Goal: Task Accomplishment & Management: Manage account settings

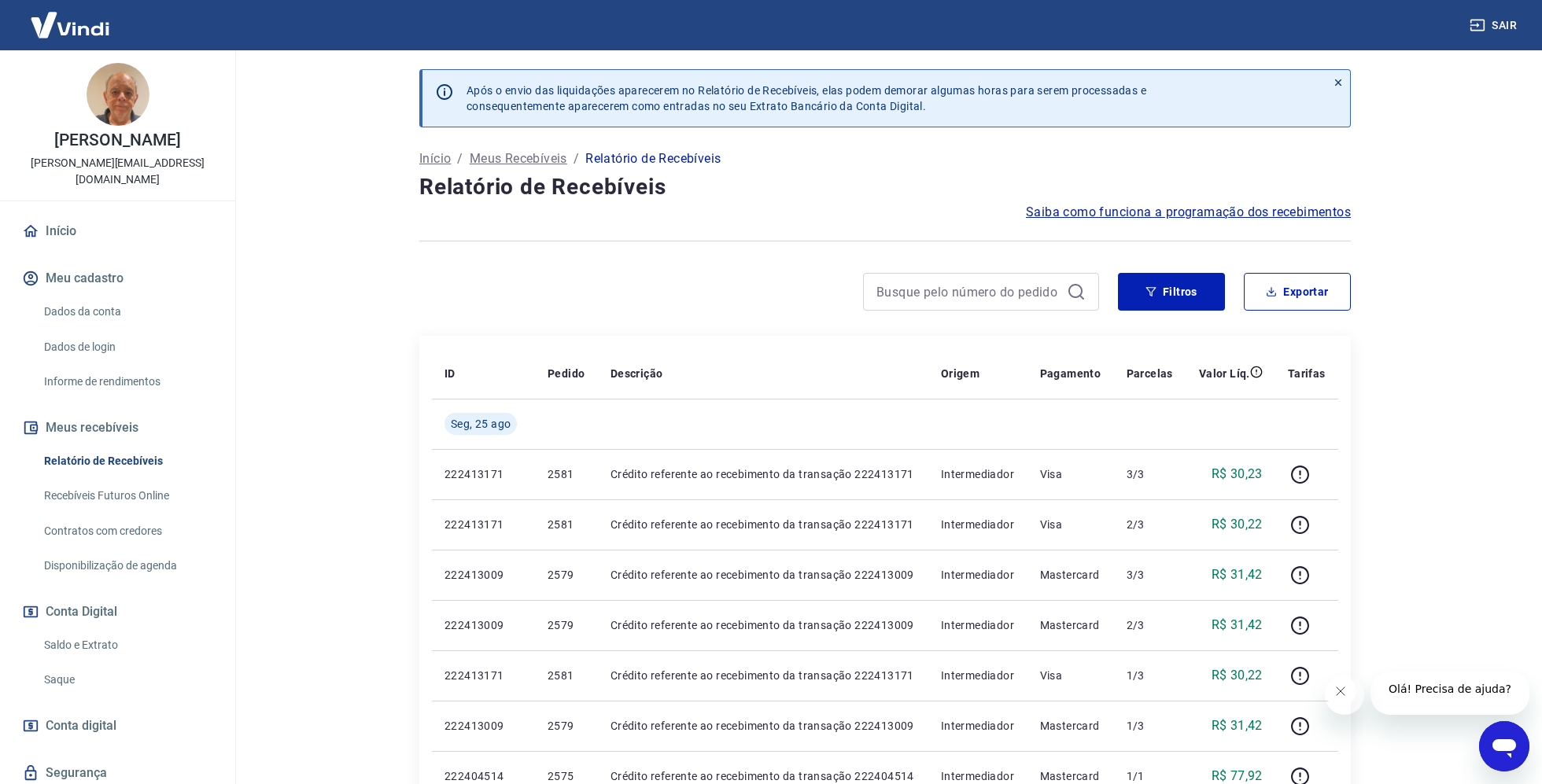
click at [65, 214] on link "Início" at bounding box center [117, 231] width 198 height 35
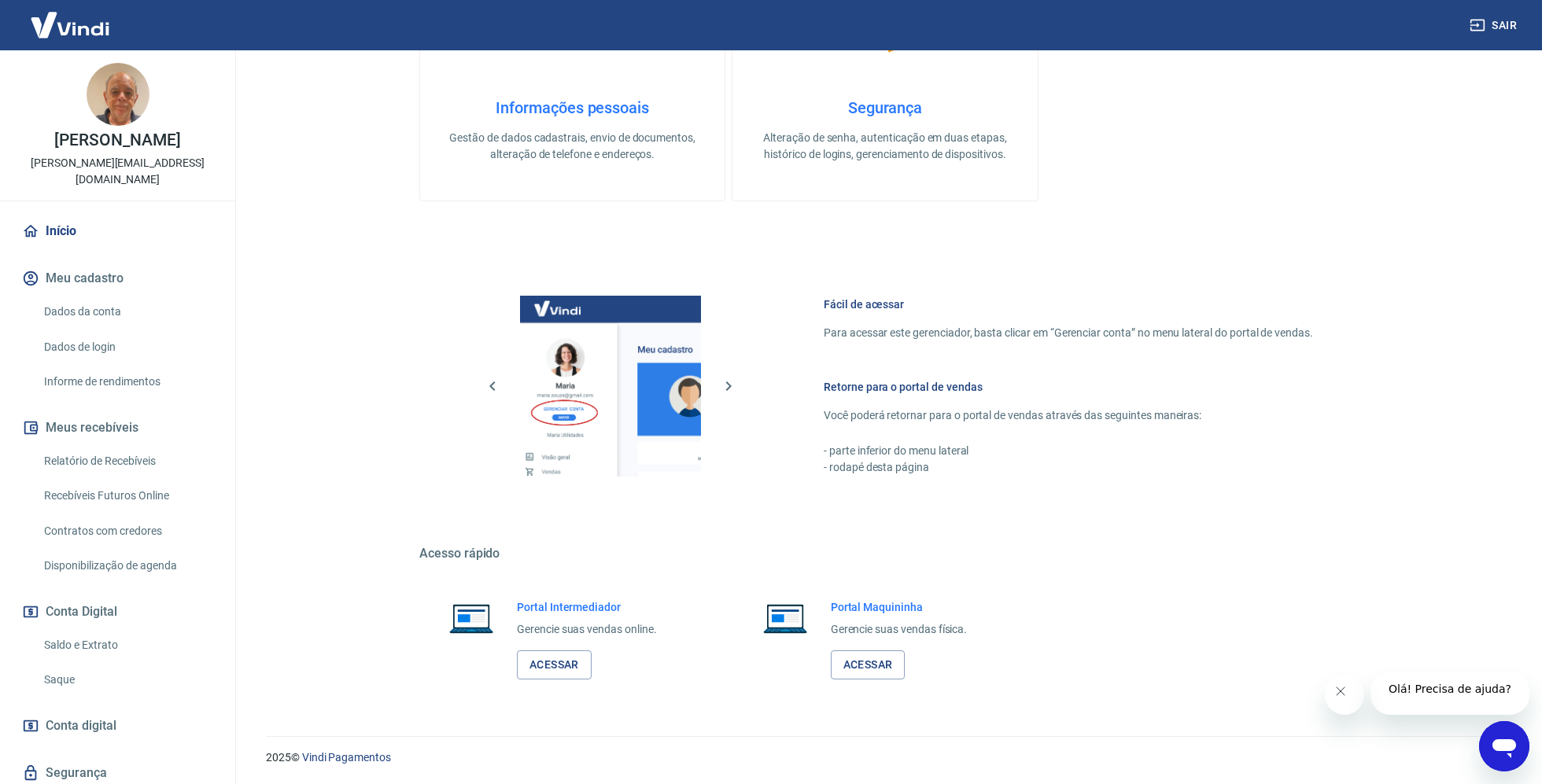
scroll to position [37, 0]
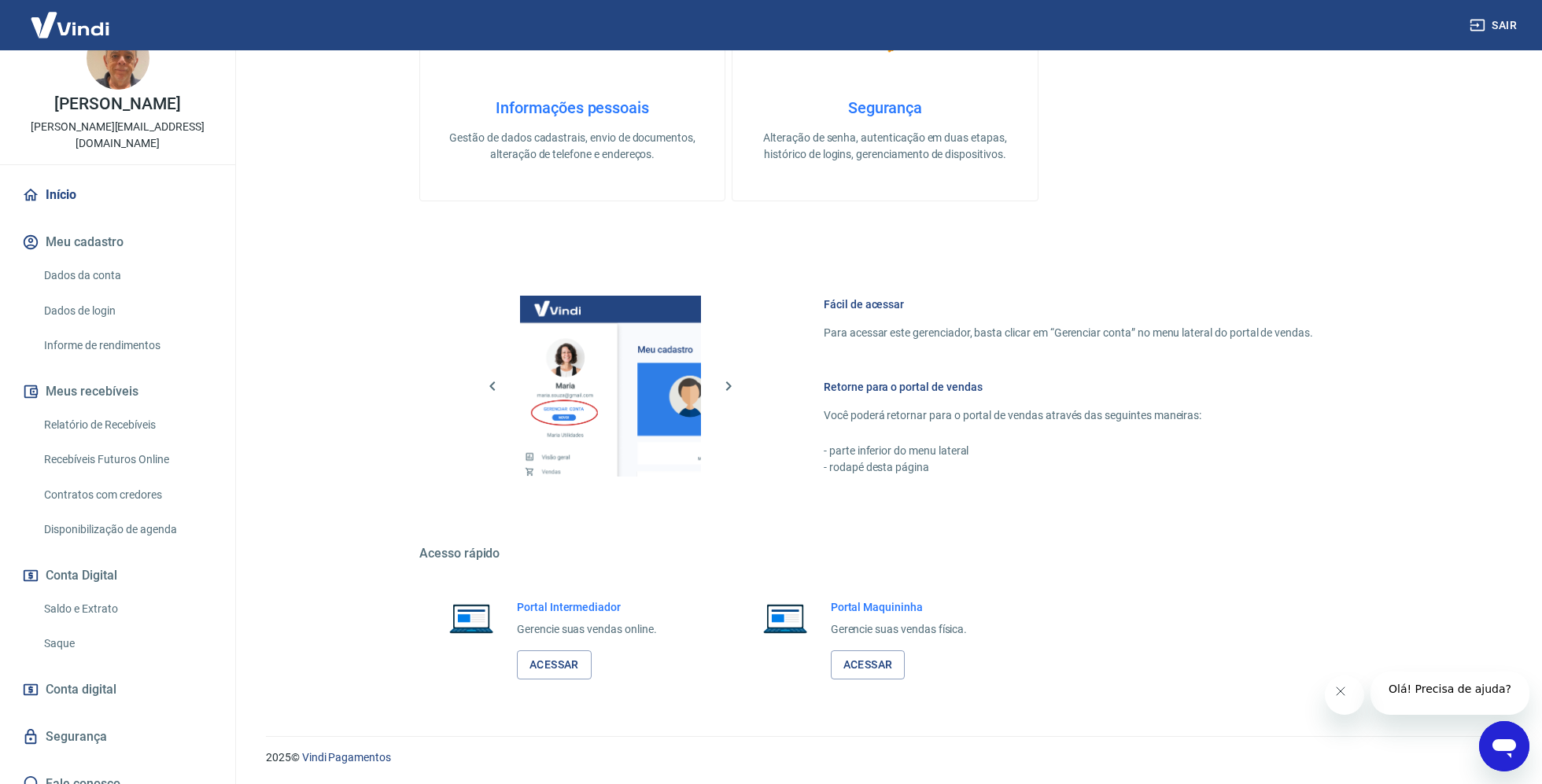
click at [103, 597] on link "Saldo e Extrato" at bounding box center [127, 610] width 178 height 32
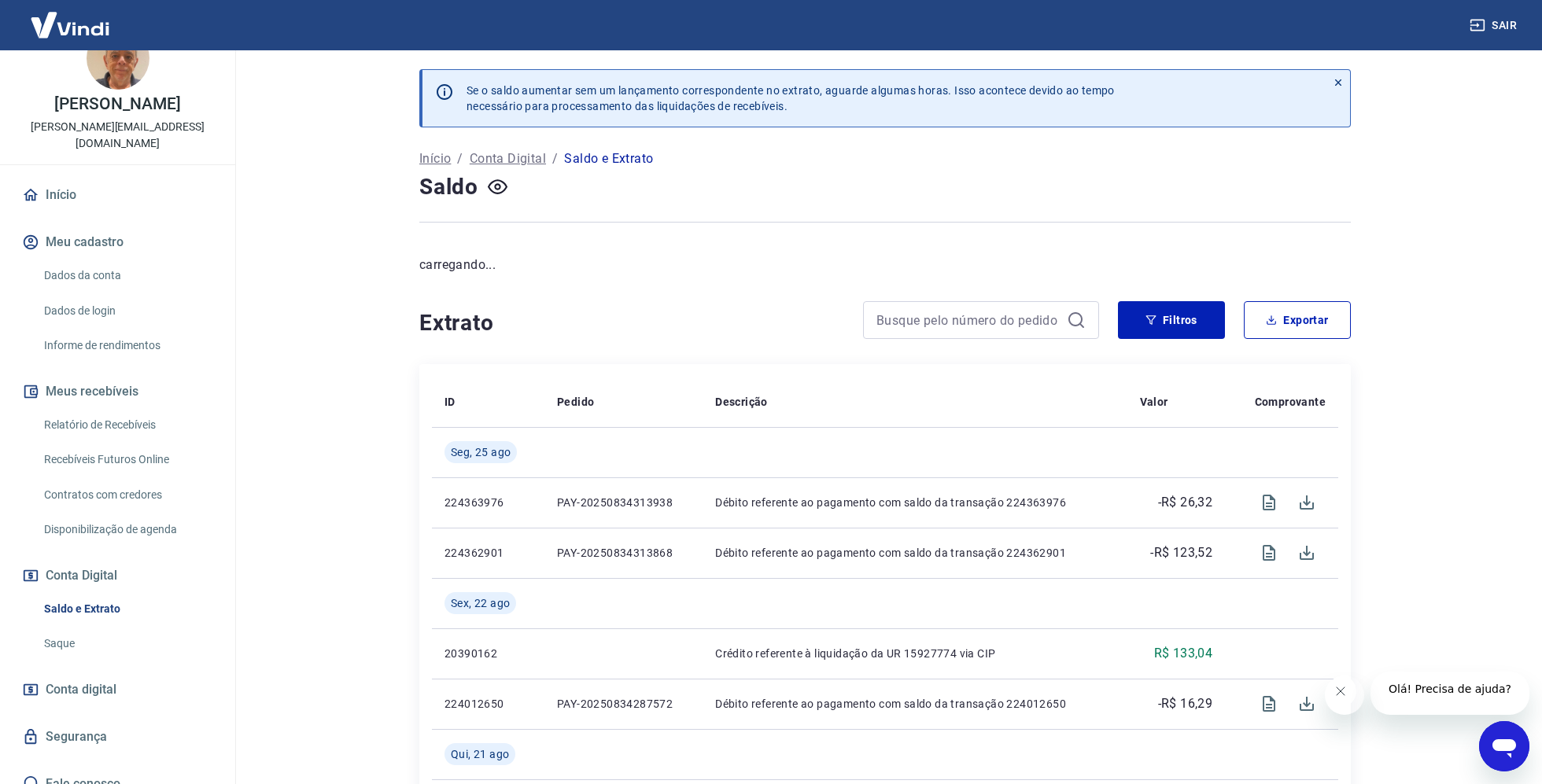
click at [69, 627] on link "Saque" at bounding box center [127, 643] width 178 height 32
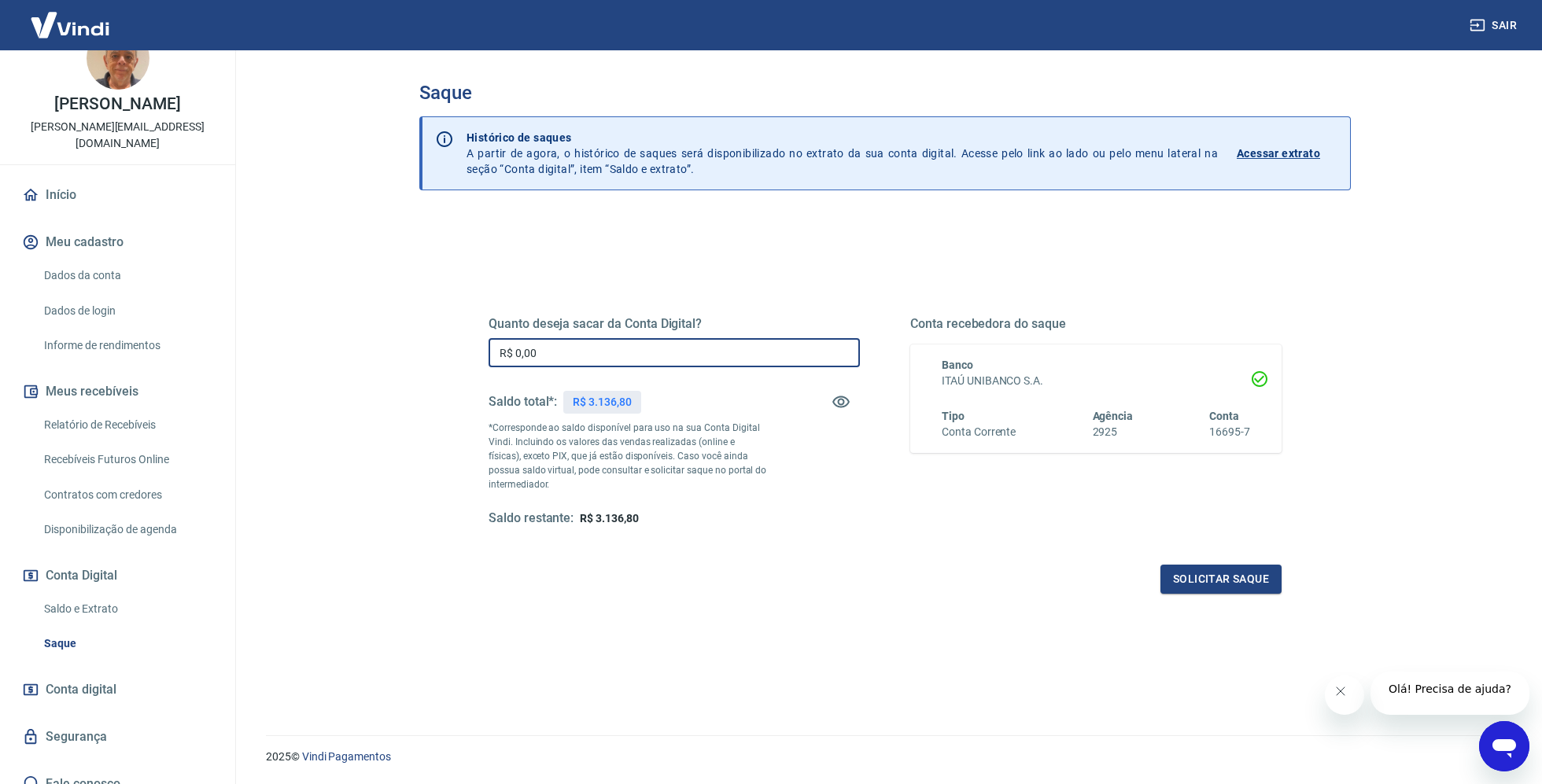
click at [578, 354] on input "R$ 0,00" at bounding box center [674, 353] width 371 height 29
type input "R$ 3.000,00"
click at [1244, 582] on button "Solicitar saque" at bounding box center [1220, 579] width 121 height 29
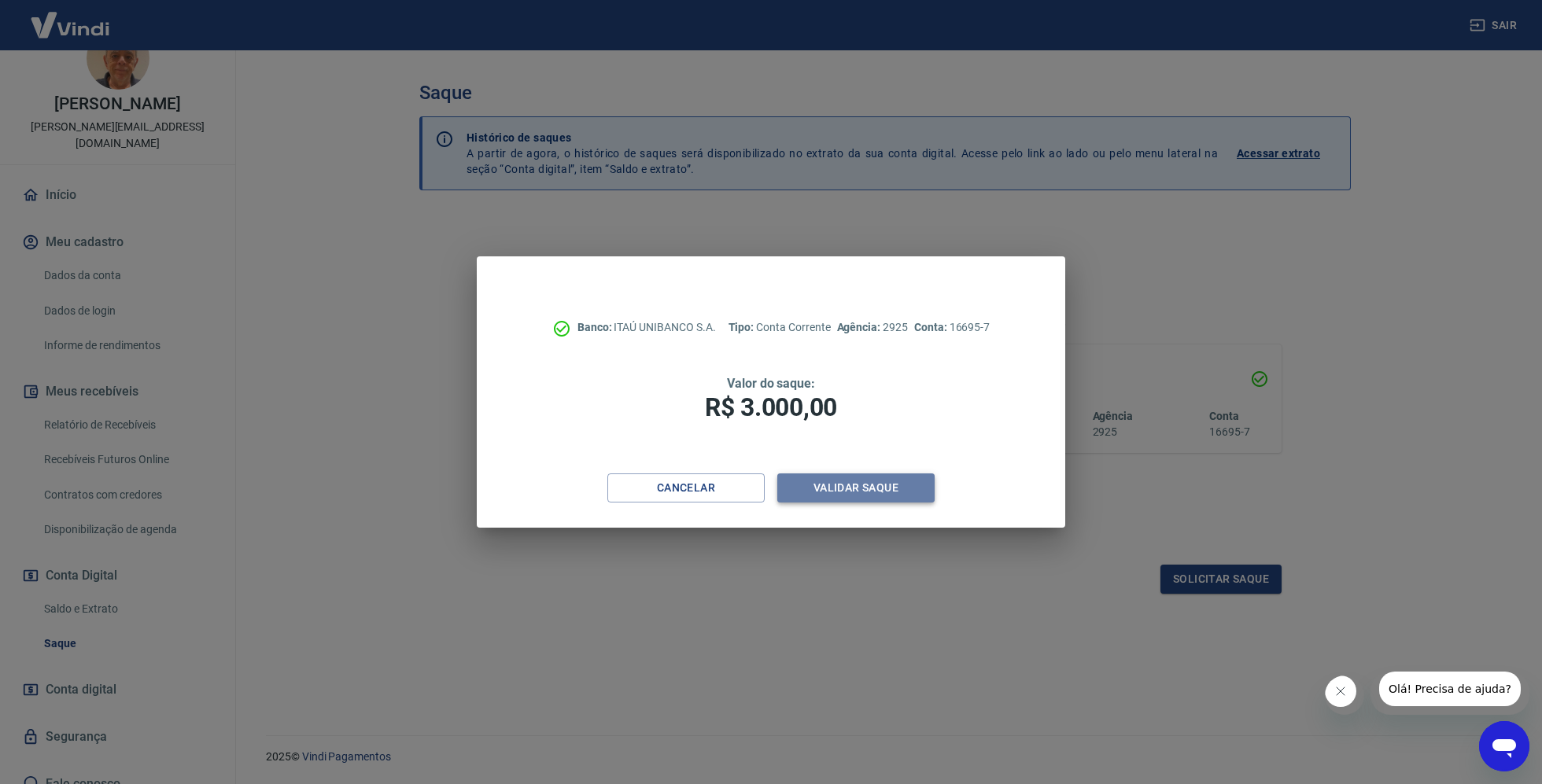
click at [895, 489] on button "Validar saque" at bounding box center [856, 488] width 158 height 29
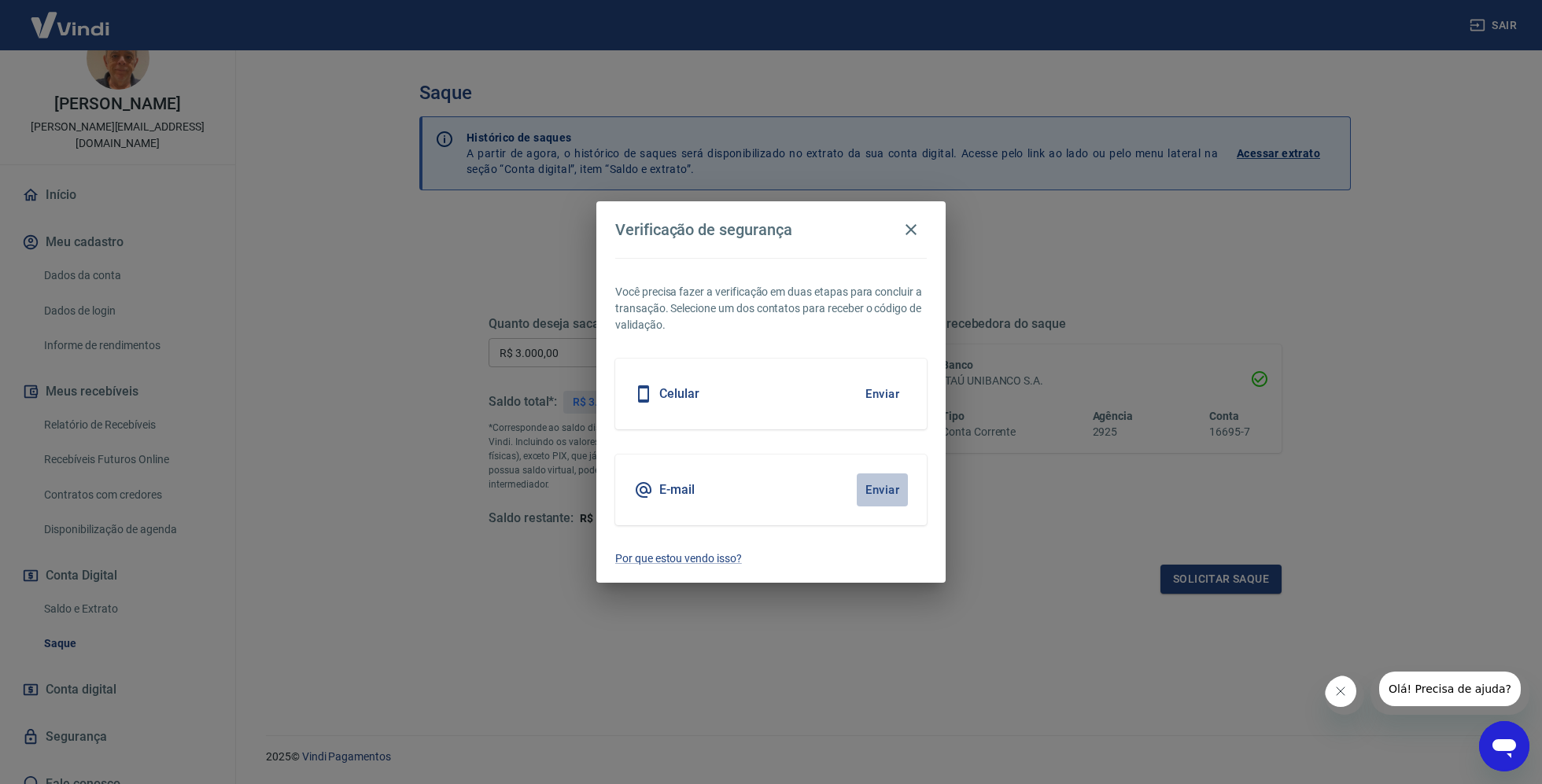
click at [888, 499] on button "Enviar" at bounding box center [883, 490] width 52 height 33
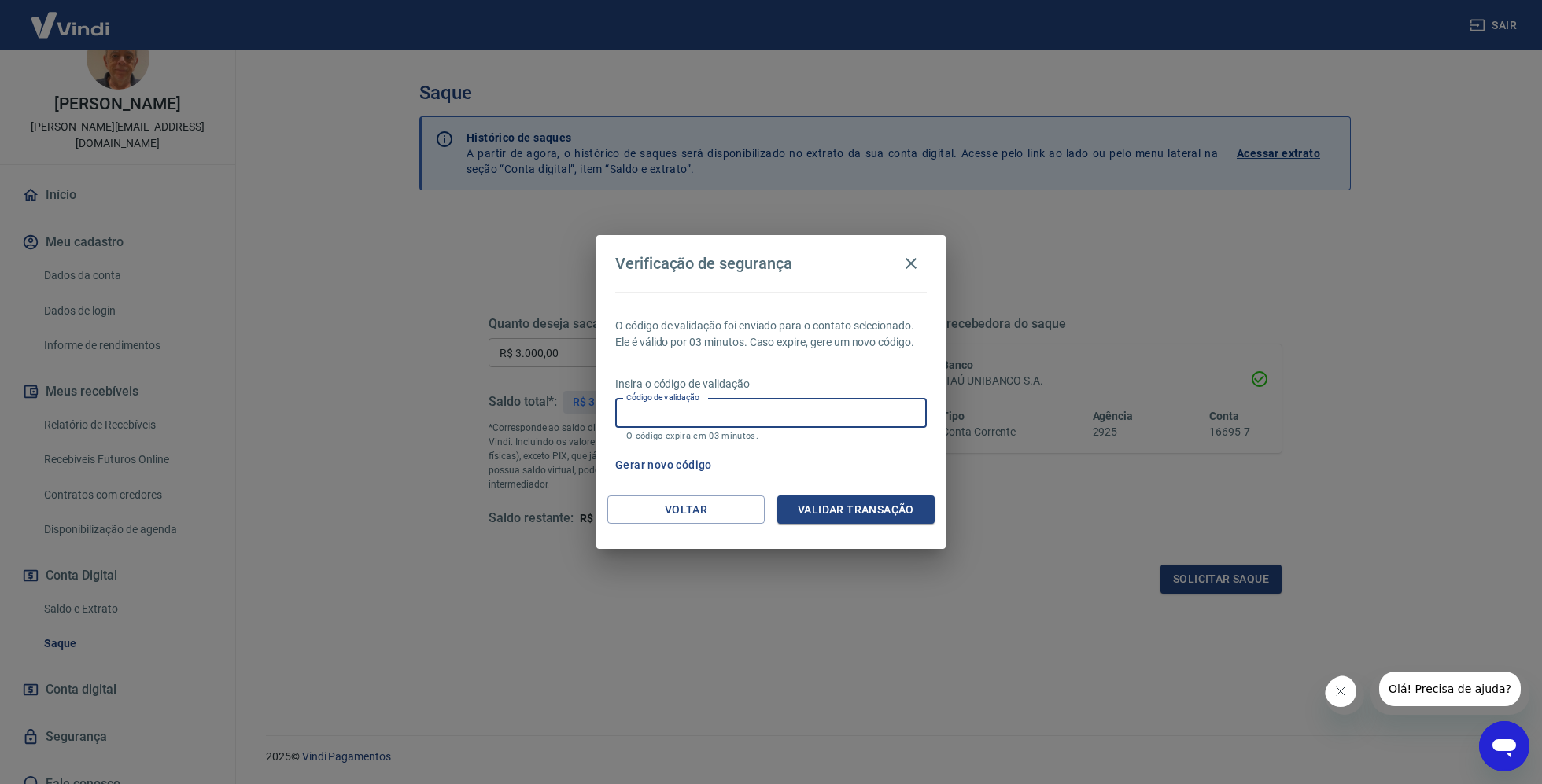
click at [691, 414] on input "Código de validação" at bounding box center [771, 413] width 311 height 29
type input "904635"
click at [906, 522] on button "Validar transação" at bounding box center [856, 510] width 158 height 29
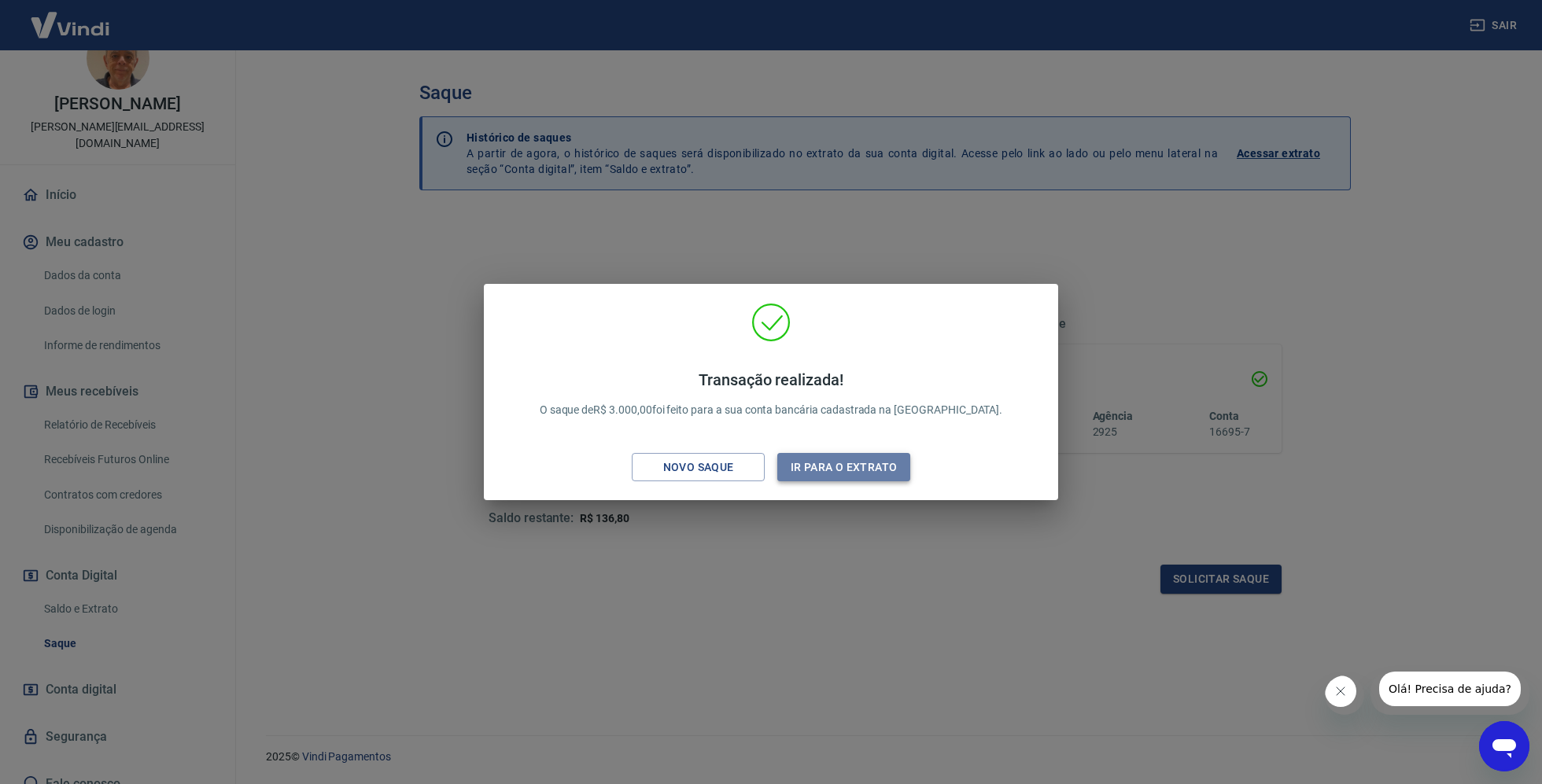
click at [882, 465] on button "Ir para o extrato" at bounding box center [844, 467] width 133 height 29
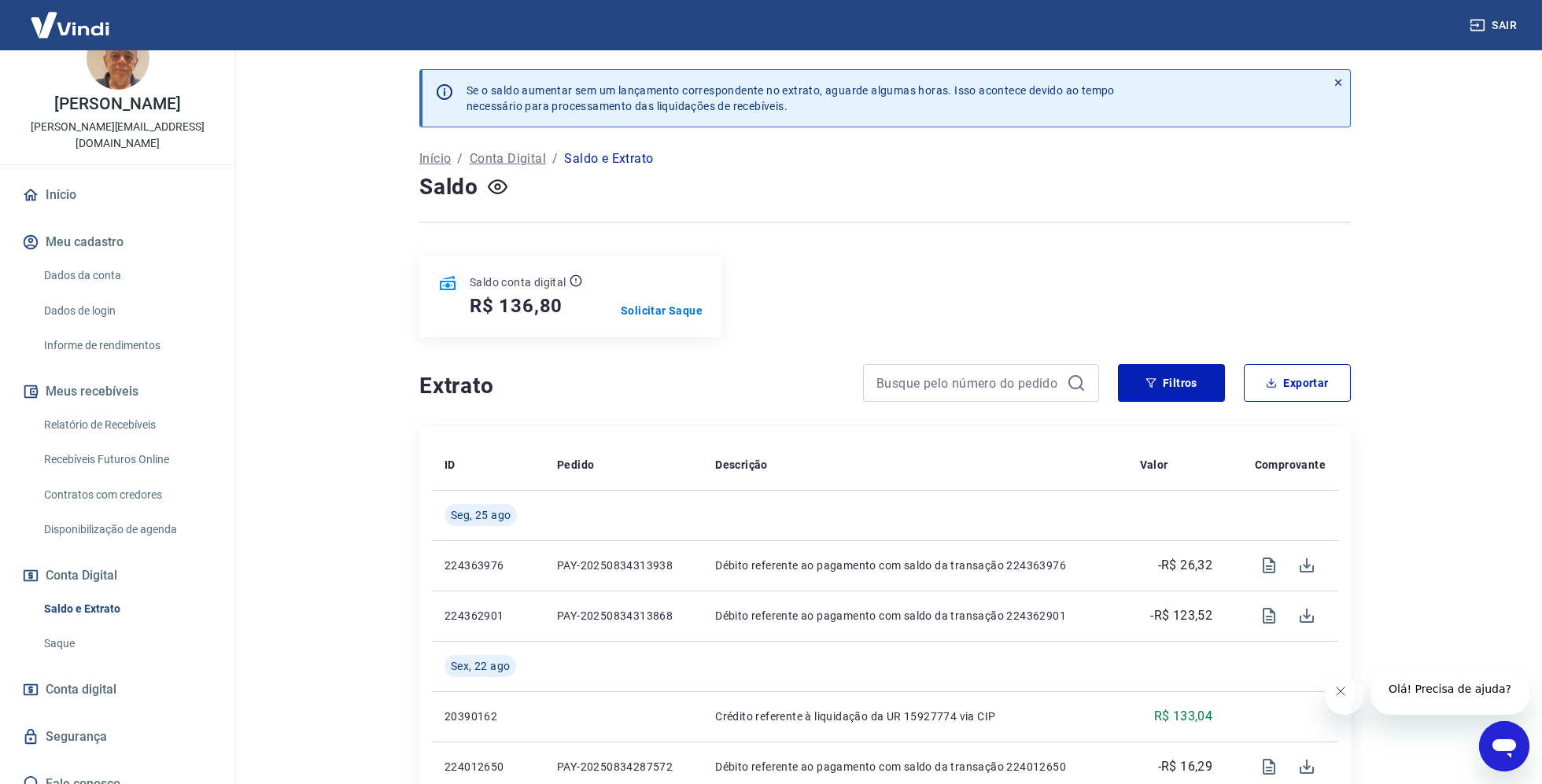
click at [73, 182] on link "Início" at bounding box center [117, 195] width 198 height 35
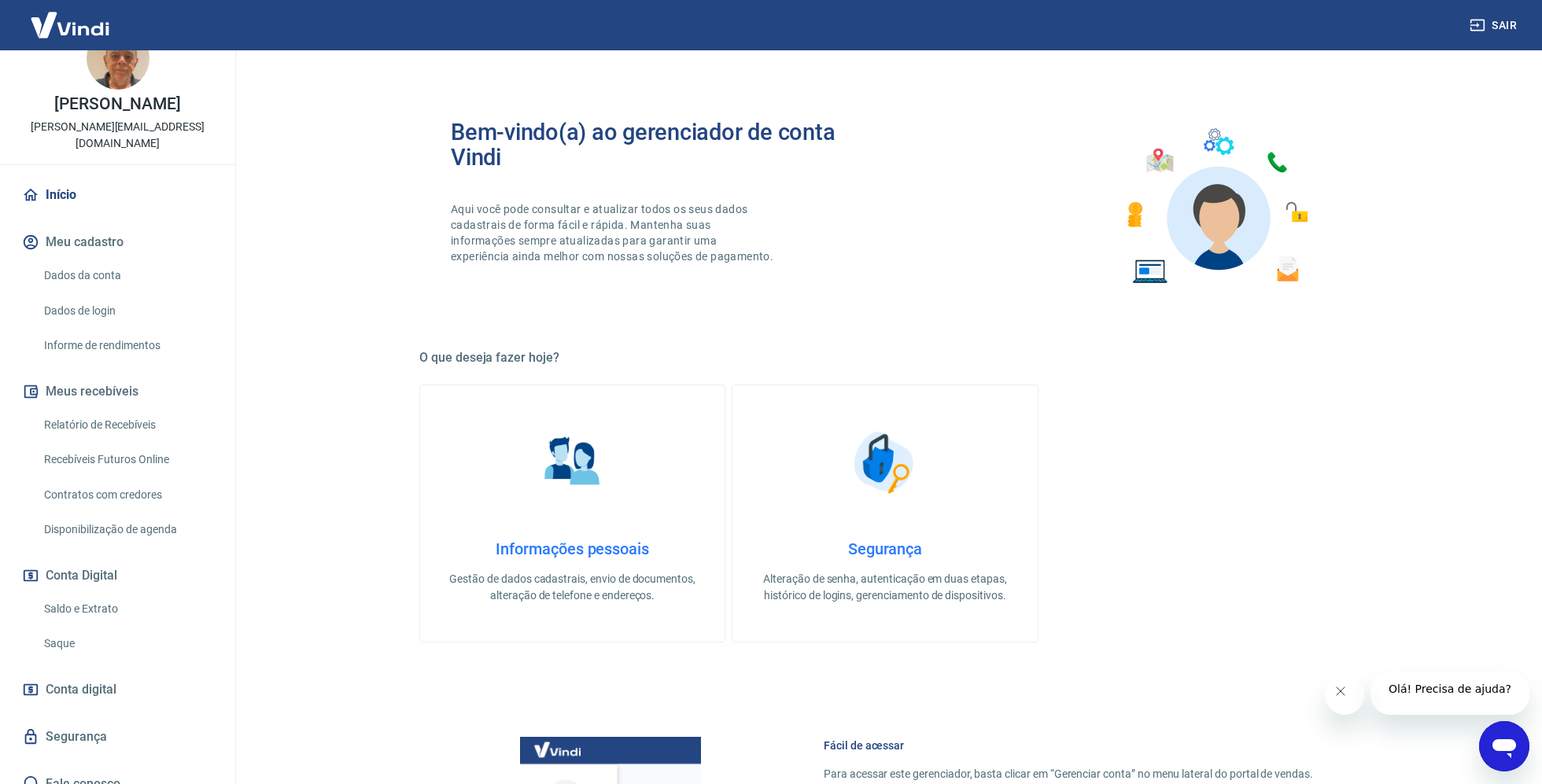
click at [183, 444] on link "Recebíveis Futuros Online" at bounding box center [127, 460] width 178 height 32
click at [98, 594] on link "Saldo e Extrato" at bounding box center [127, 610] width 178 height 32
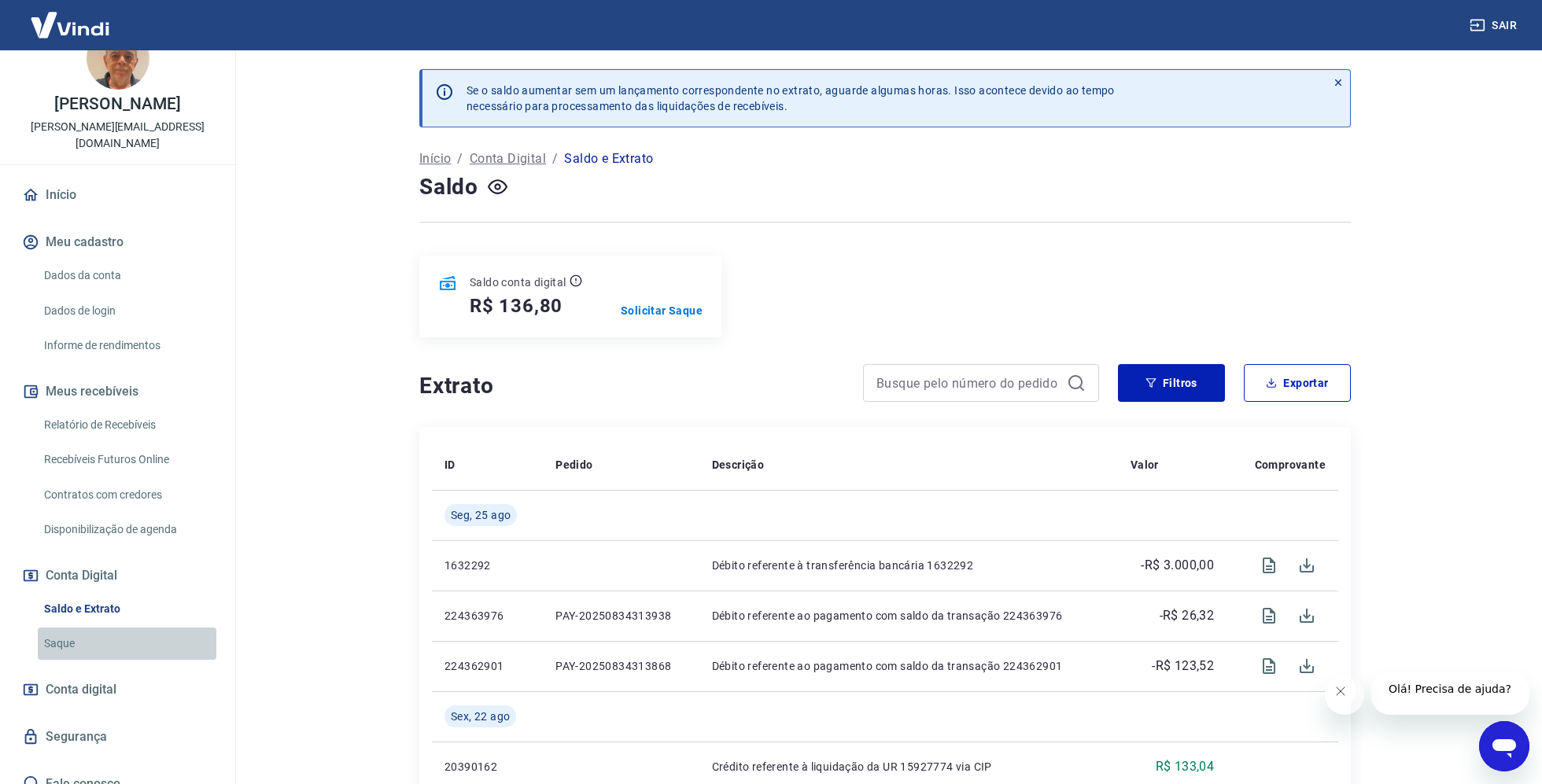
click at [69, 627] on link "Saque" at bounding box center [127, 643] width 178 height 32
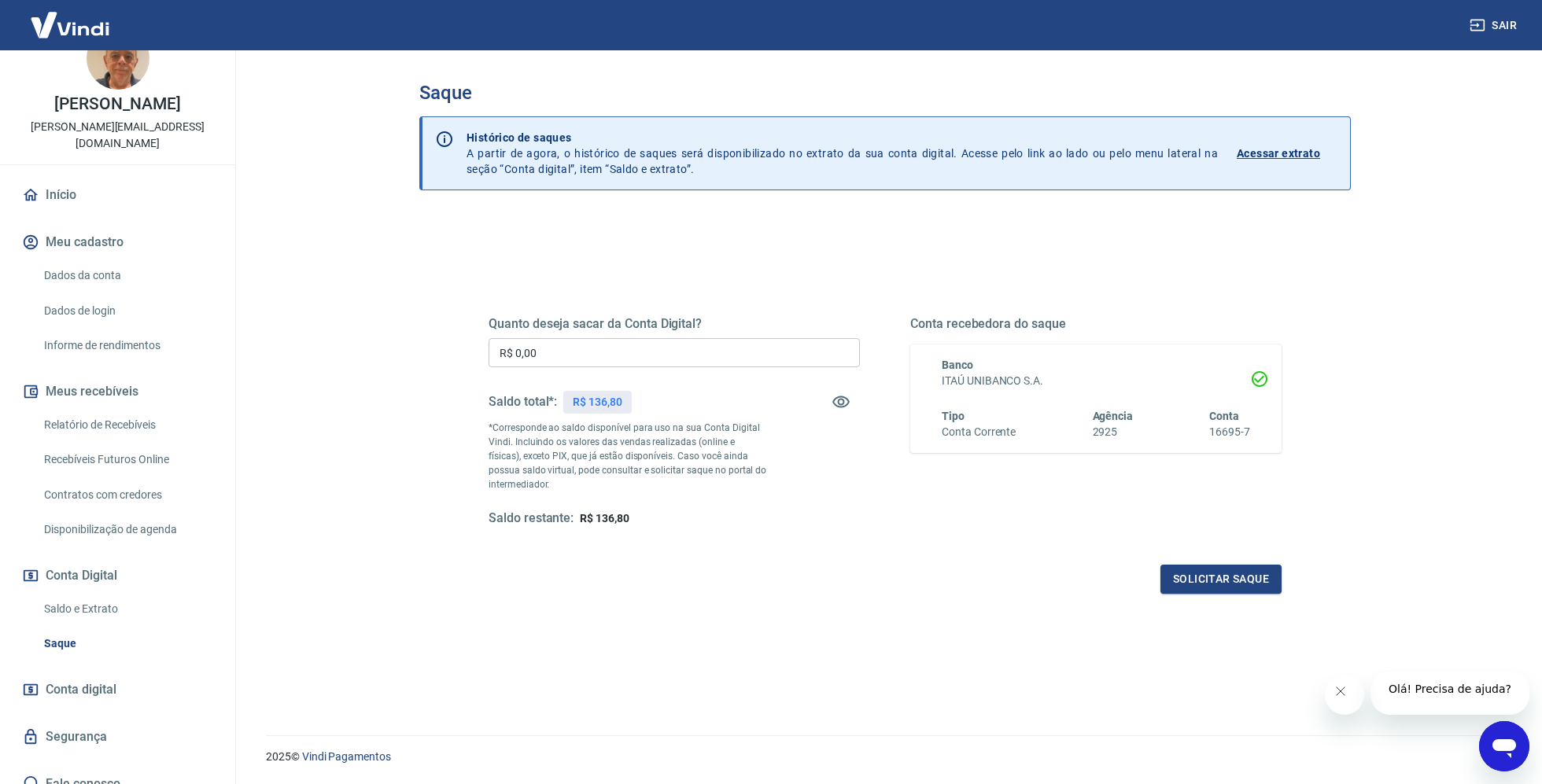
scroll to position [2, 0]
click at [1286, 154] on p "Acessar extrato" at bounding box center [1278, 152] width 83 height 16
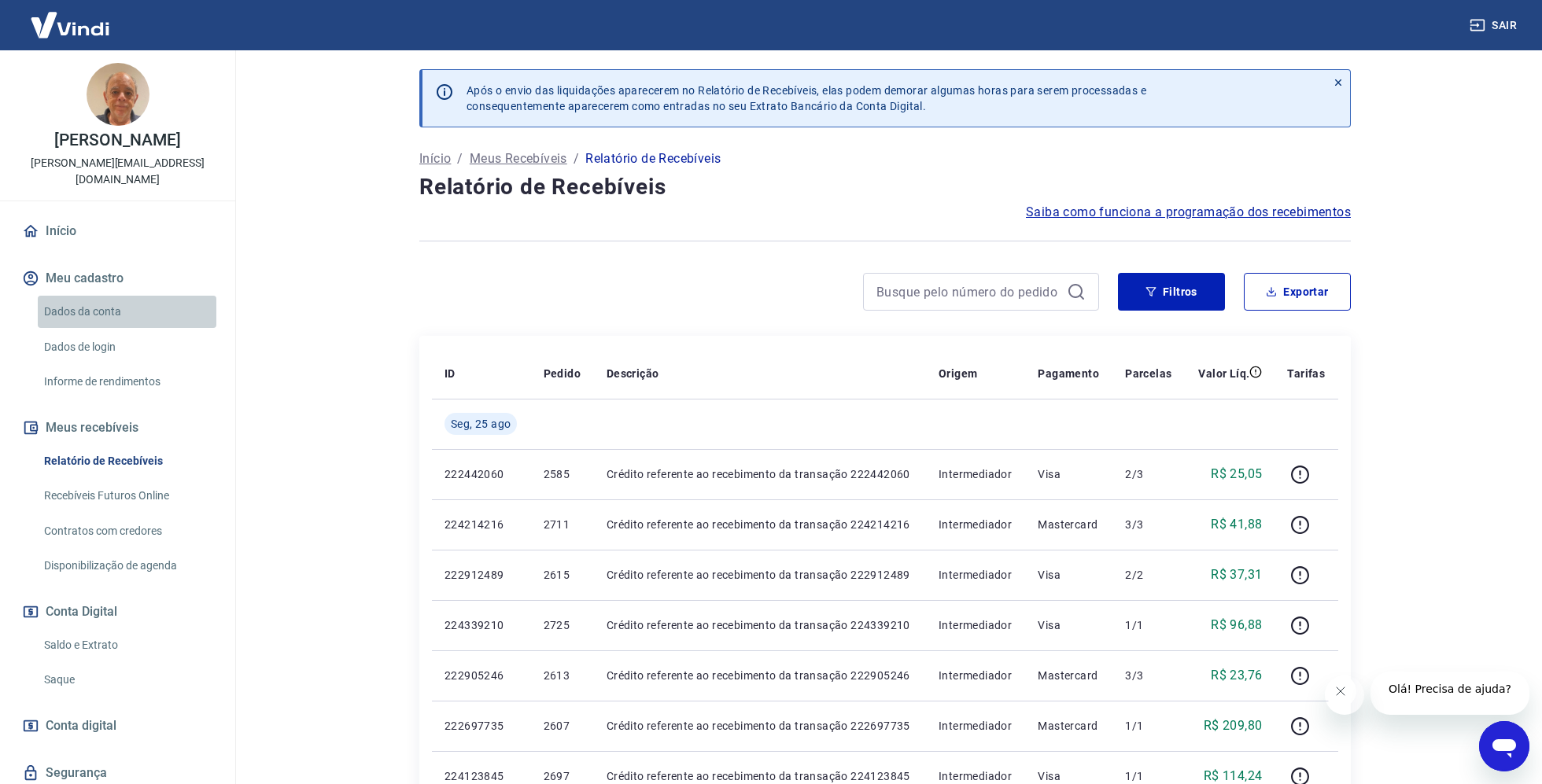
click at [120, 295] on link "Dados da conta" at bounding box center [127, 311] width 178 height 32
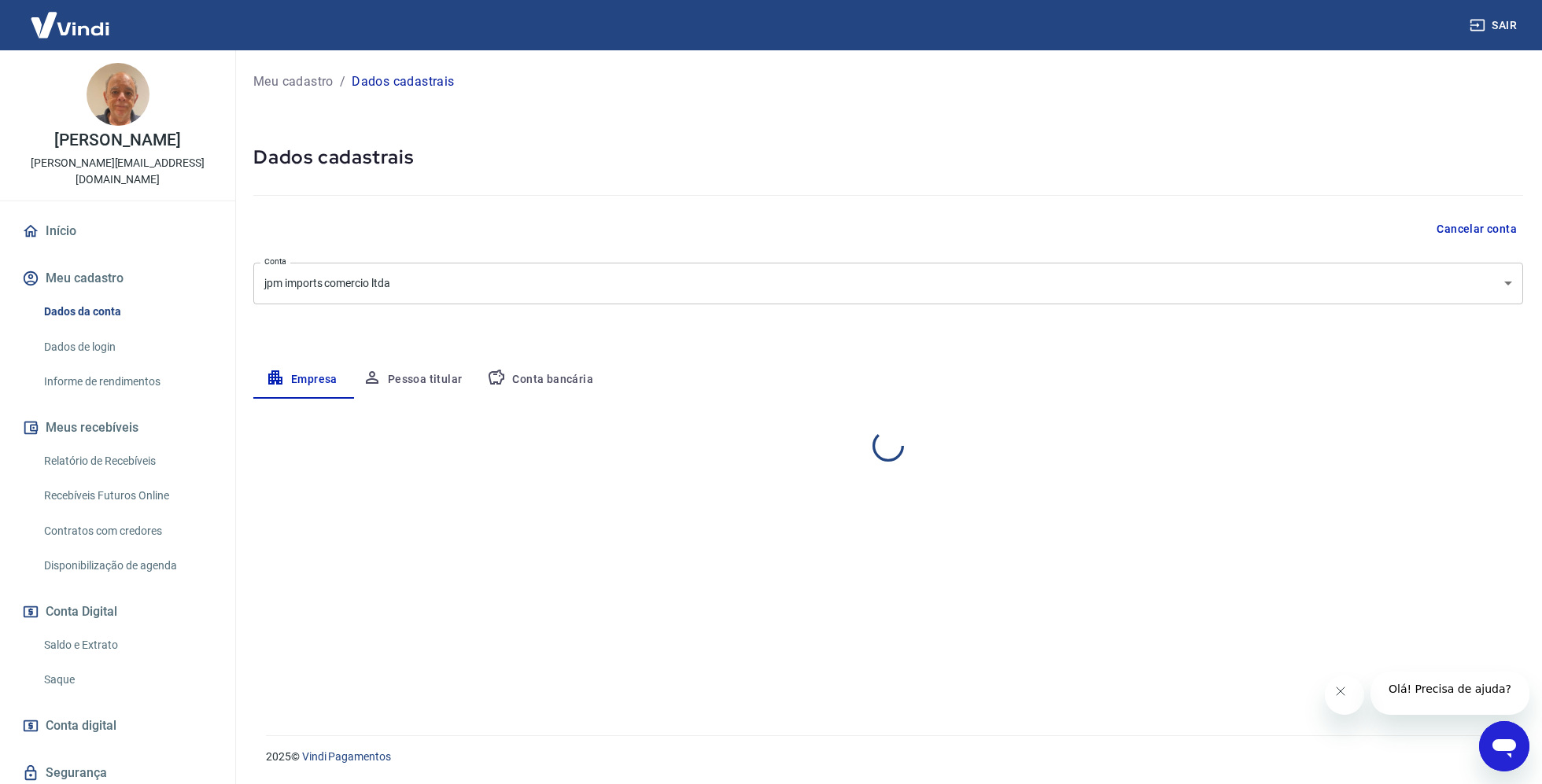
select select "SP"
select select "business"
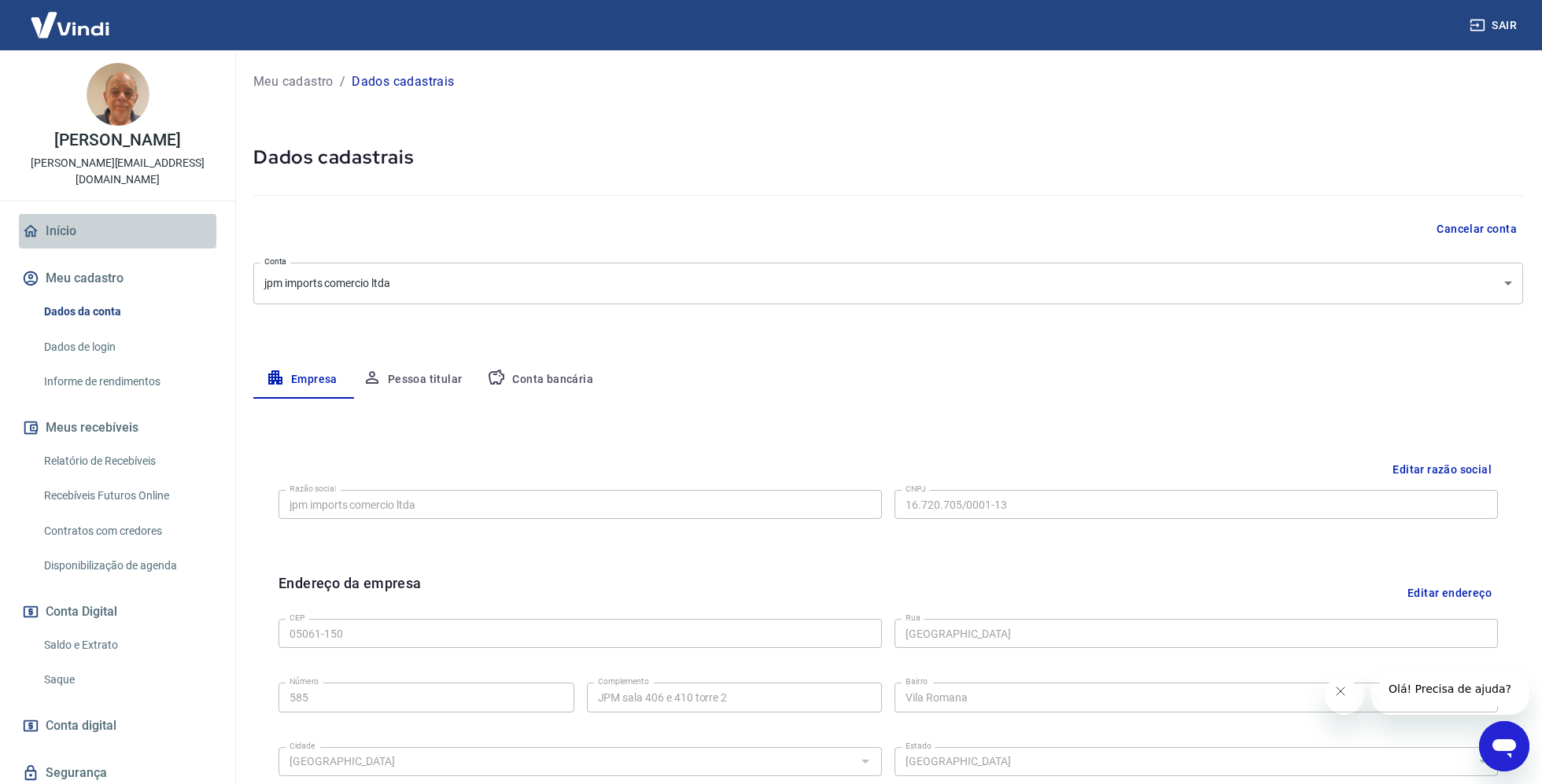
click at [71, 214] on link "Início" at bounding box center [117, 231] width 198 height 35
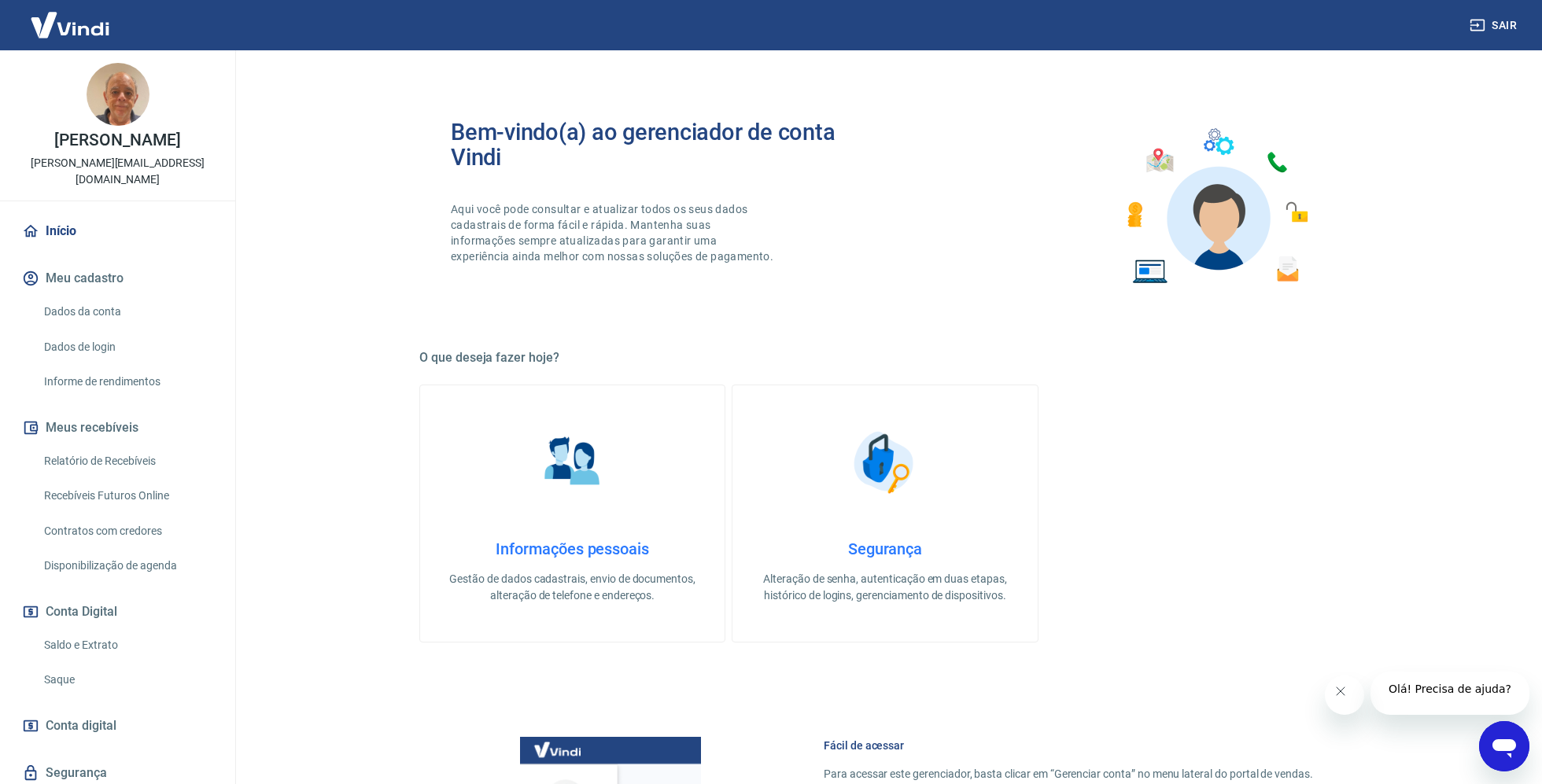
scroll to position [127, 0]
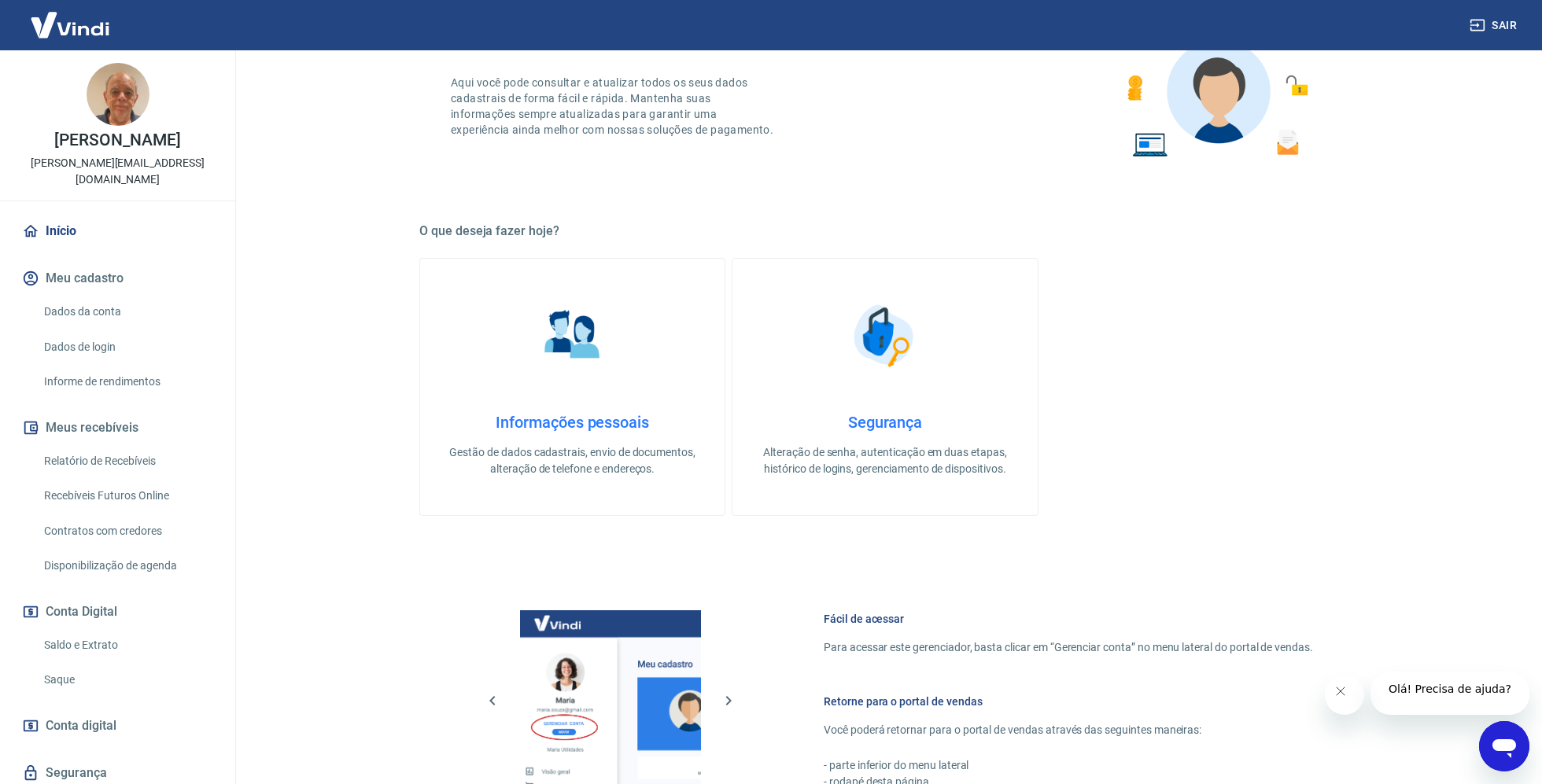
click at [97, 635] on link "Saldo e Extrato" at bounding box center [127, 645] width 178 height 32
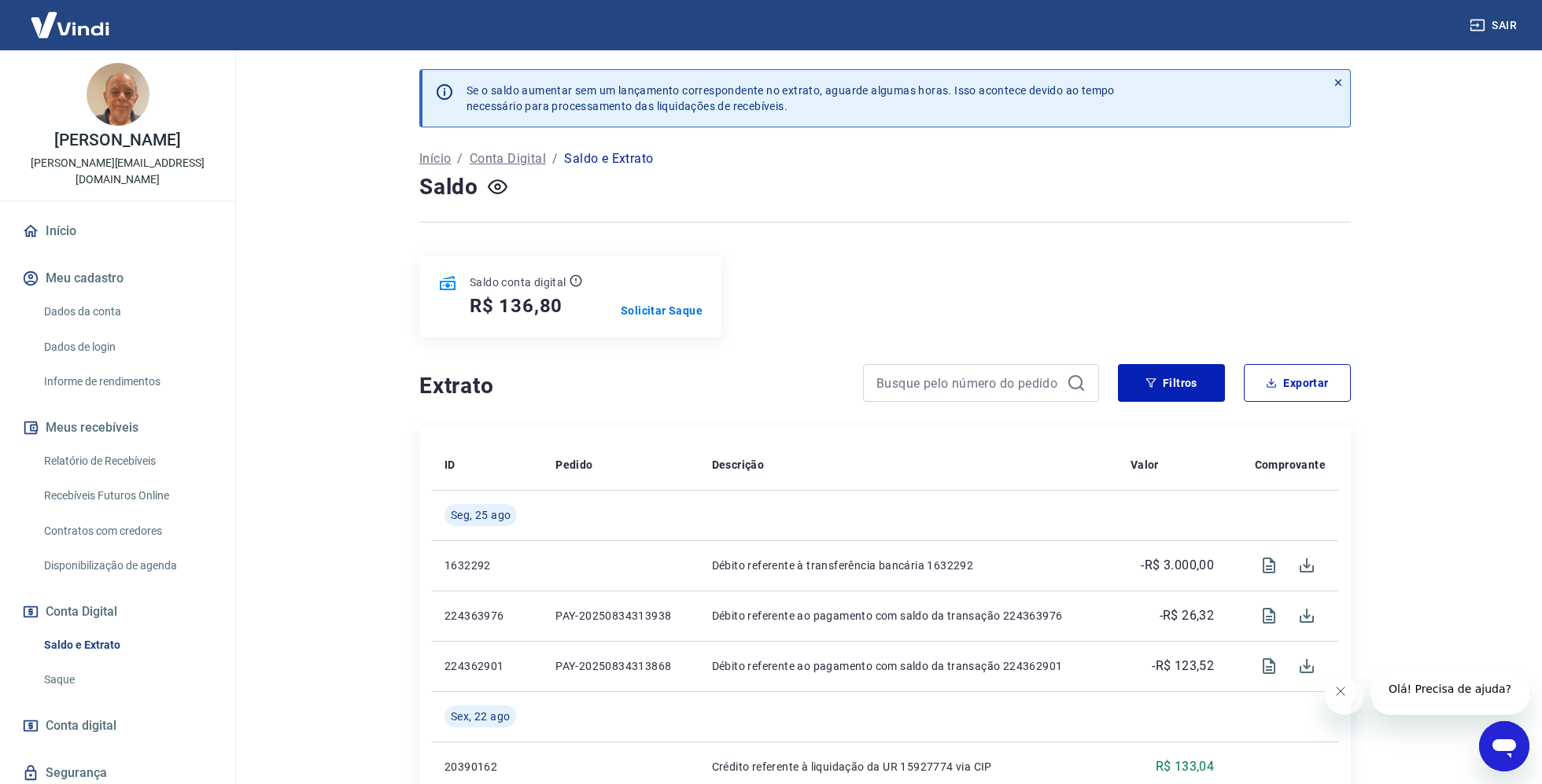
click at [515, 161] on p "Conta Digital" at bounding box center [507, 158] width 76 height 19
click at [110, 415] on button "Meus recebíveis" at bounding box center [117, 428] width 198 height 35
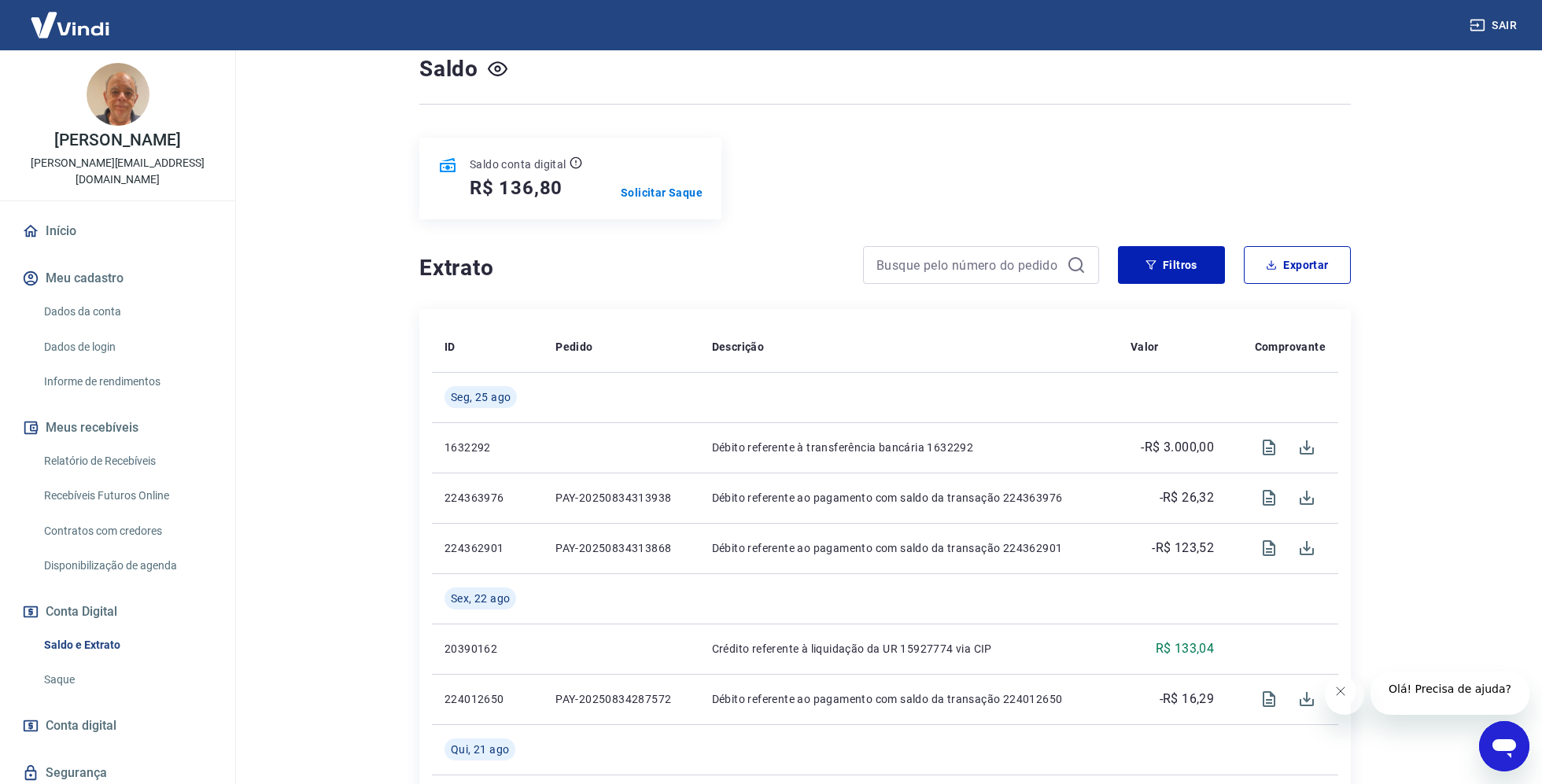
scroll to position [125, 0]
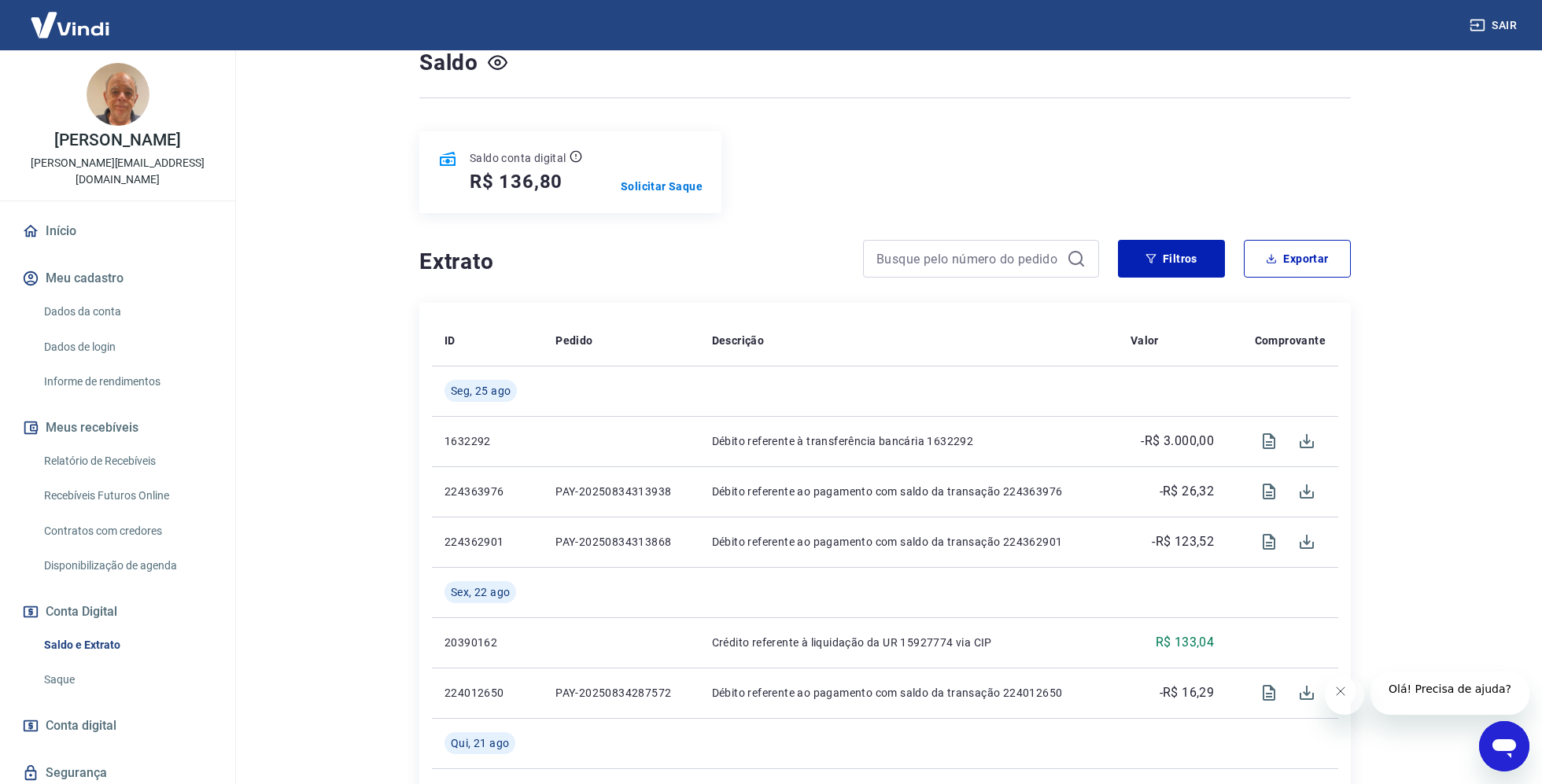
click at [90, 595] on button "Conta Digital" at bounding box center [117, 611] width 198 height 35
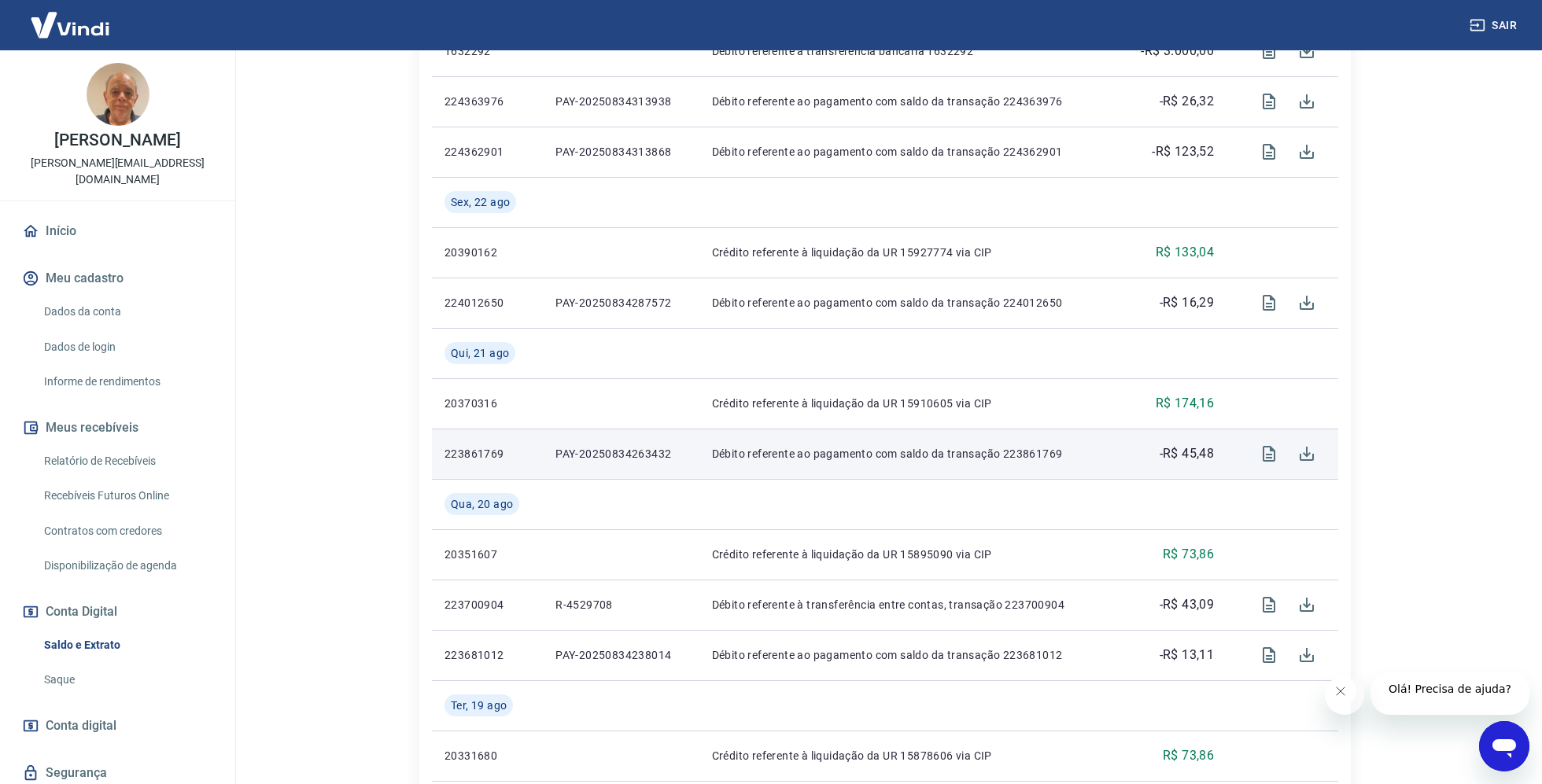
scroll to position [522, 0]
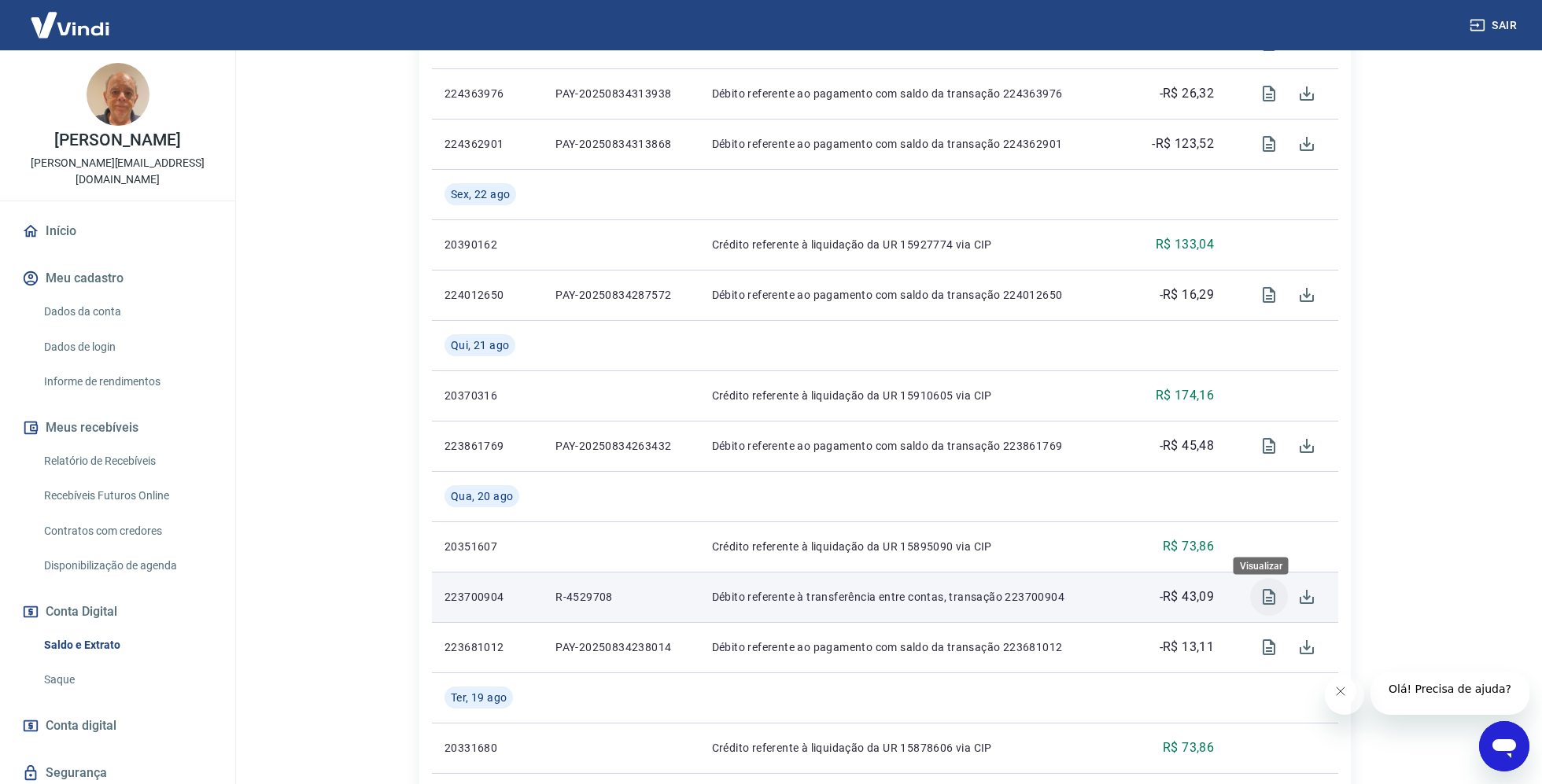
click at [1262, 598] on icon "Visualizar" at bounding box center [1268, 596] width 12 height 16
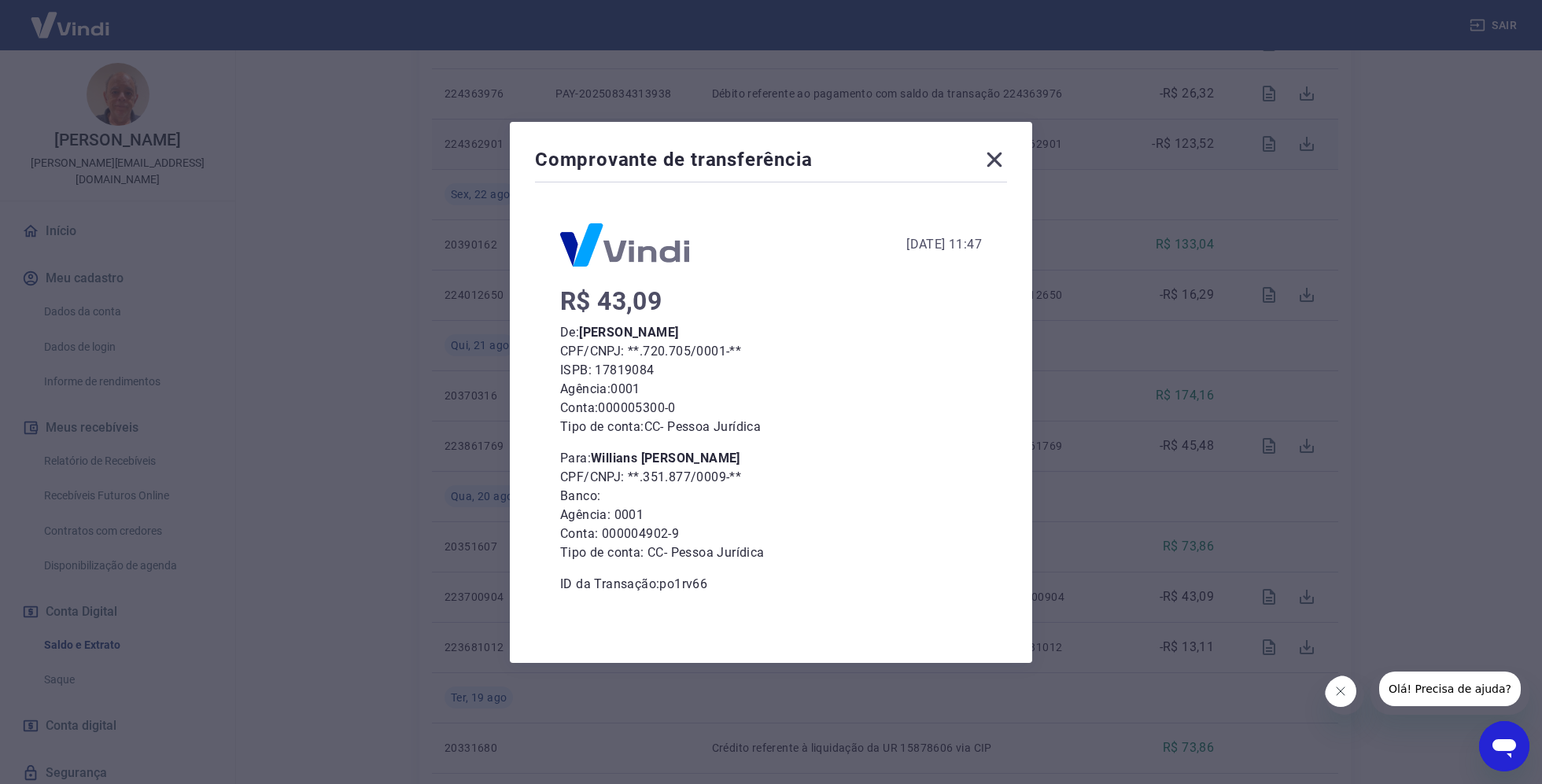
click at [994, 158] on icon at bounding box center [995, 159] width 15 height 15
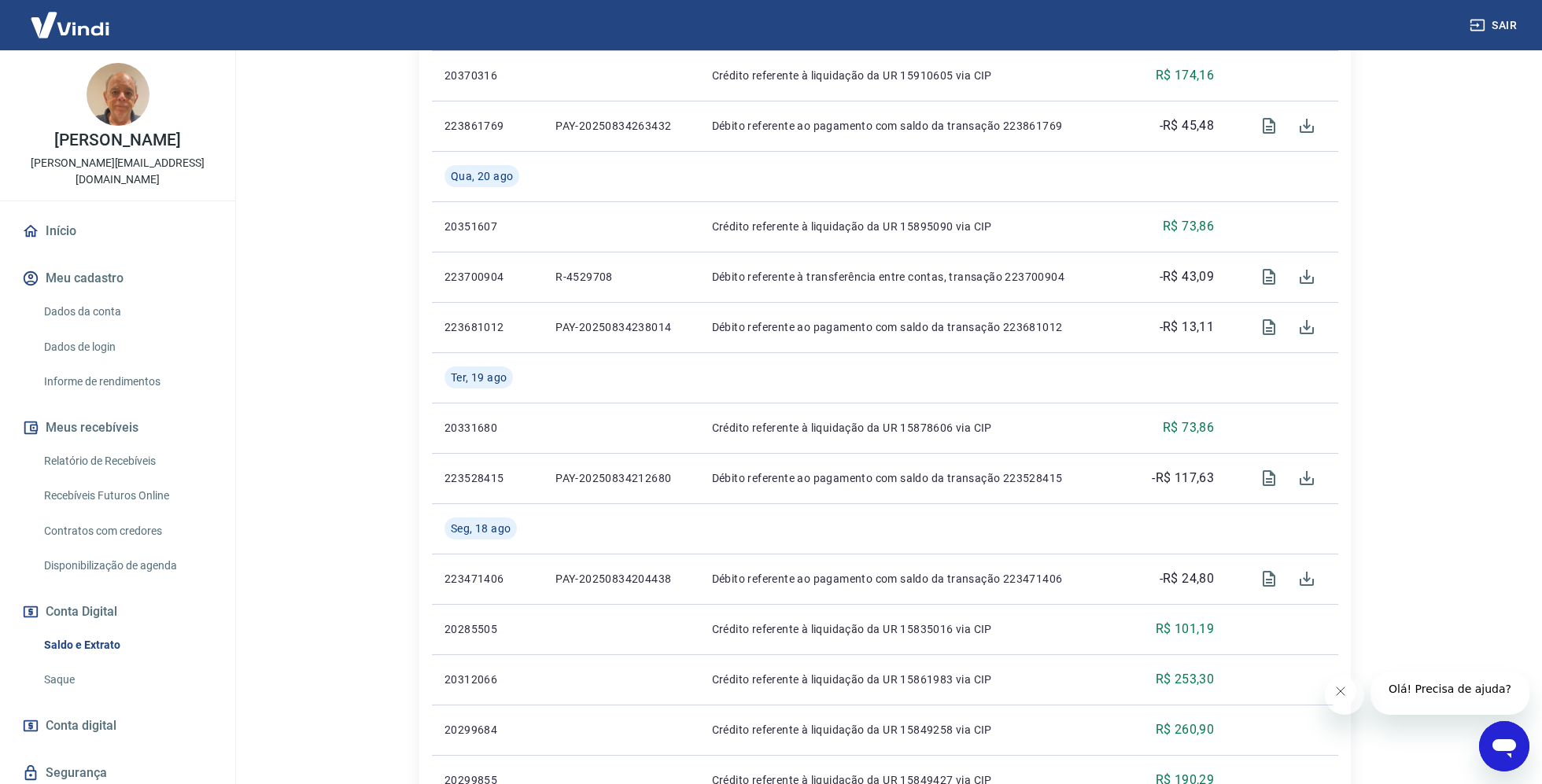
scroll to position [1034, 0]
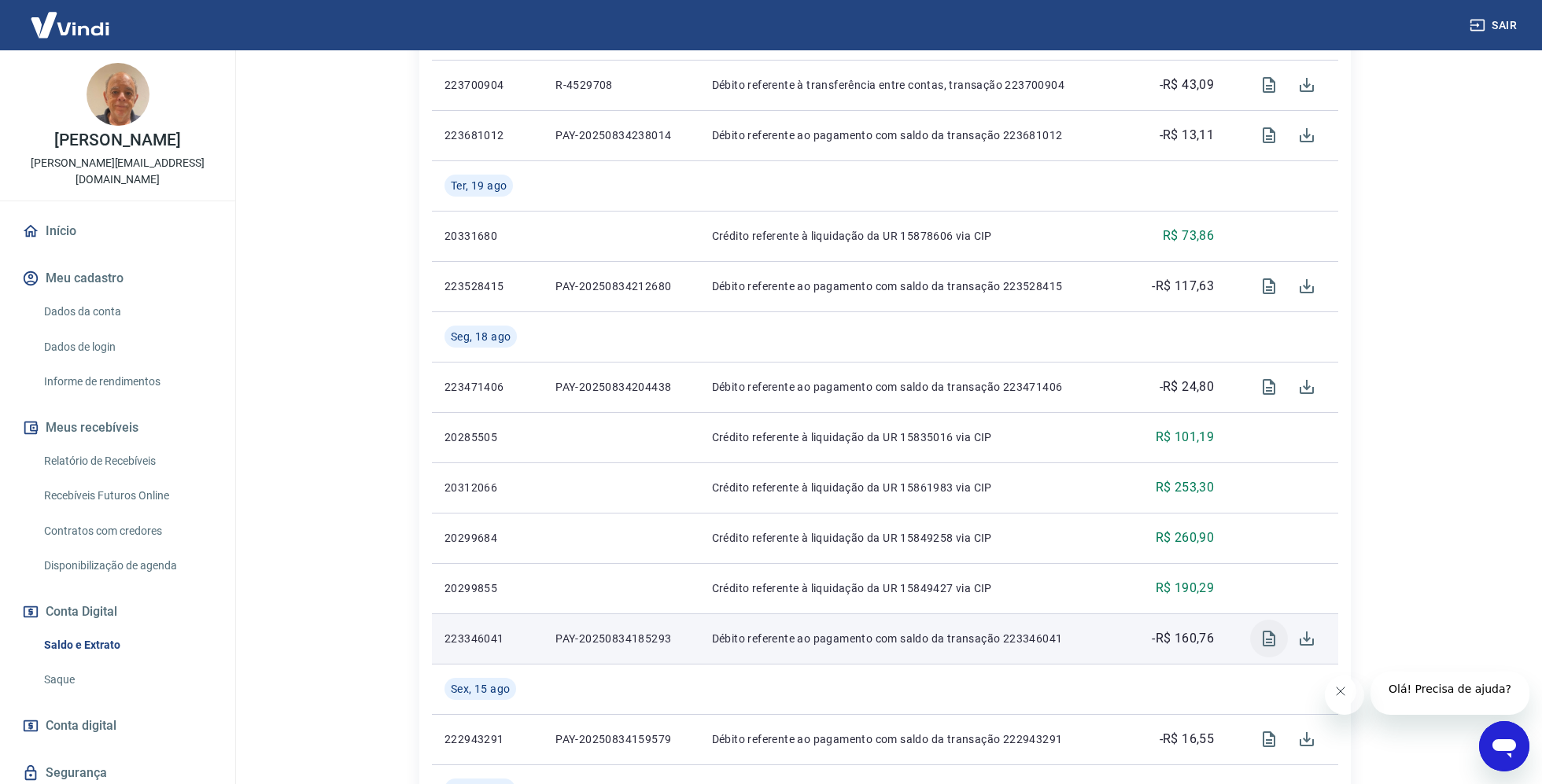
click at [1260, 648] on icon "Visualizar" at bounding box center [1269, 639] width 19 height 19
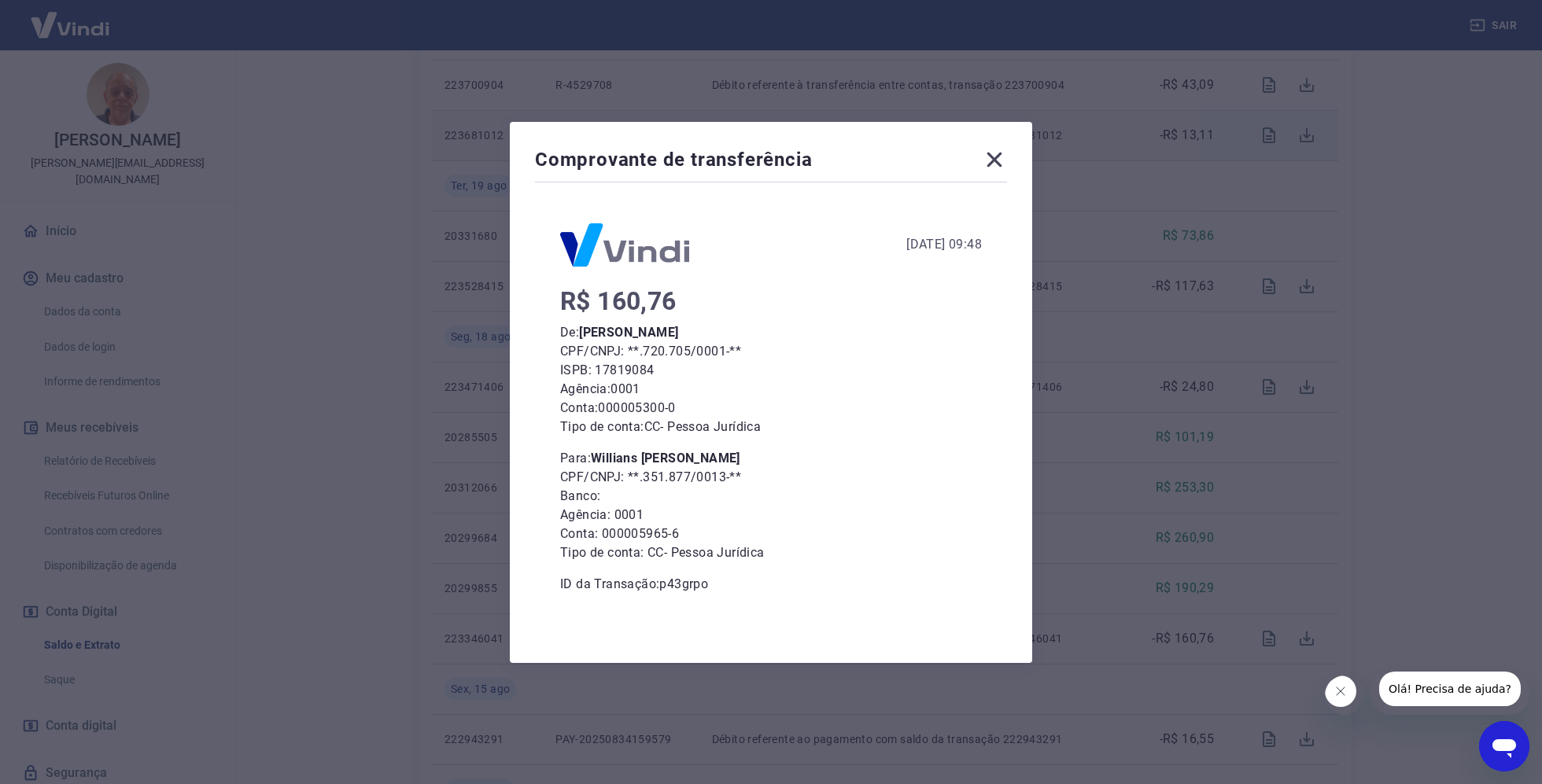
drag, startPoint x: 994, startPoint y: 149, endPoint x: 989, endPoint y: 163, distance: 14.9
click at [994, 149] on icon at bounding box center [994, 159] width 25 height 25
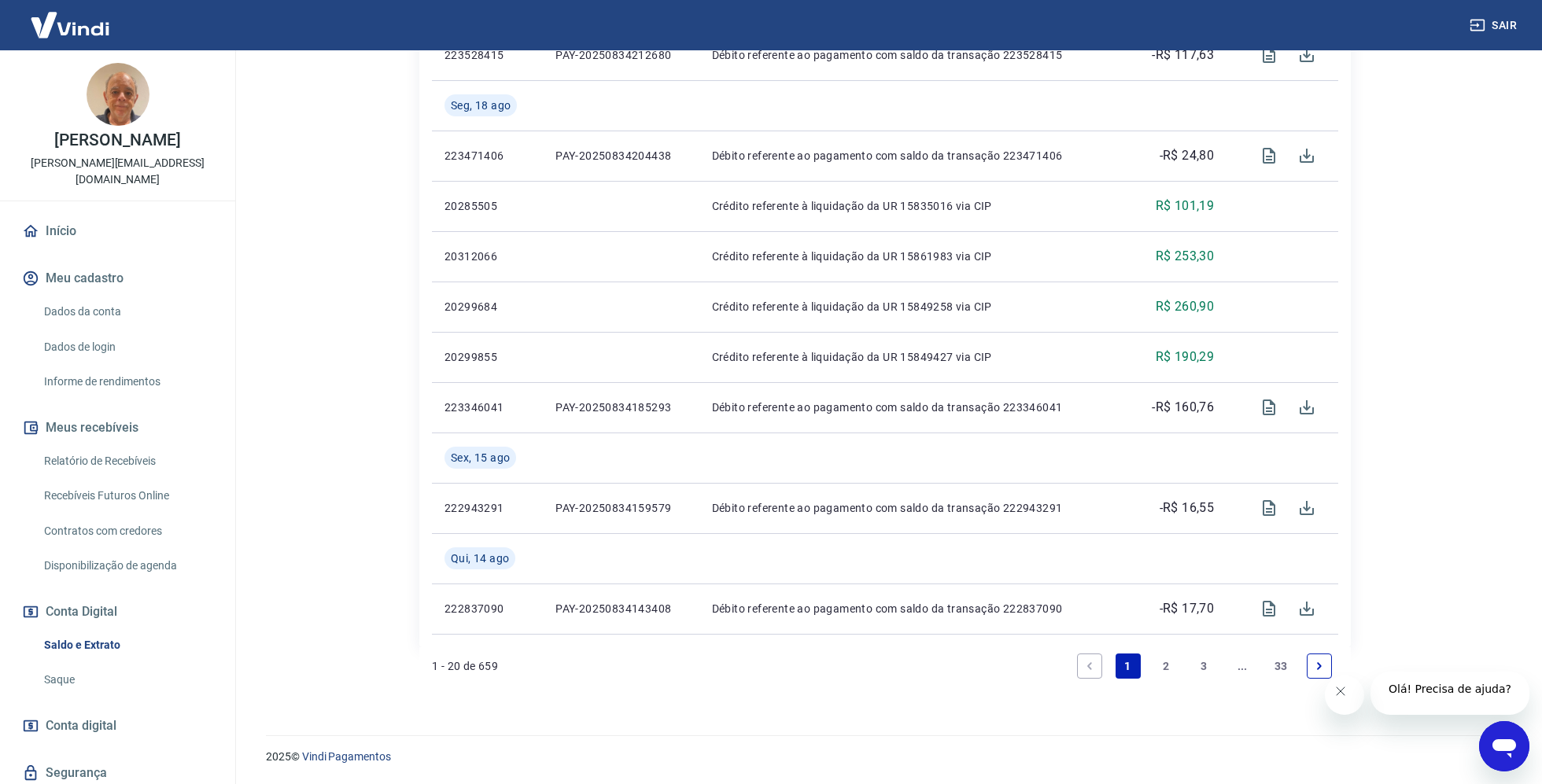
scroll to position [37, 0]
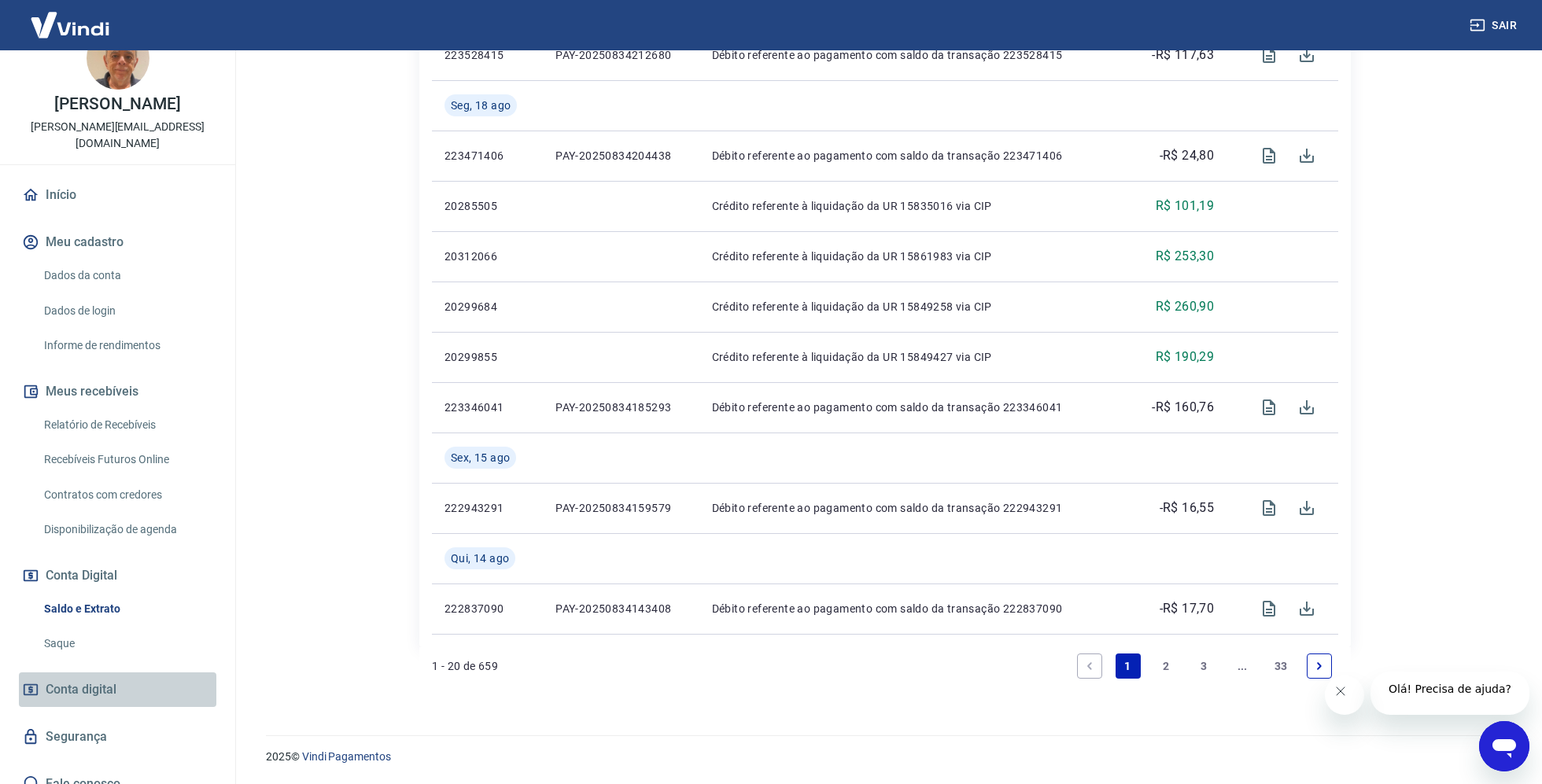
click at [109, 679] on span "Conta digital" at bounding box center [82, 689] width 71 height 22
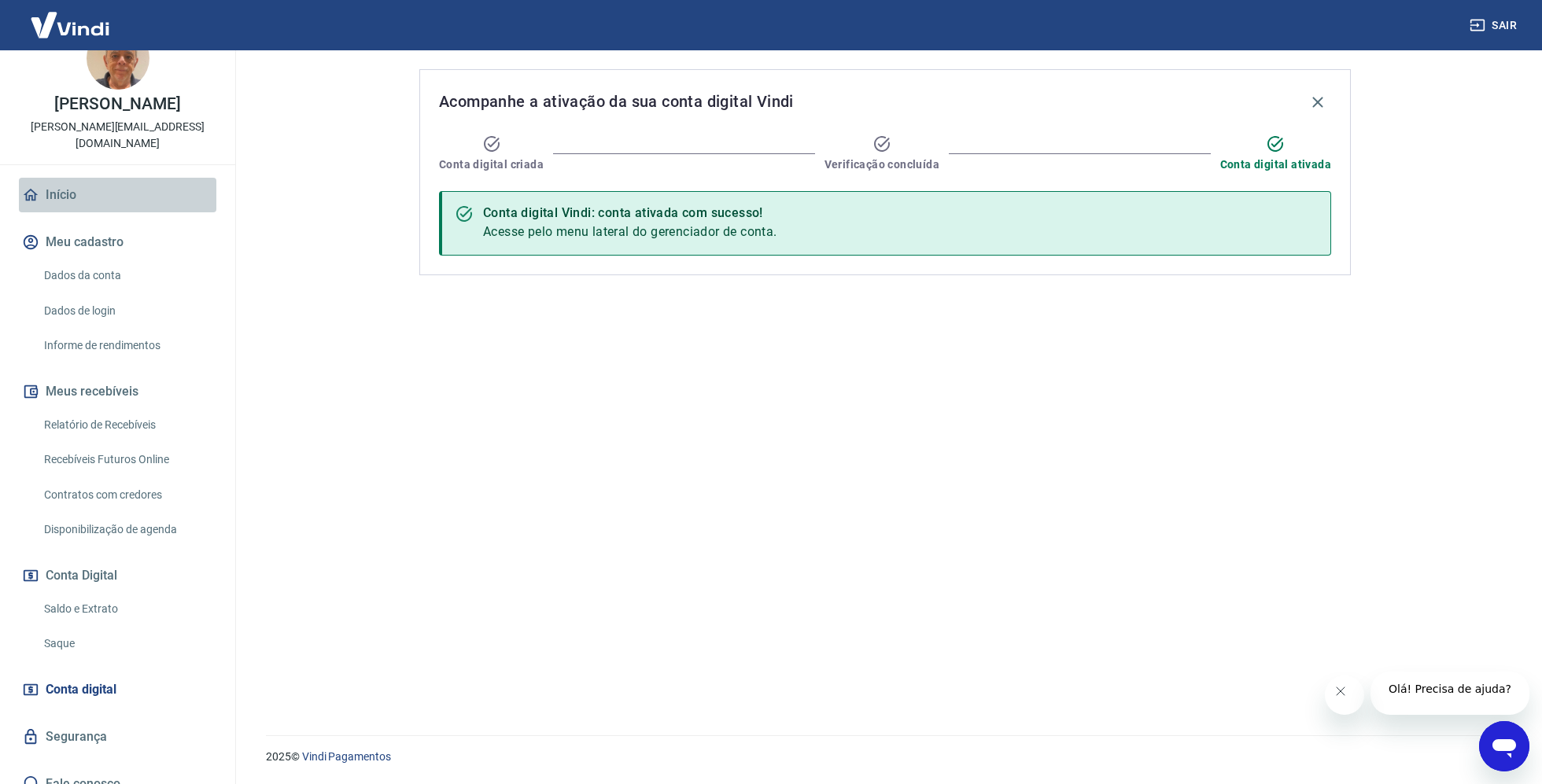
click at [96, 184] on link "Início" at bounding box center [117, 195] width 198 height 35
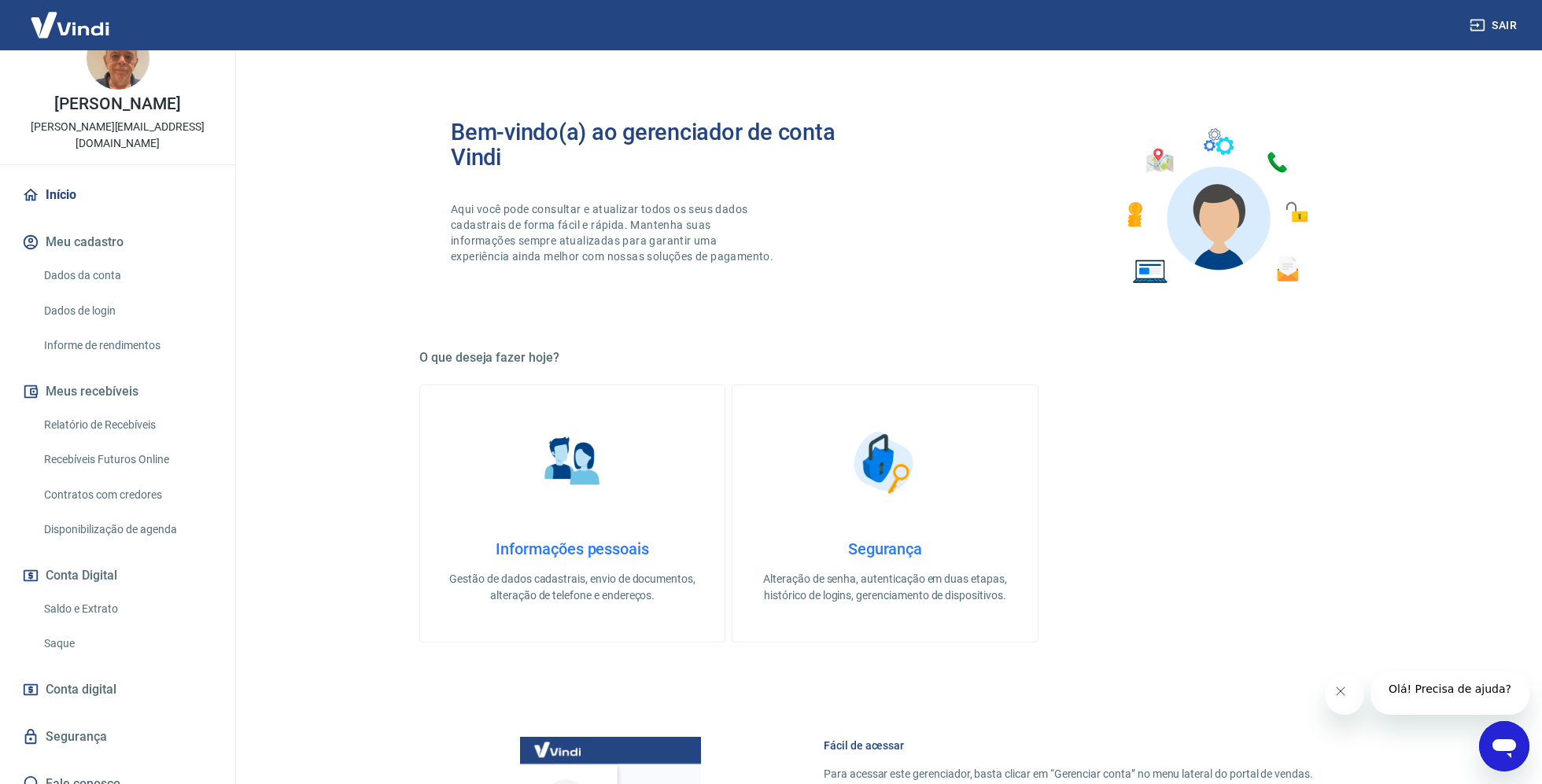
click at [56, 178] on link "Início" at bounding box center [117, 195] width 198 height 35
click at [66, 178] on link "Início" at bounding box center [117, 195] width 198 height 35
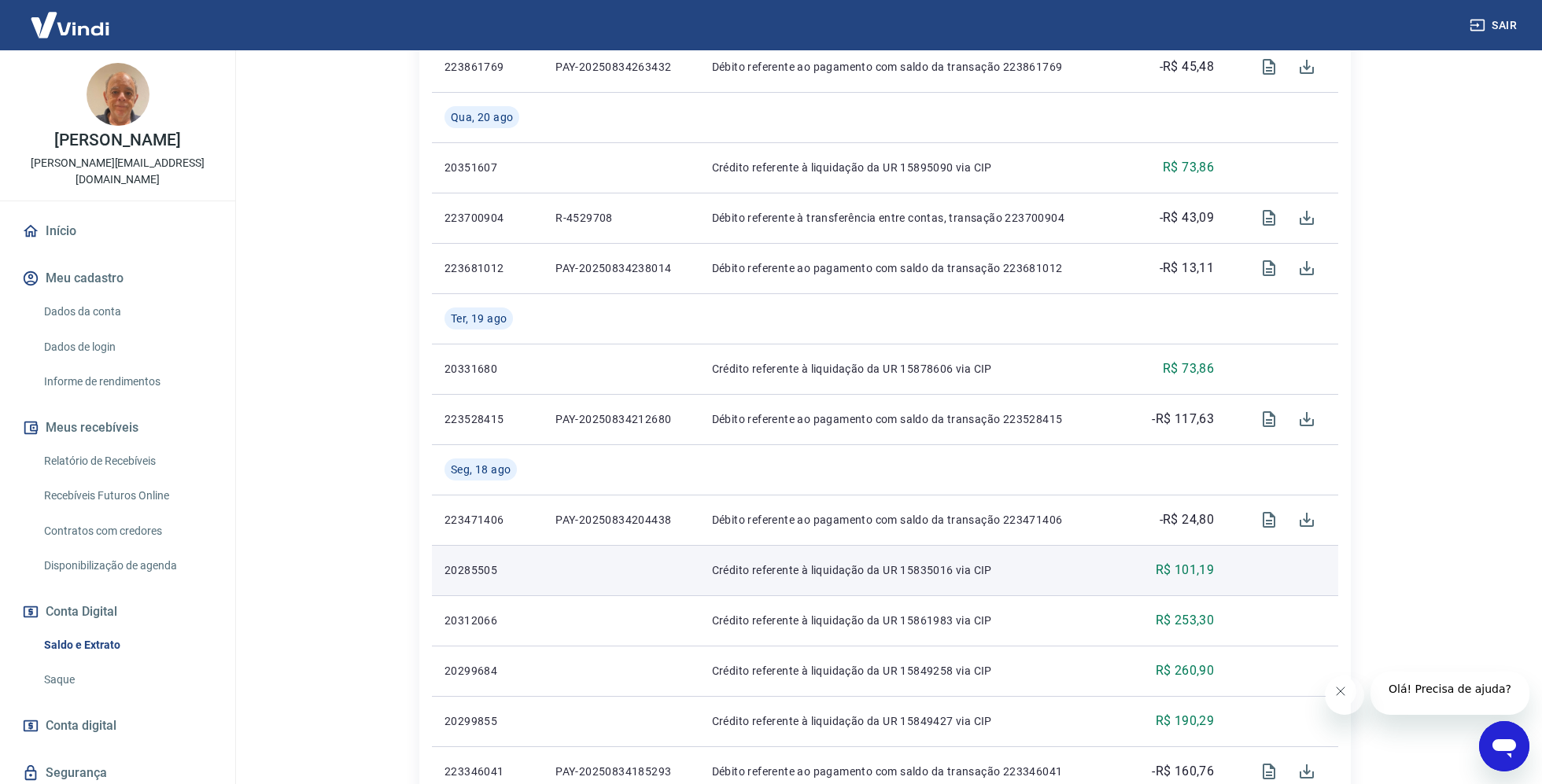
scroll to position [1275, 0]
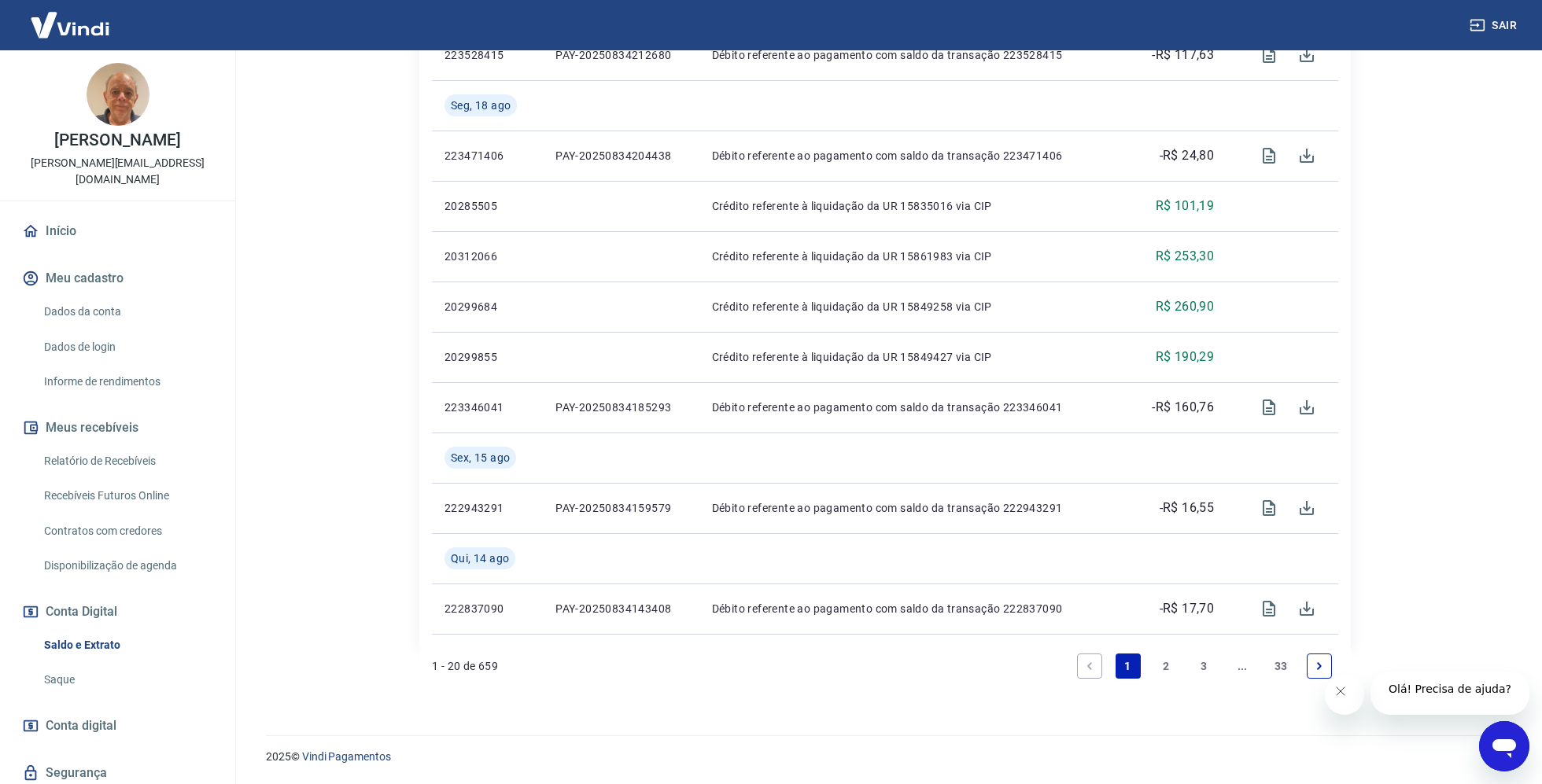
click at [76, 664] on link "Saque" at bounding box center [127, 680] width 178 height 32
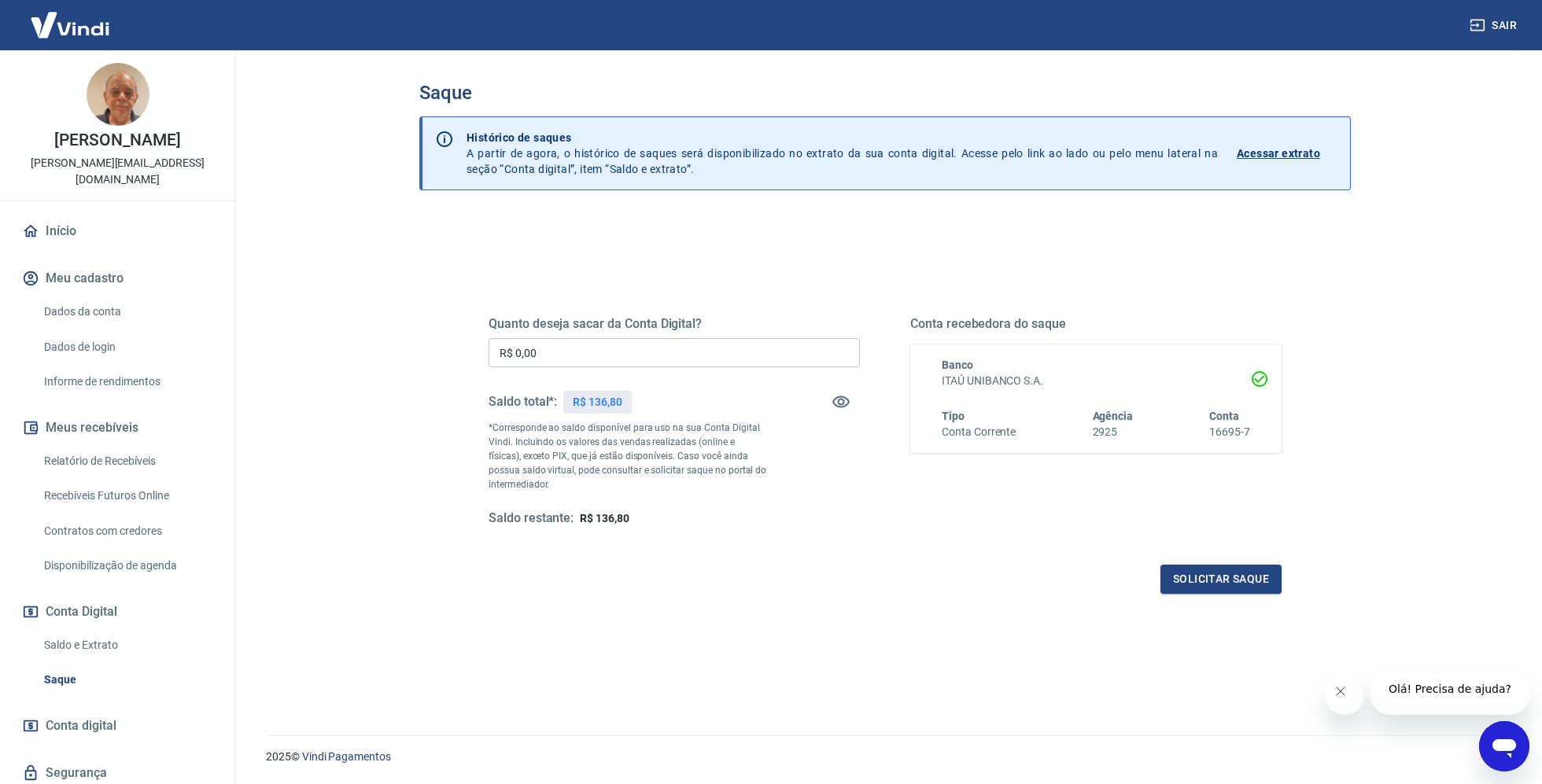
click at [1225, 611] on div "Quanto deseja sacar da Conta Digital? R$ 0,00 ​ Saldo total*: R$ 136,80 *Corres…" at bounding box center [885, 430] width 831 height 366
click at [1224, 589] on button "Solicitar saque" at bounding box center [1220, 579] width 121 height 29
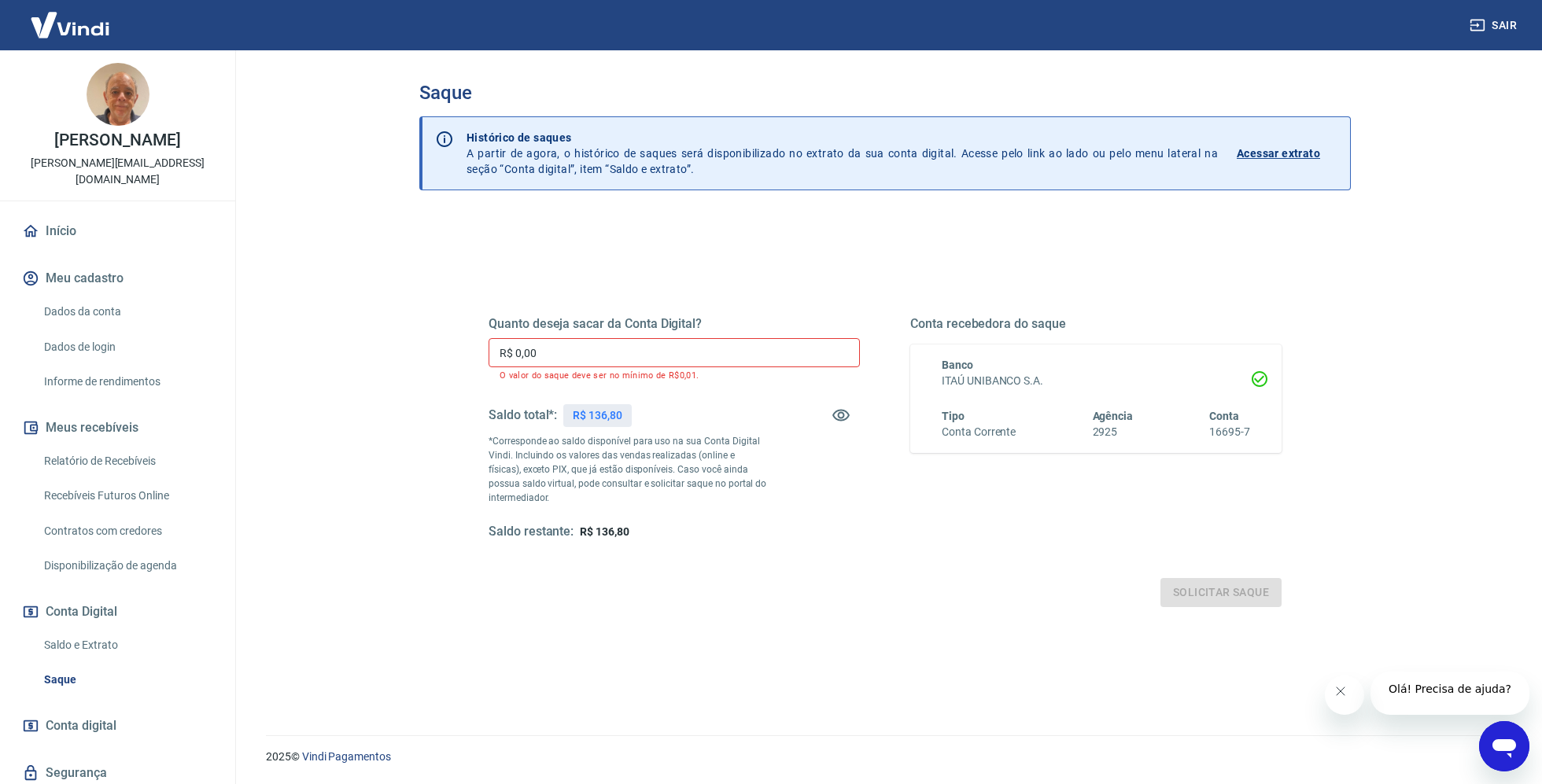
scroll to position [47, 0]
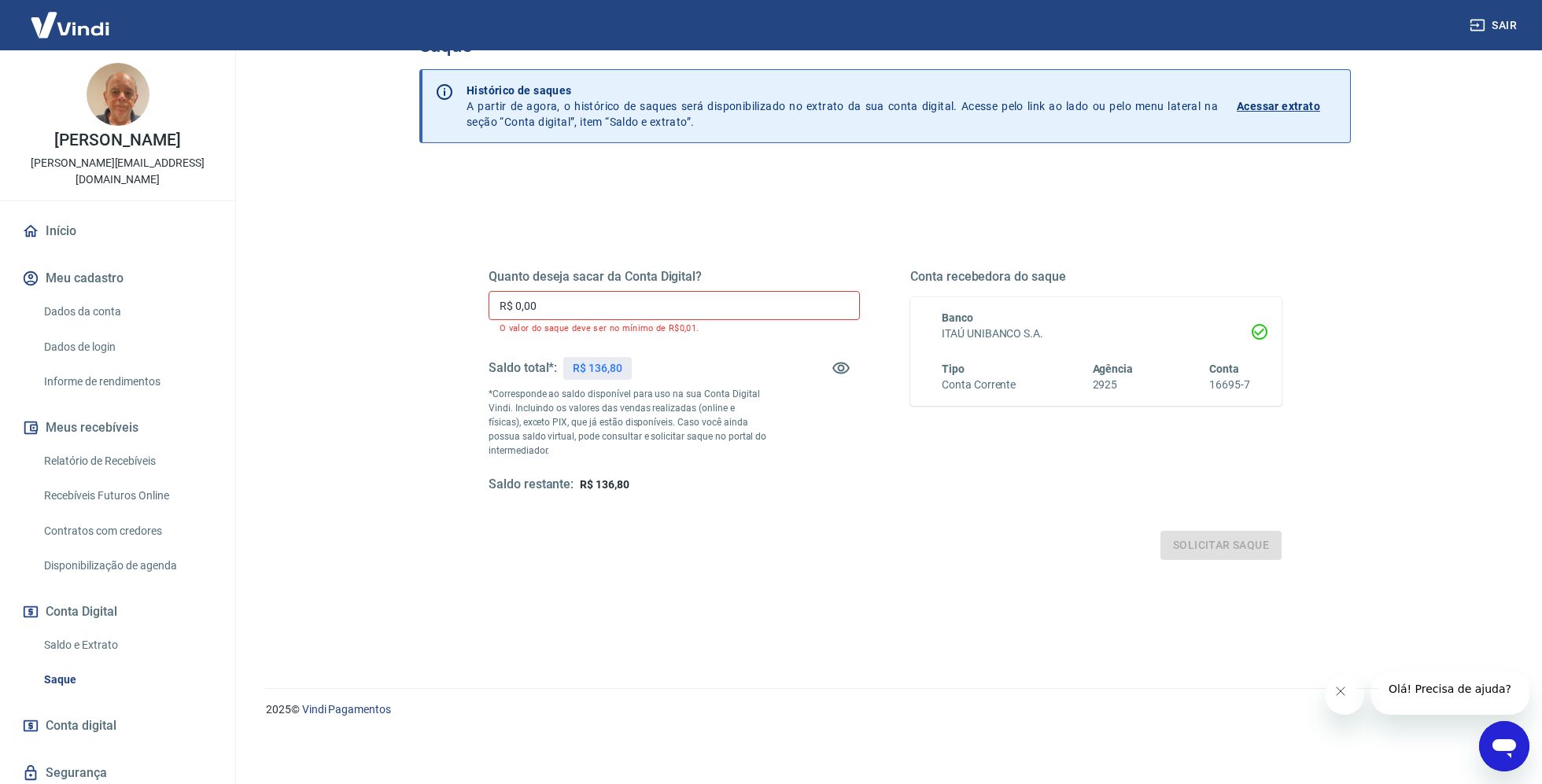
click at [1293, 100] on p "Acessar extrato" at bounding box center [1278, 106] width 83 height 16
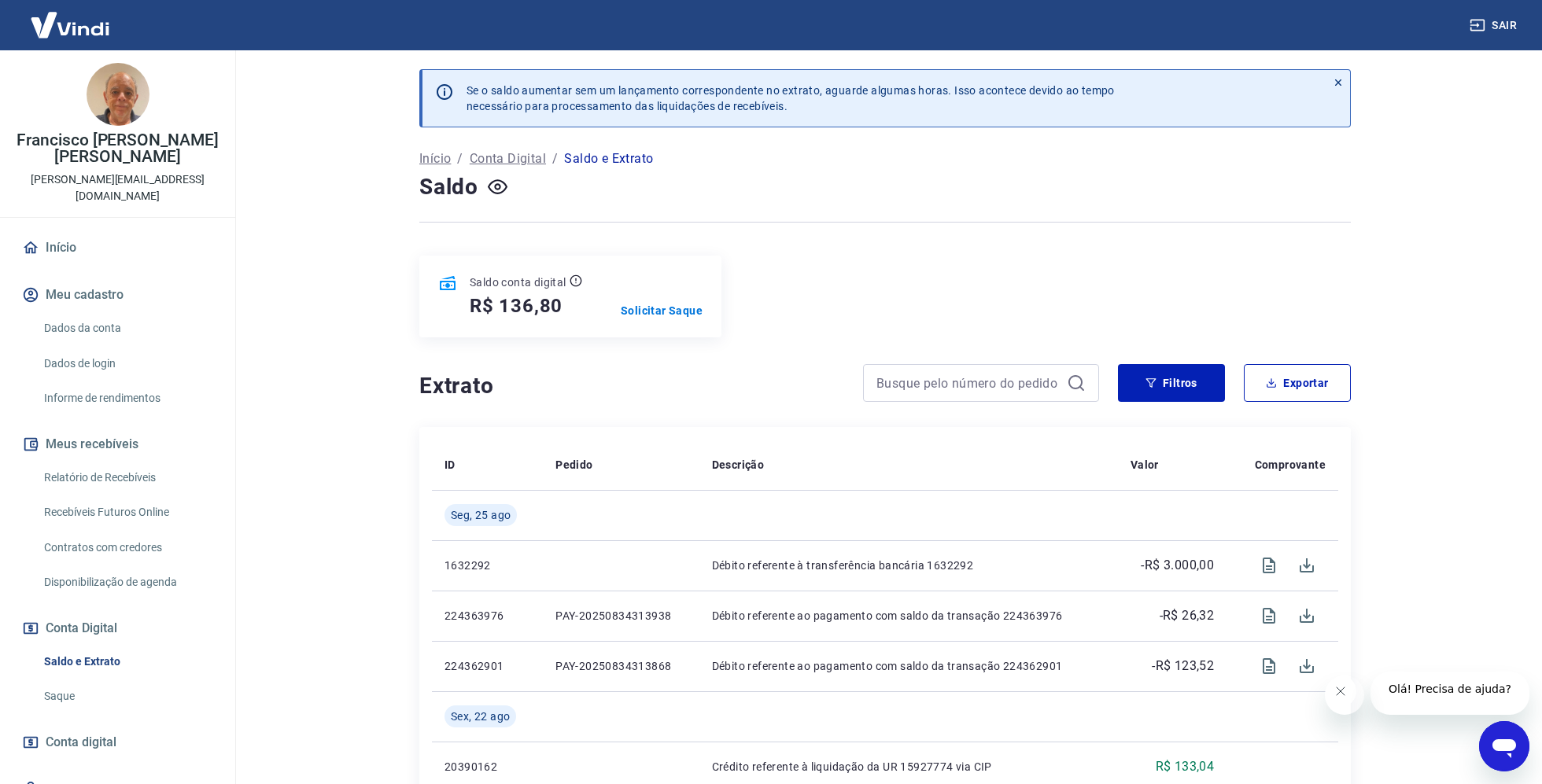
click at [493, 154] on p "Conta Digital" at bounding box center [507, 158] width 76 height 19
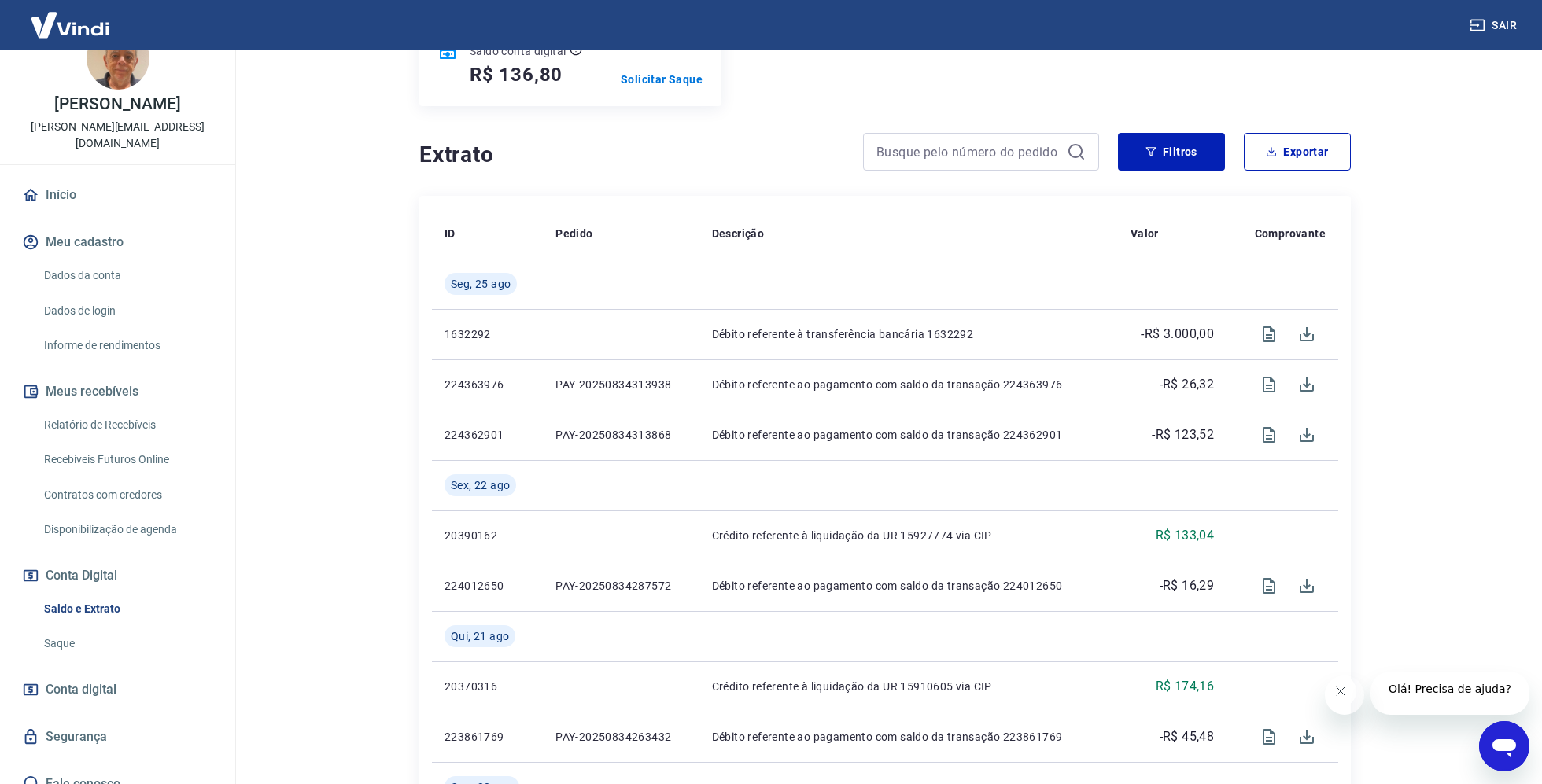
scroll to position [256, 0]
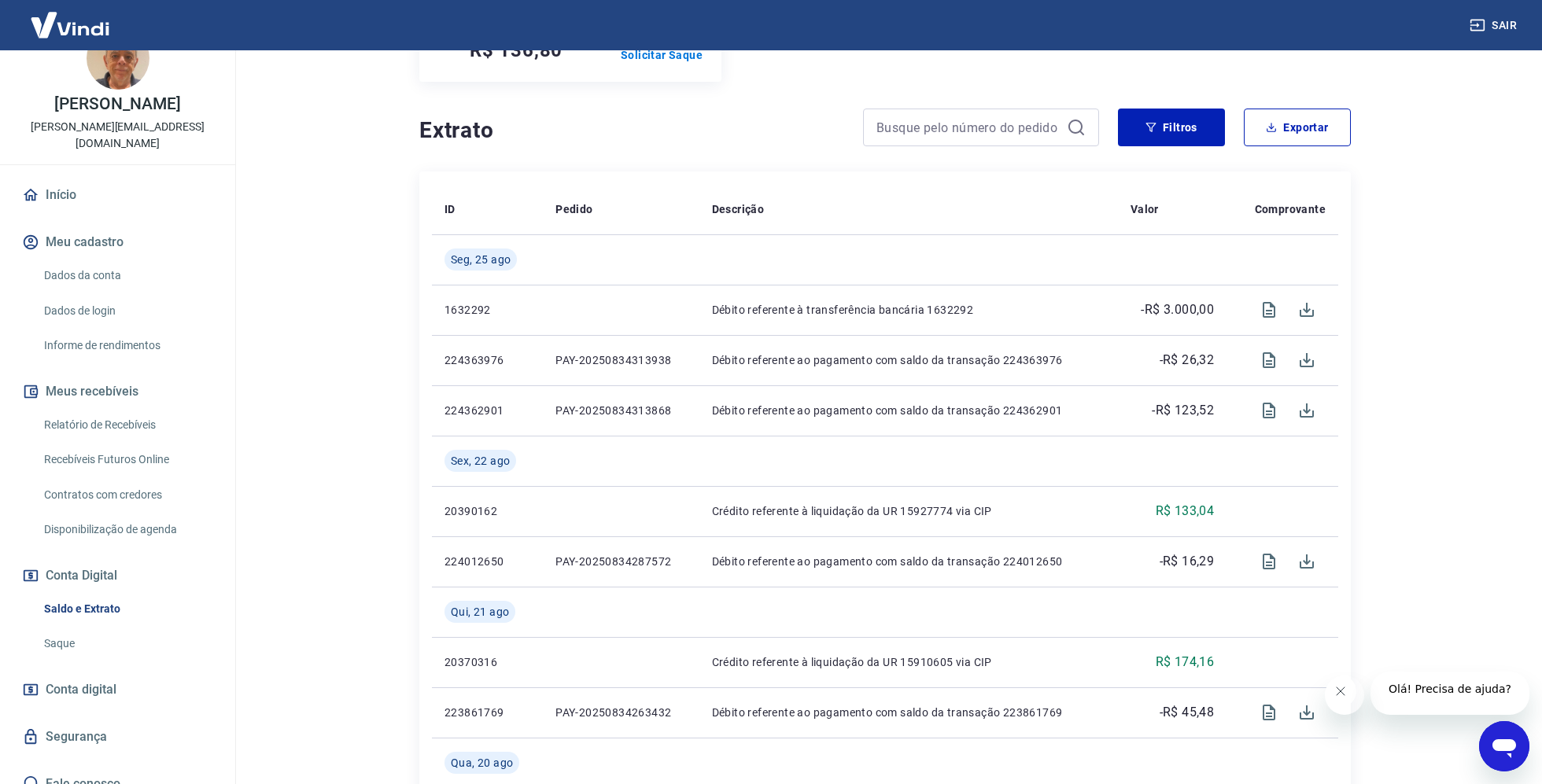
click at [85, 679] on span "Conta digital" at bounding box center [82, 689] width 71 height 22
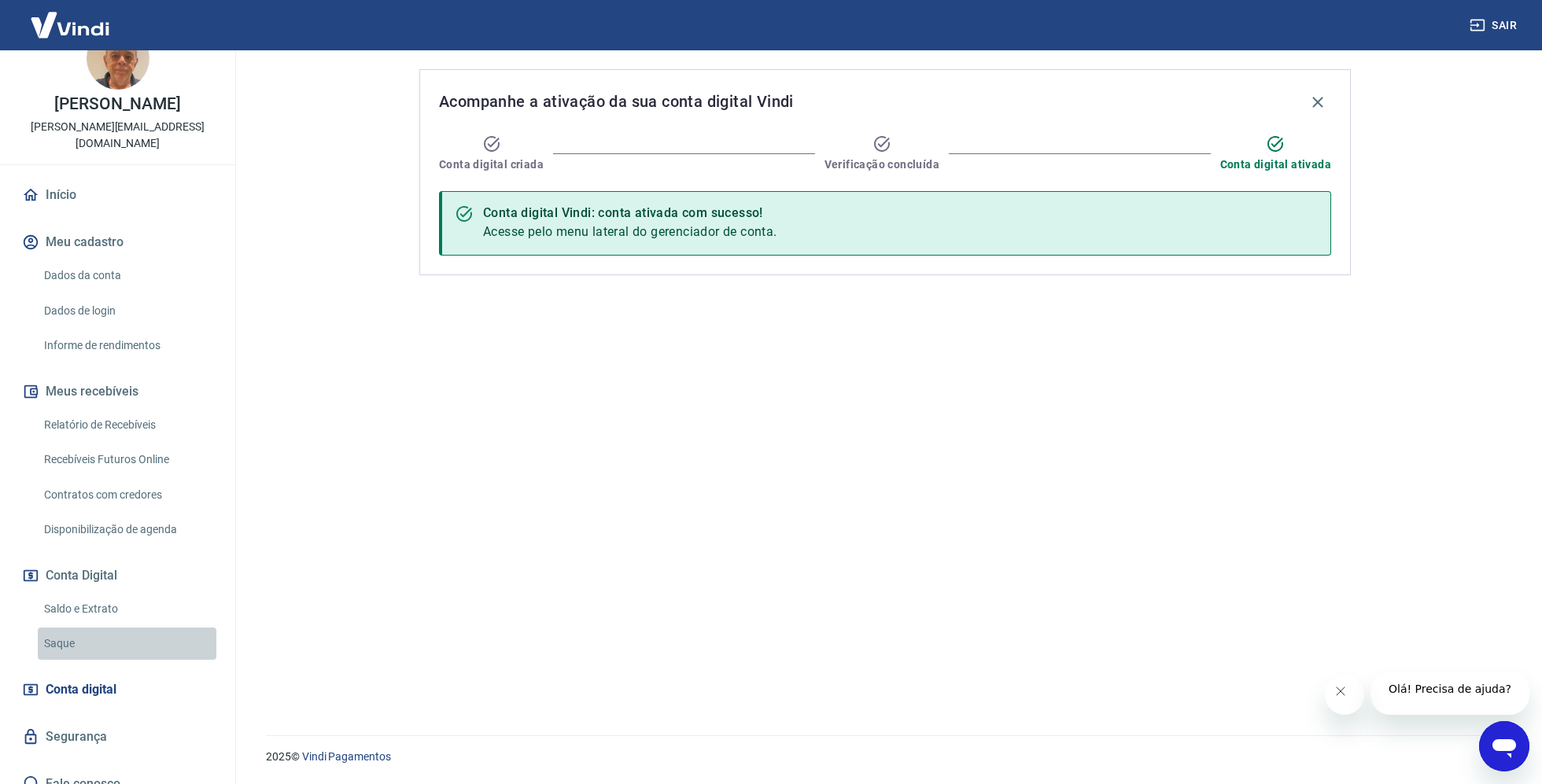
click at [80, 627] on link "Saque" at bounding box center [127, 643] width 178 height 32
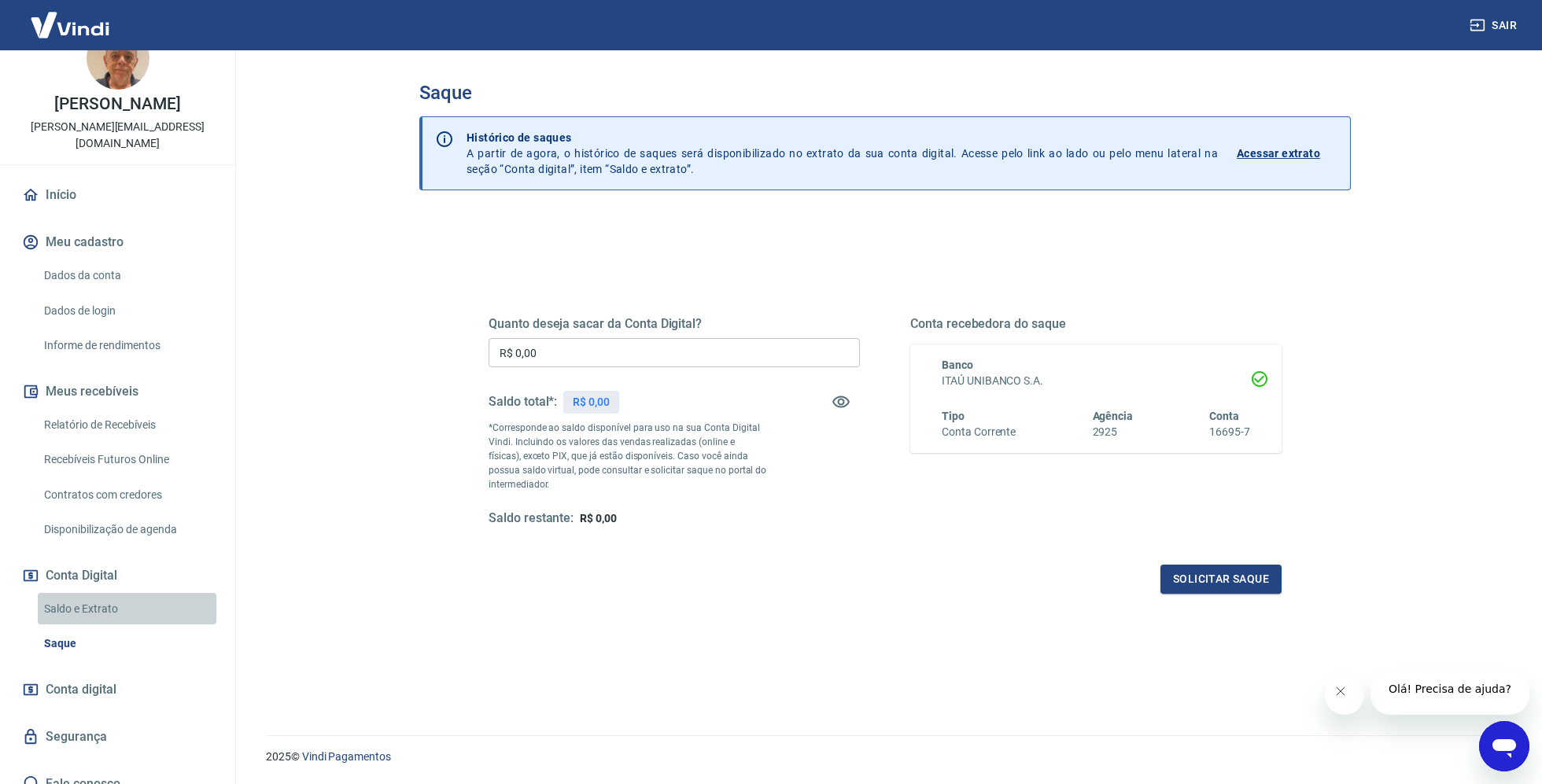
click at [95, 594] on link "Saldo e Extrato" at bounding box center [127, 610] width 178 height 32
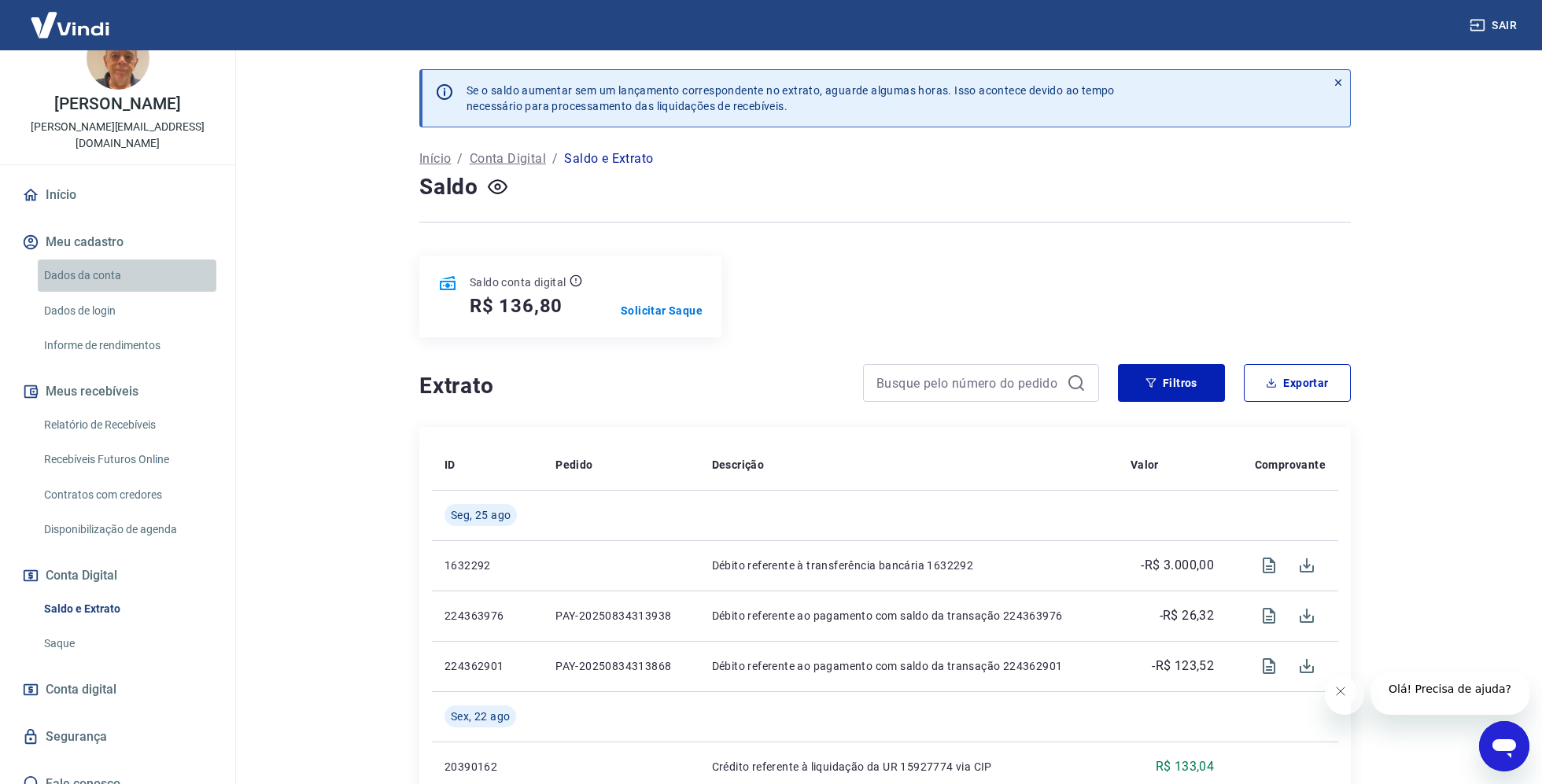
click at [104, 260] on link "Dados da conta" at bounding box center [127, 276] width 178 height 32
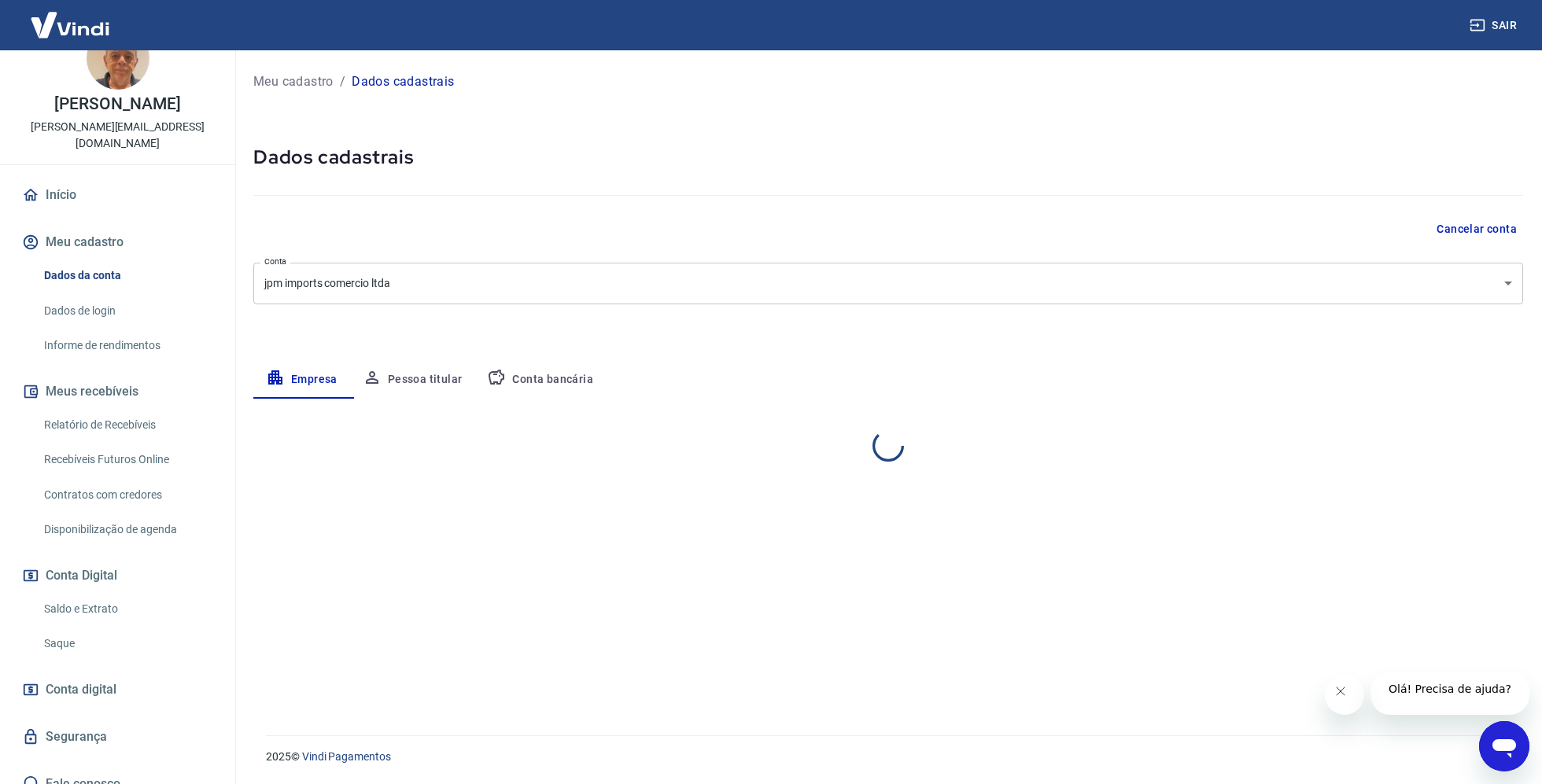
select select "SP"
select select "business"
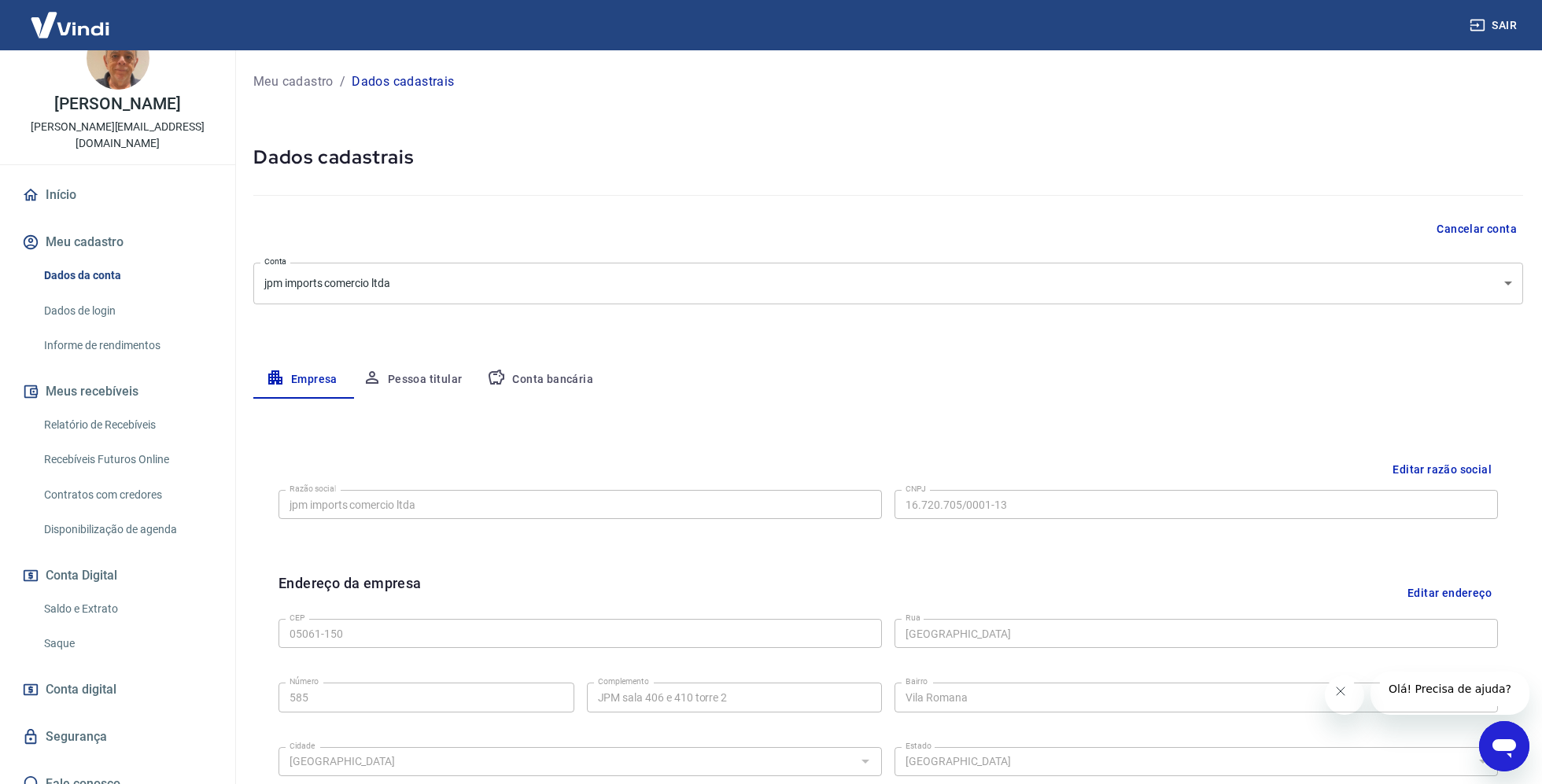
scroll to position [356, 0]
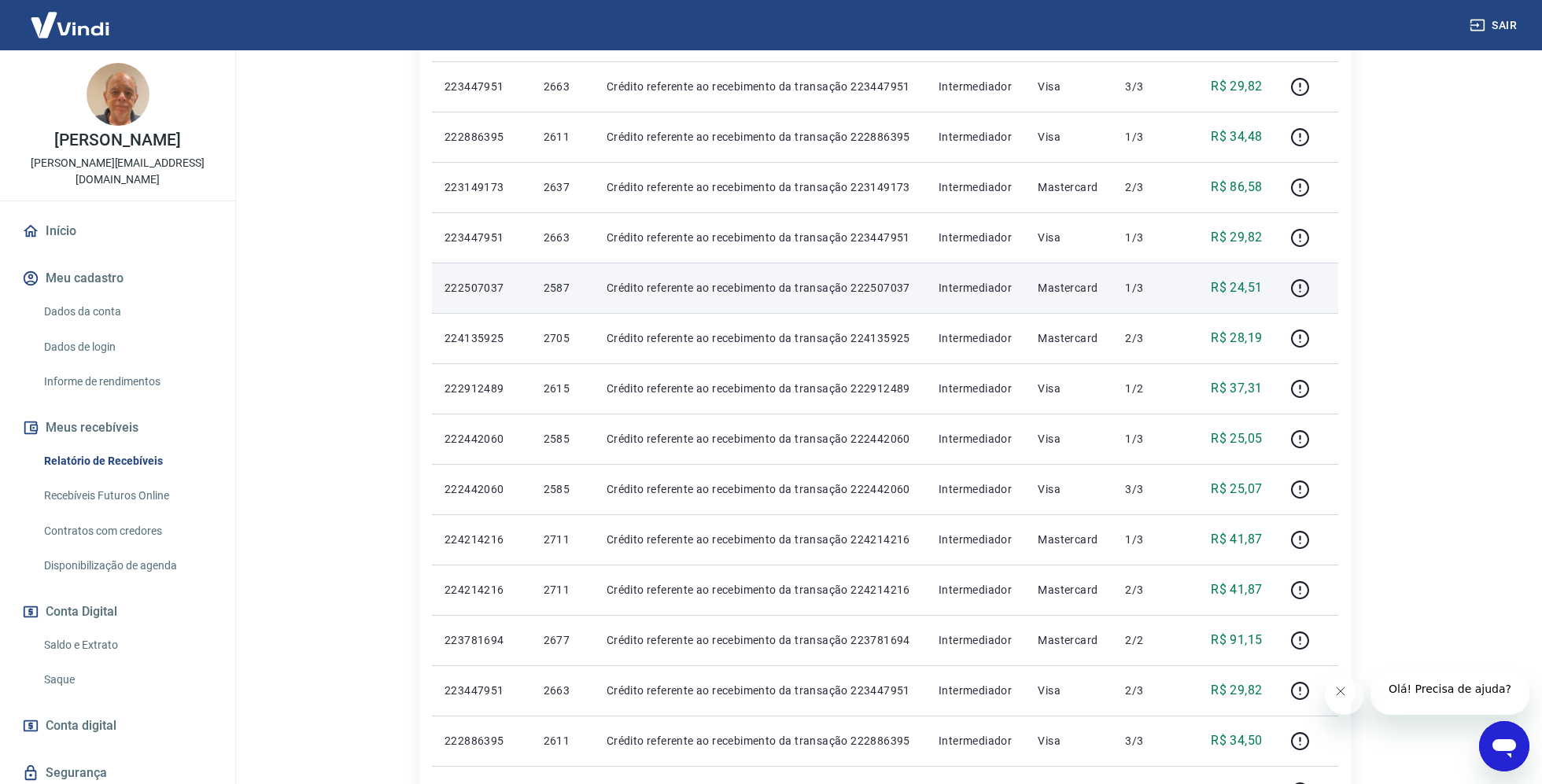
scroll to position [932, 0]
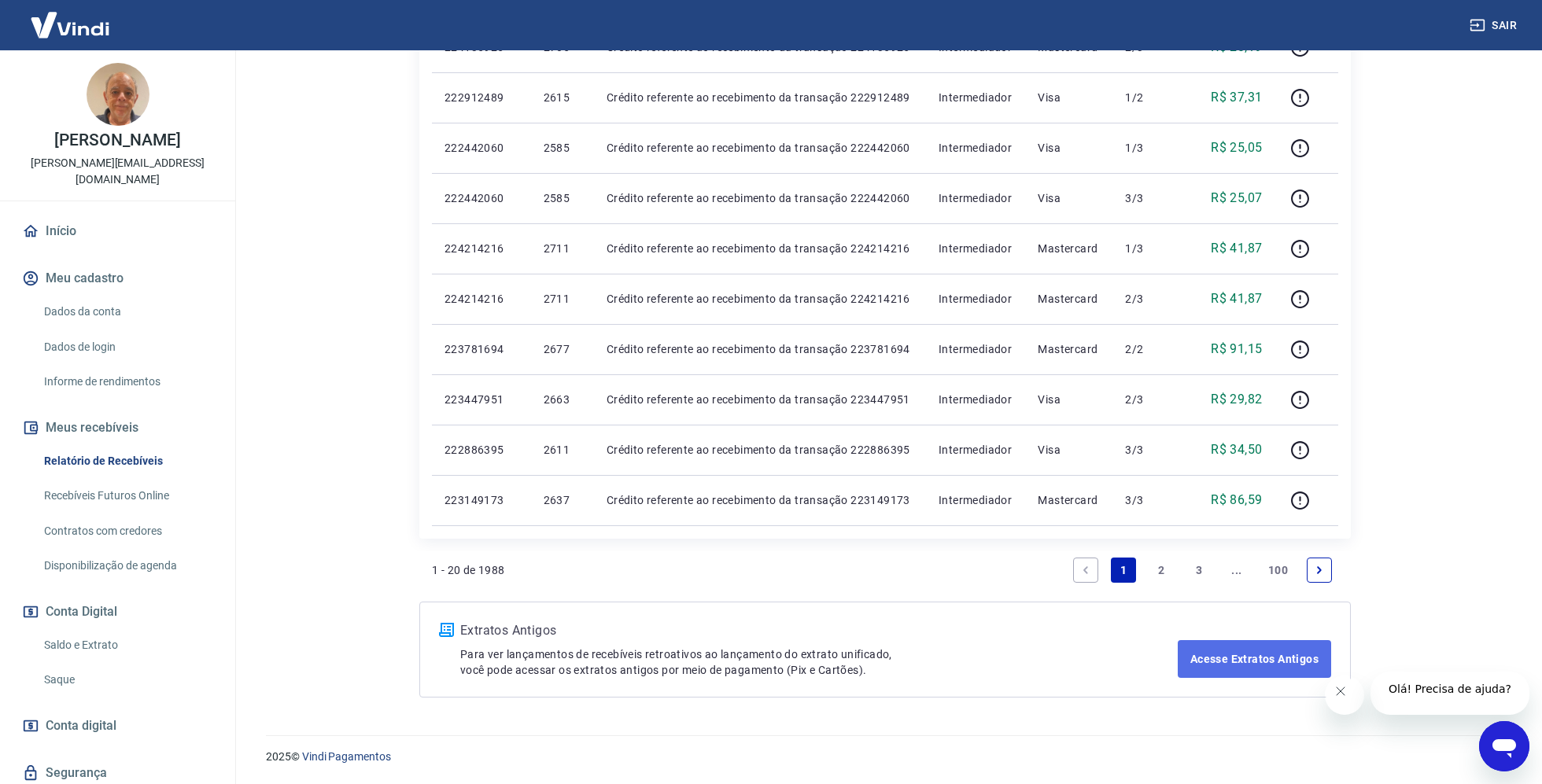
click at [1252, 661] on link "Acesse Extratos Antigos" at bounding box center [1255, 659] width 154 height 38
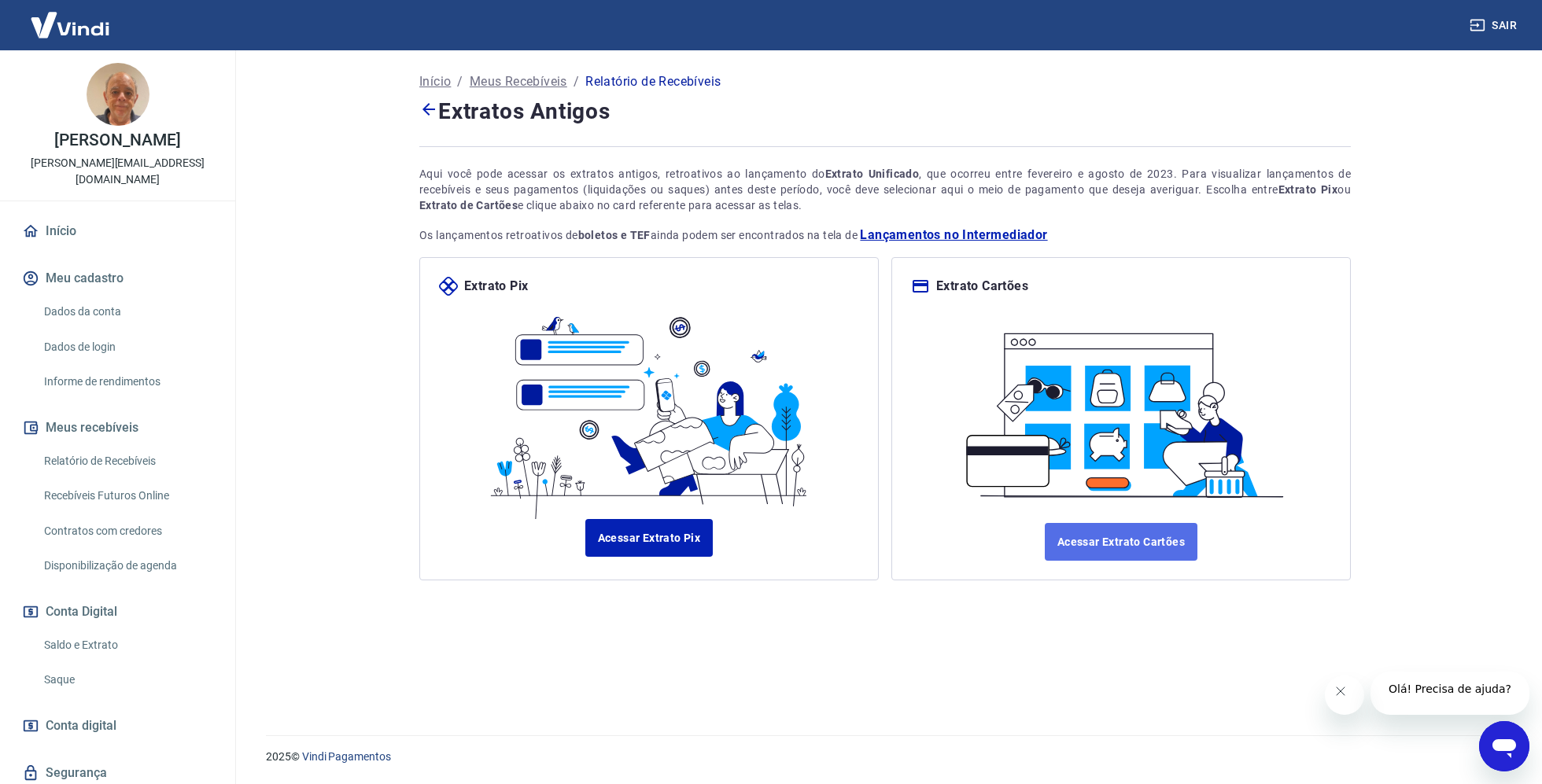
click at [1130, 546] on link "Acessar Extrato Cartões" at bounding box center [1121, 542] width 153 height 38
drag, startPoint x: 94, startPoint y: 32, endPoint x: 80, endPoint y: 27, distance: 14.9
click at [93, 32] on img at bounding box center [69, 24] width 102 height 48
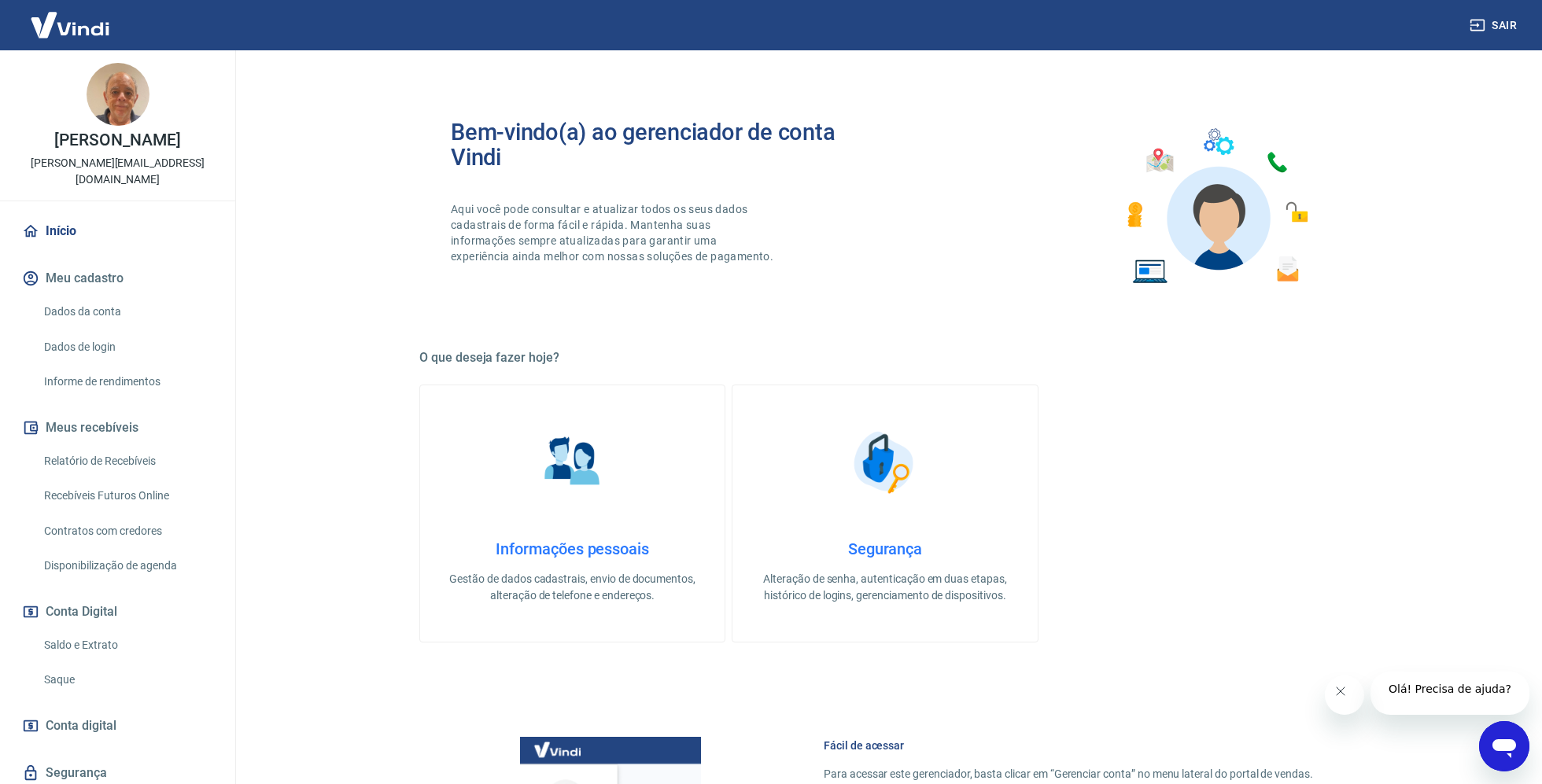
click at [105, 295] on link "Dados da conta" at bounding box center [127, 311] width 178 height 32
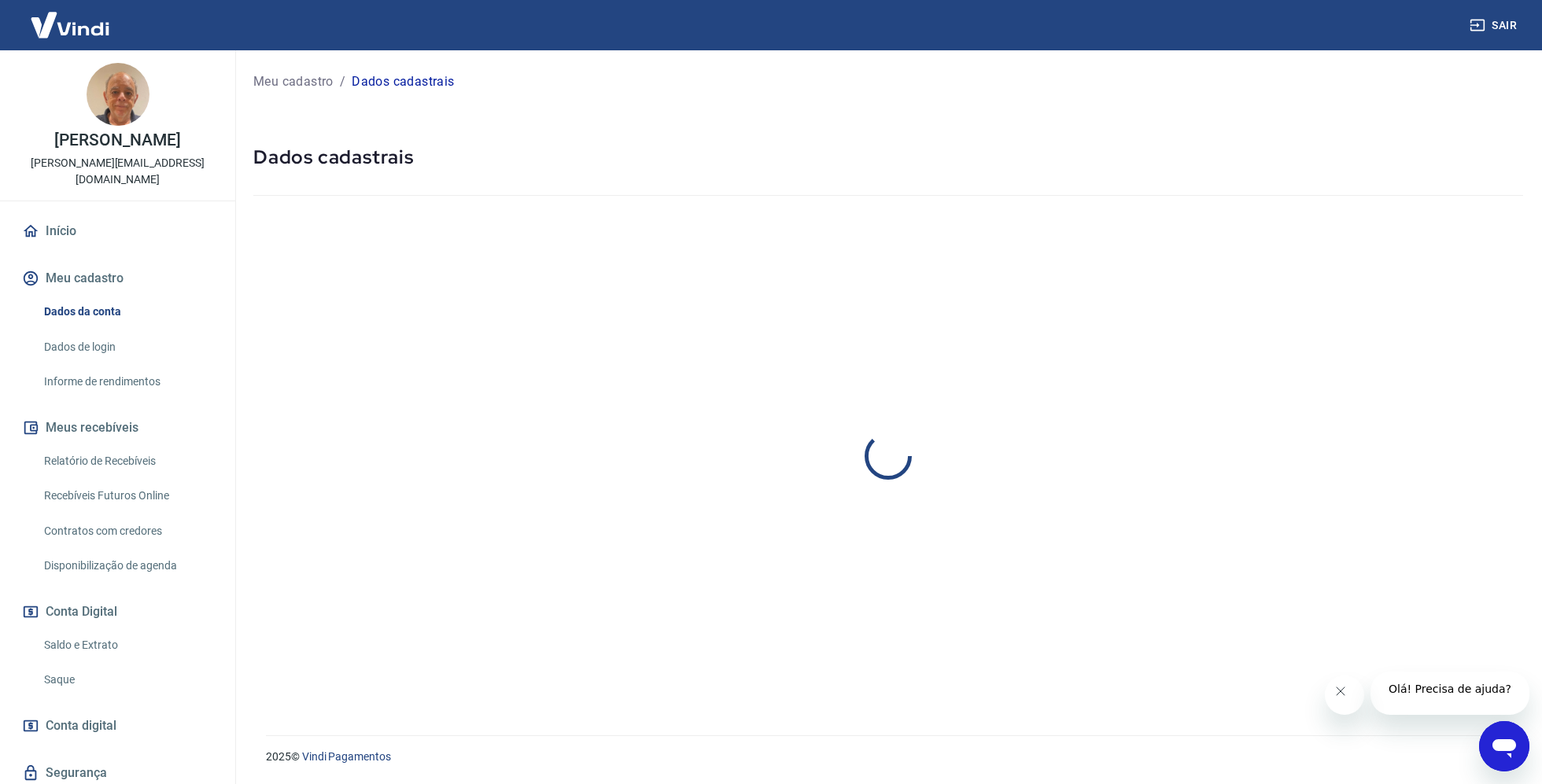
select select "SP"
select select "business"
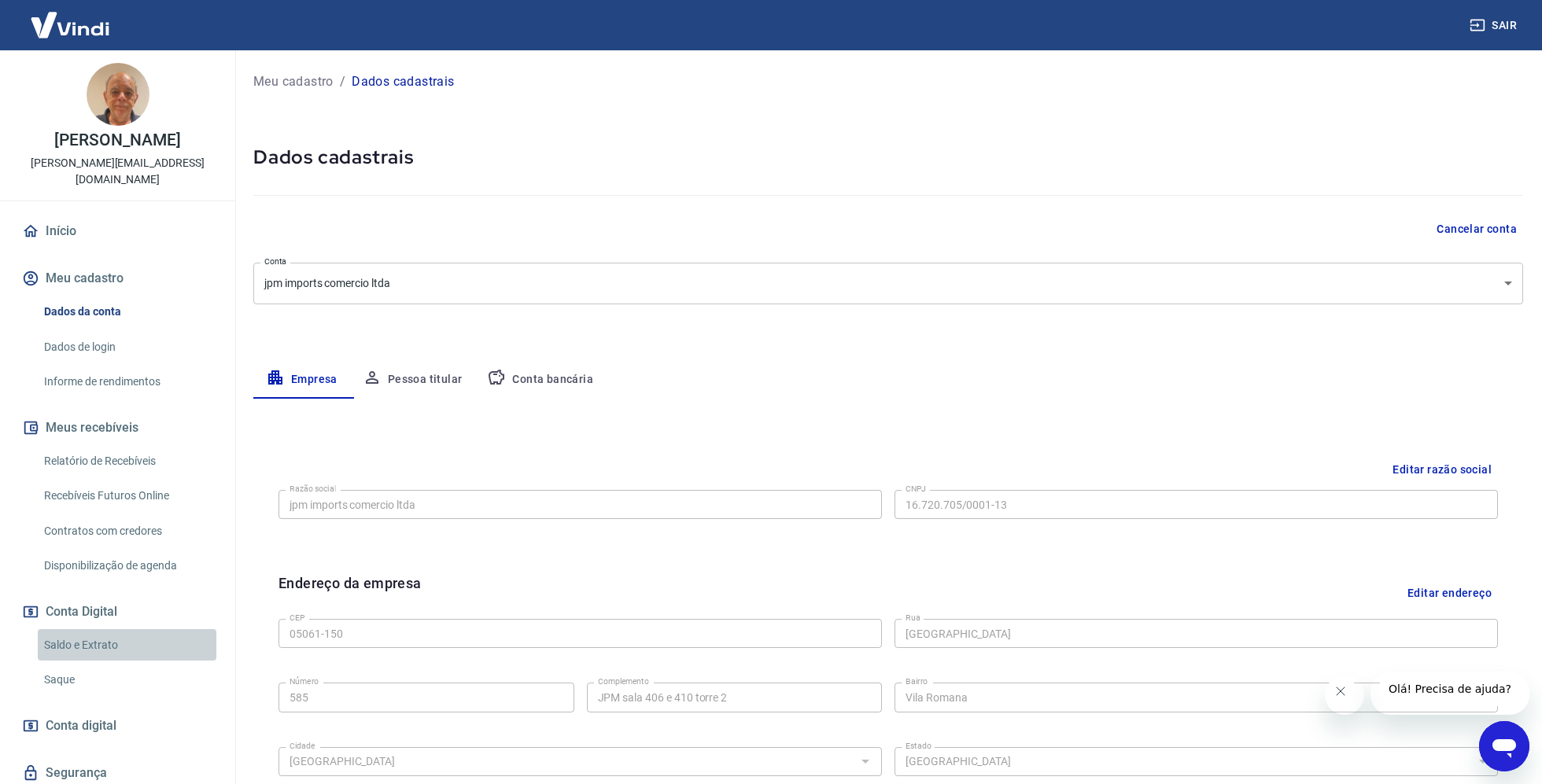
click at [90, 629] on link "Saldo e Extrato" at bounding box center [127, 645] width 178 height 32
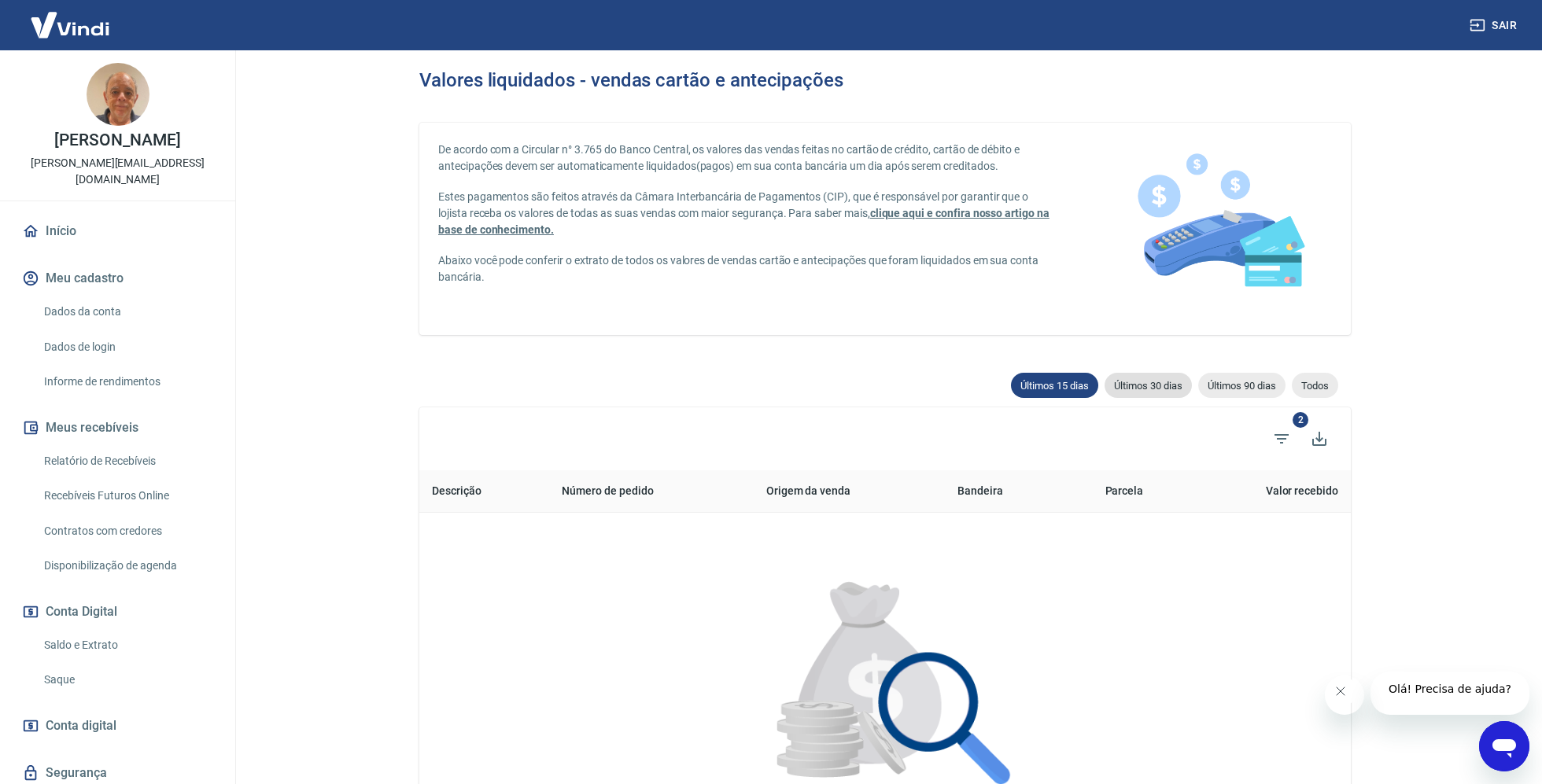
click at [1135, 374] on div "Últimos 30 dias" at bounding box center [1148, 385] width 87 height 25
click at [1219, 375] on div "Últimos 90 dias" at bounding box center [1242, 385] width 87 height 25
click at [1011, 384] on span "Últimos 15 dias" at bounding box center [1054, 385] width 87 height 12
type input "10/08/2025"
click at [1320, 380] on span "Todos" at bounding box center [1315, 385] width 46 height 12
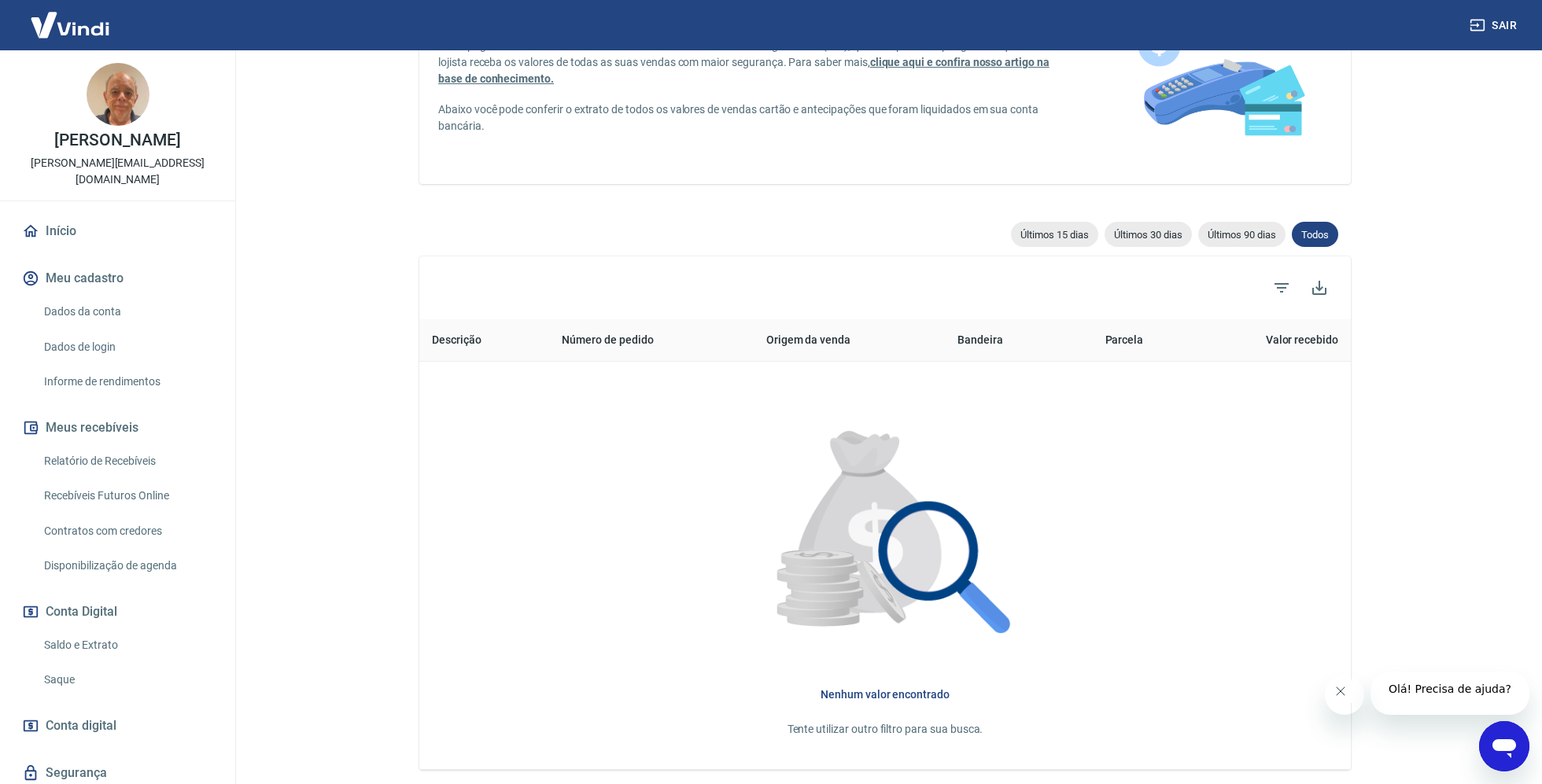
scroll to position [152, 0]
click at [1273, 296] on icon "Filtros" at bounding box center [1282, 287] width 19 height 19
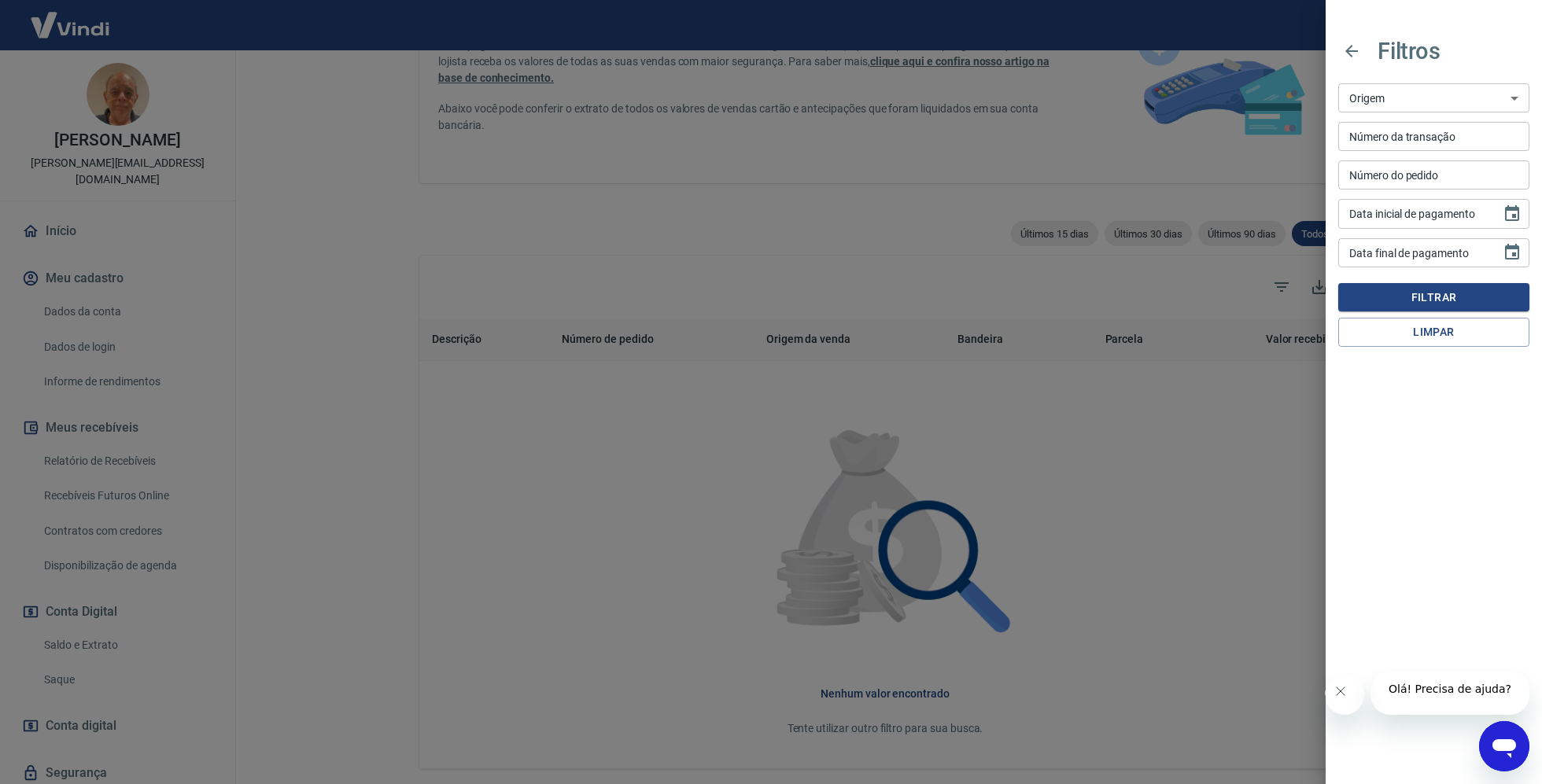
click at [1180, 100] on div at bounding box center [771, 392] width 1542 height 784
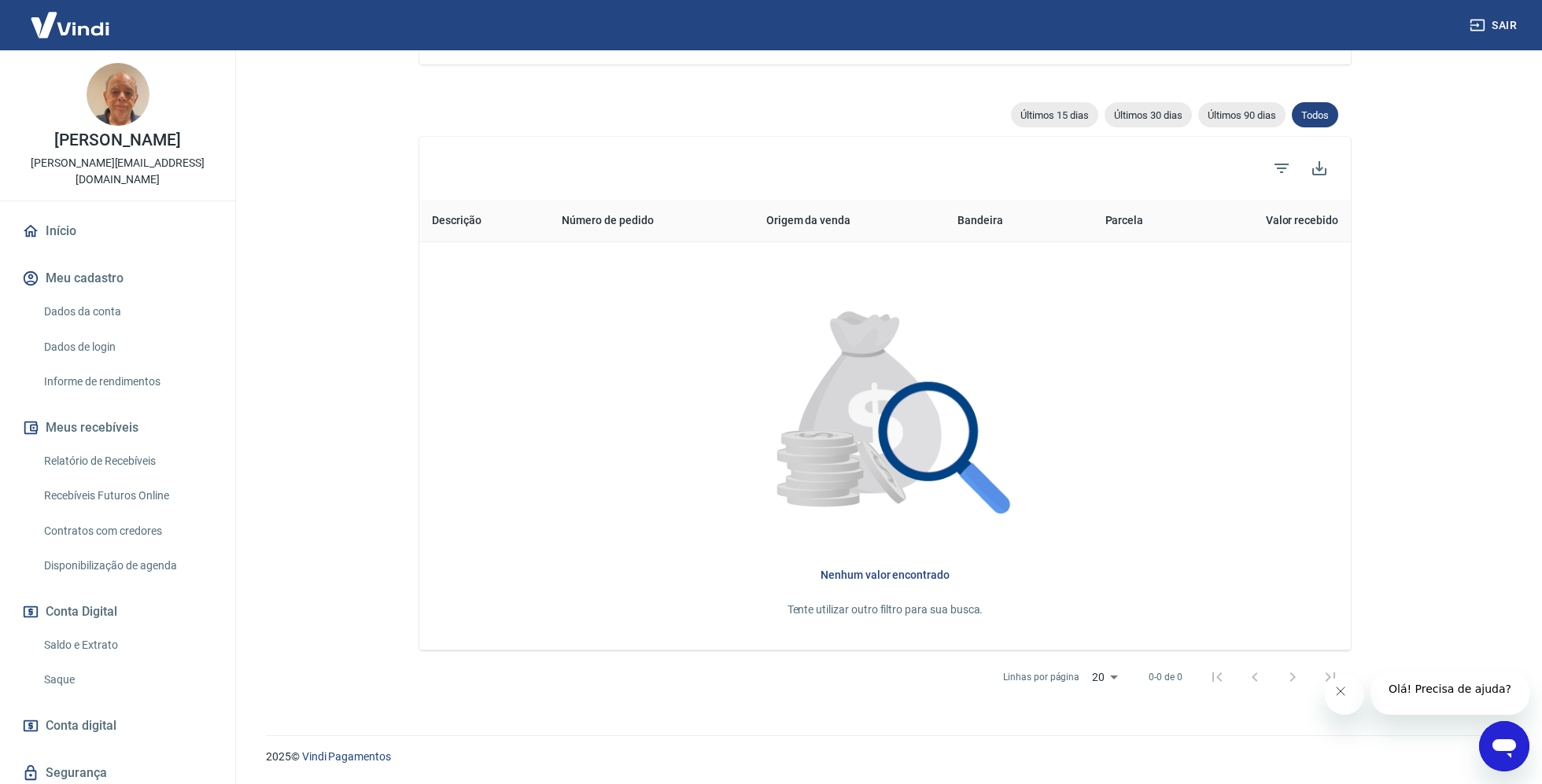
scroll to position [0, 0]
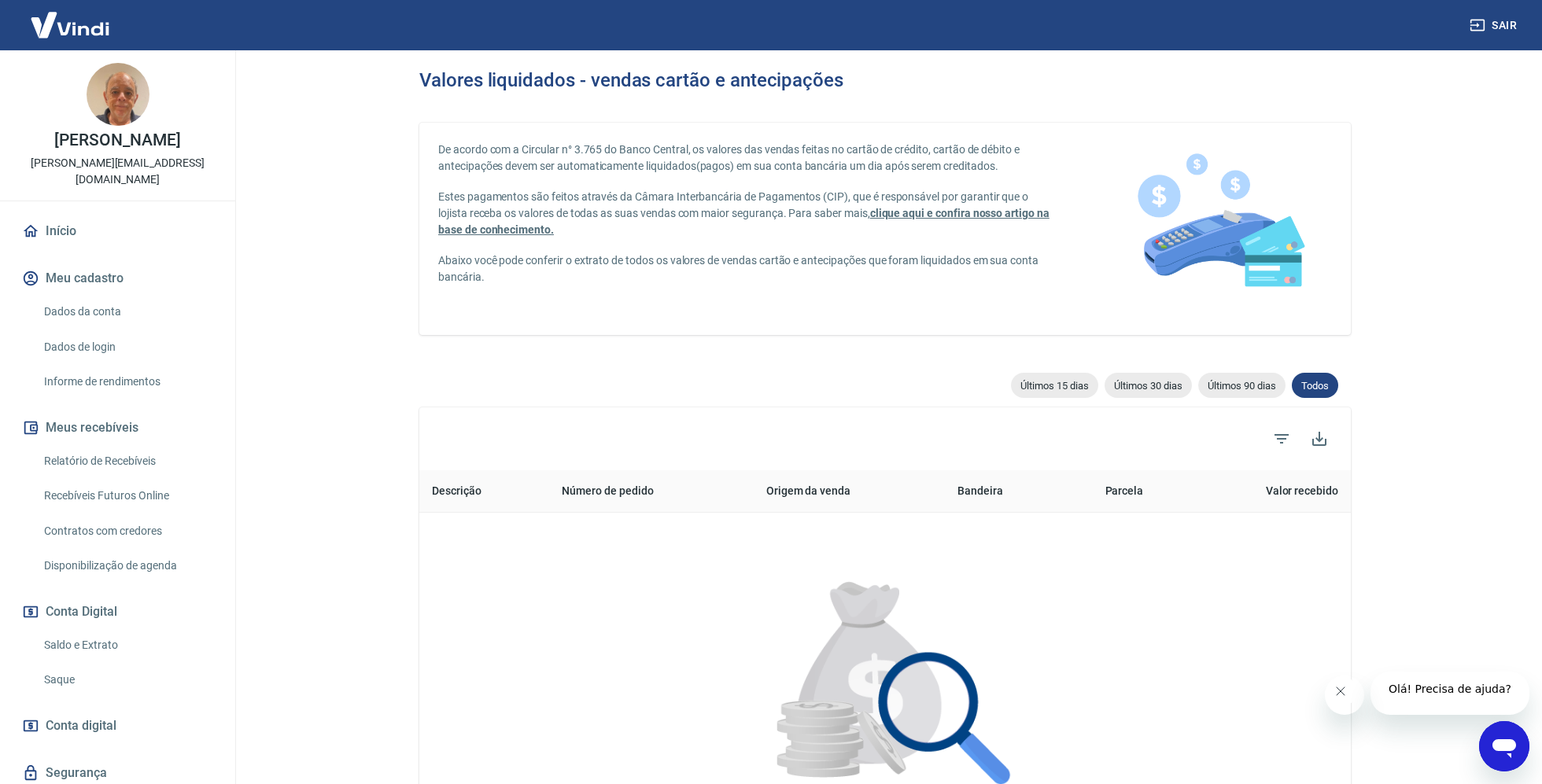
click at [136, 480] on link "Recebíveis Futuros Online" at bounding box center [127, 496] width 178 height 32
click at [58, 214] on link "Início" at bounding box center [117, 231] width 198 height 35
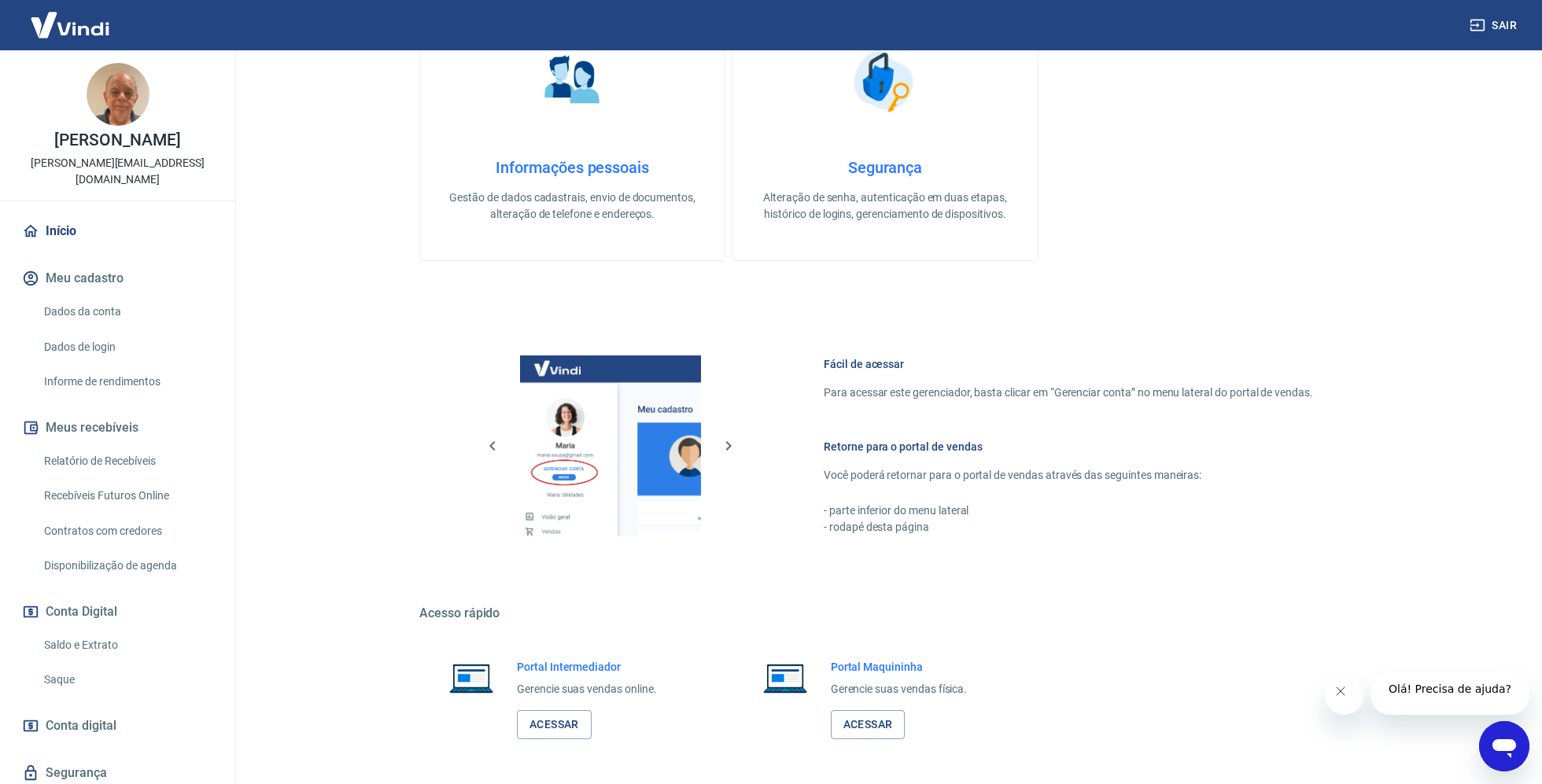
scroll to position [442, 0]
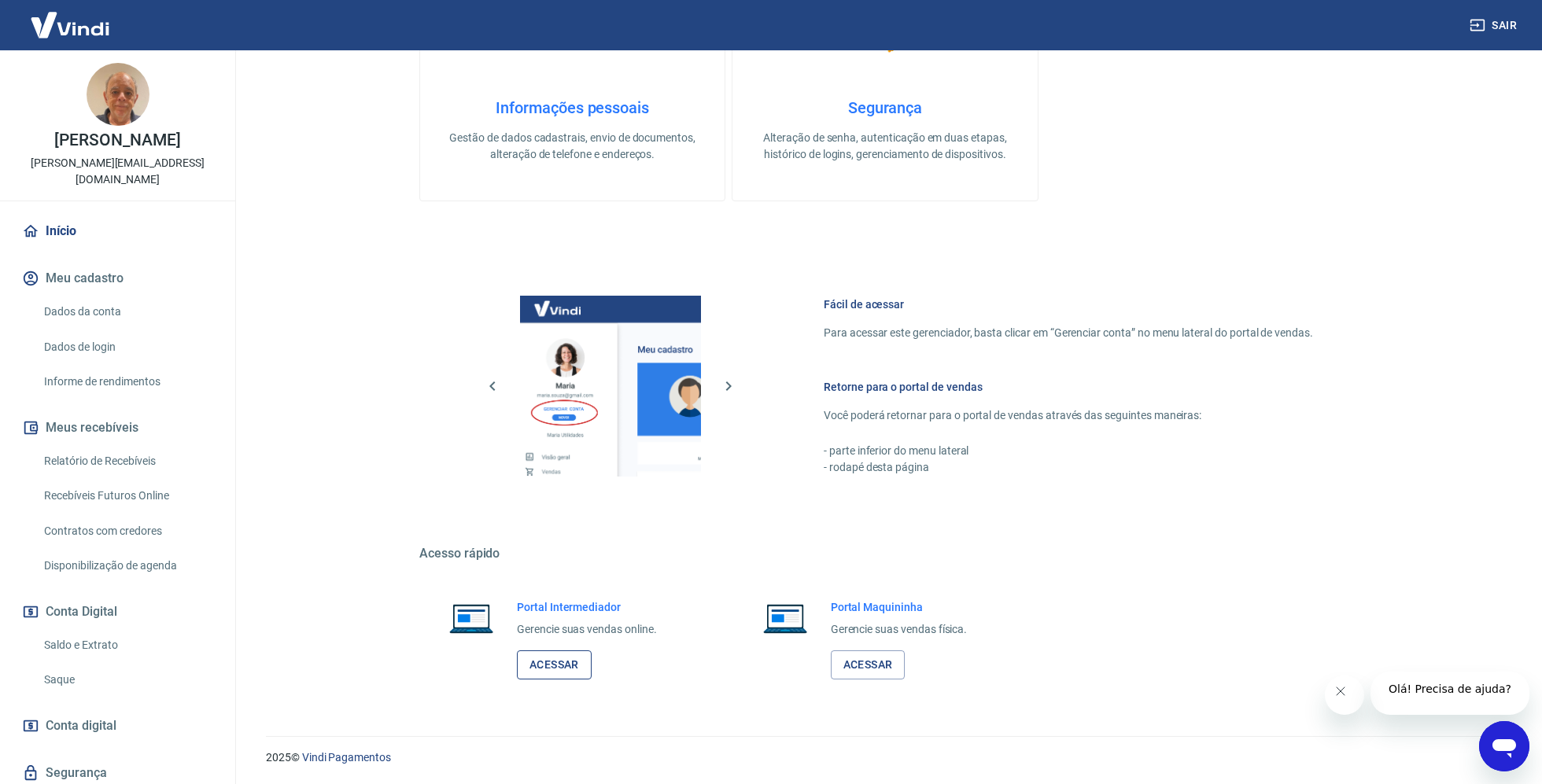
click at [574, 671] on link "Acessar" at bounding box center [554, 665] width 75 height 29
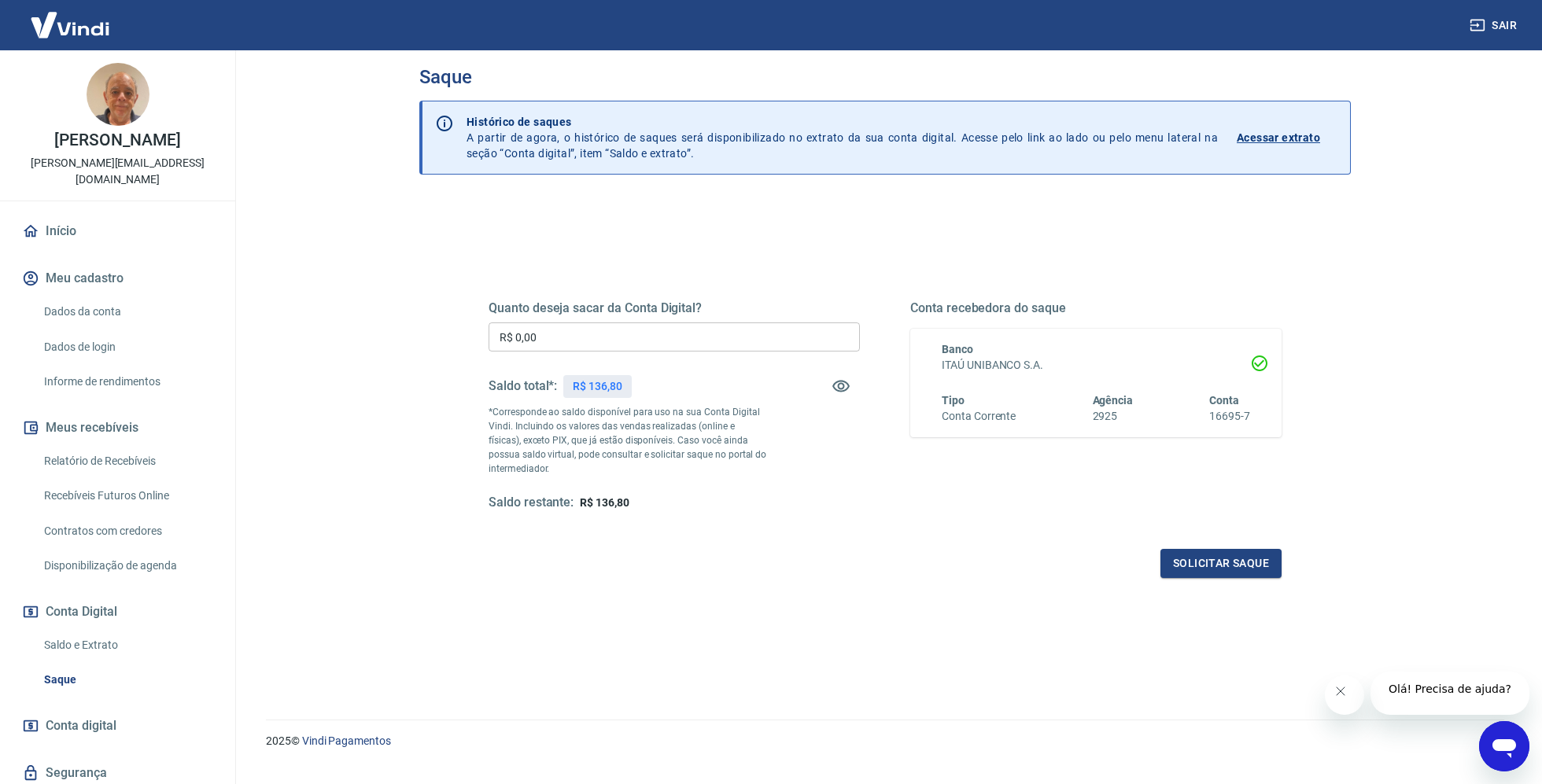
scroll to position [47, 0]
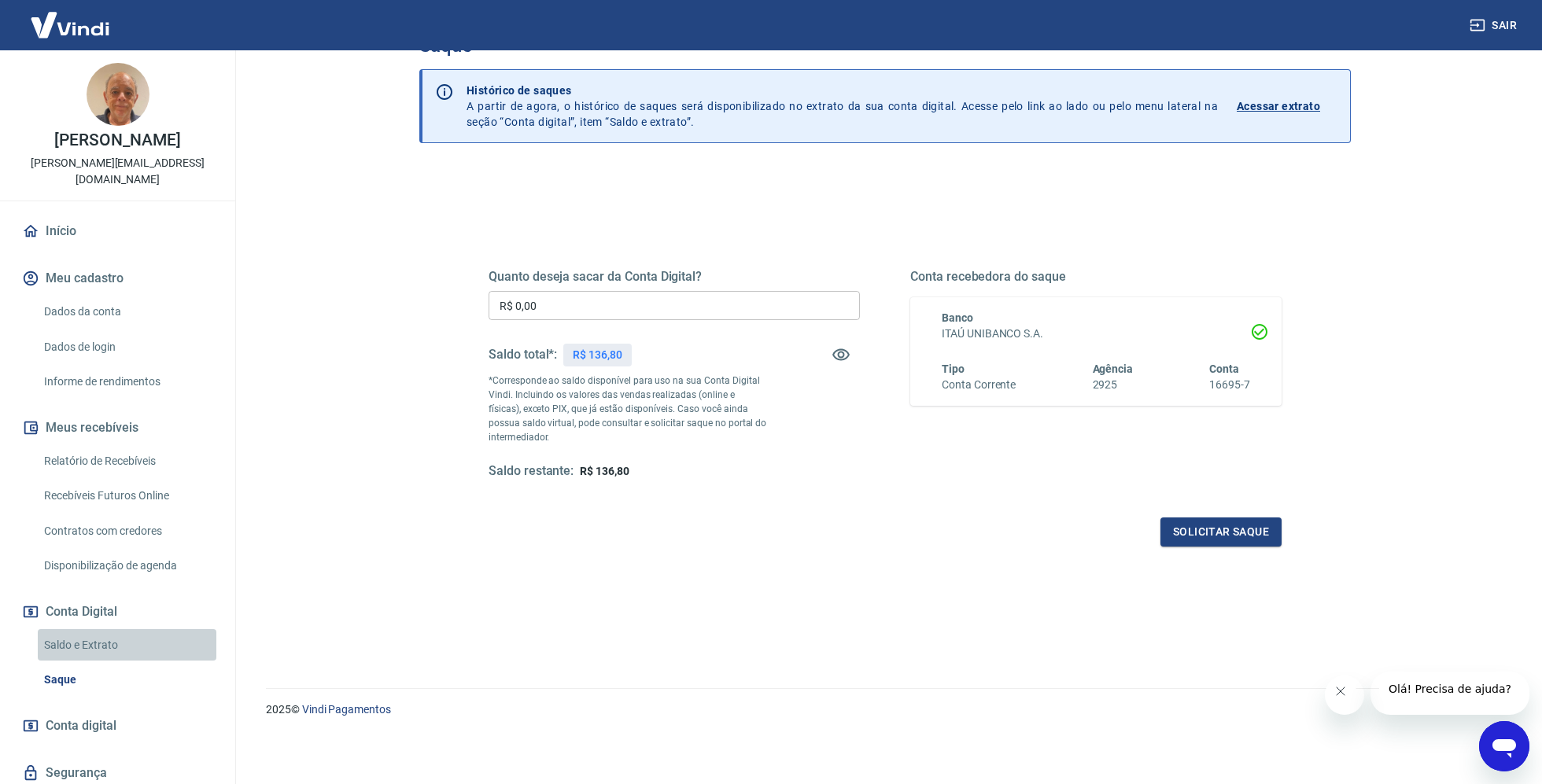
click at [71, 629] on link "Saldo e Extrato" at bounding box center [127, 645] width 178 height 32
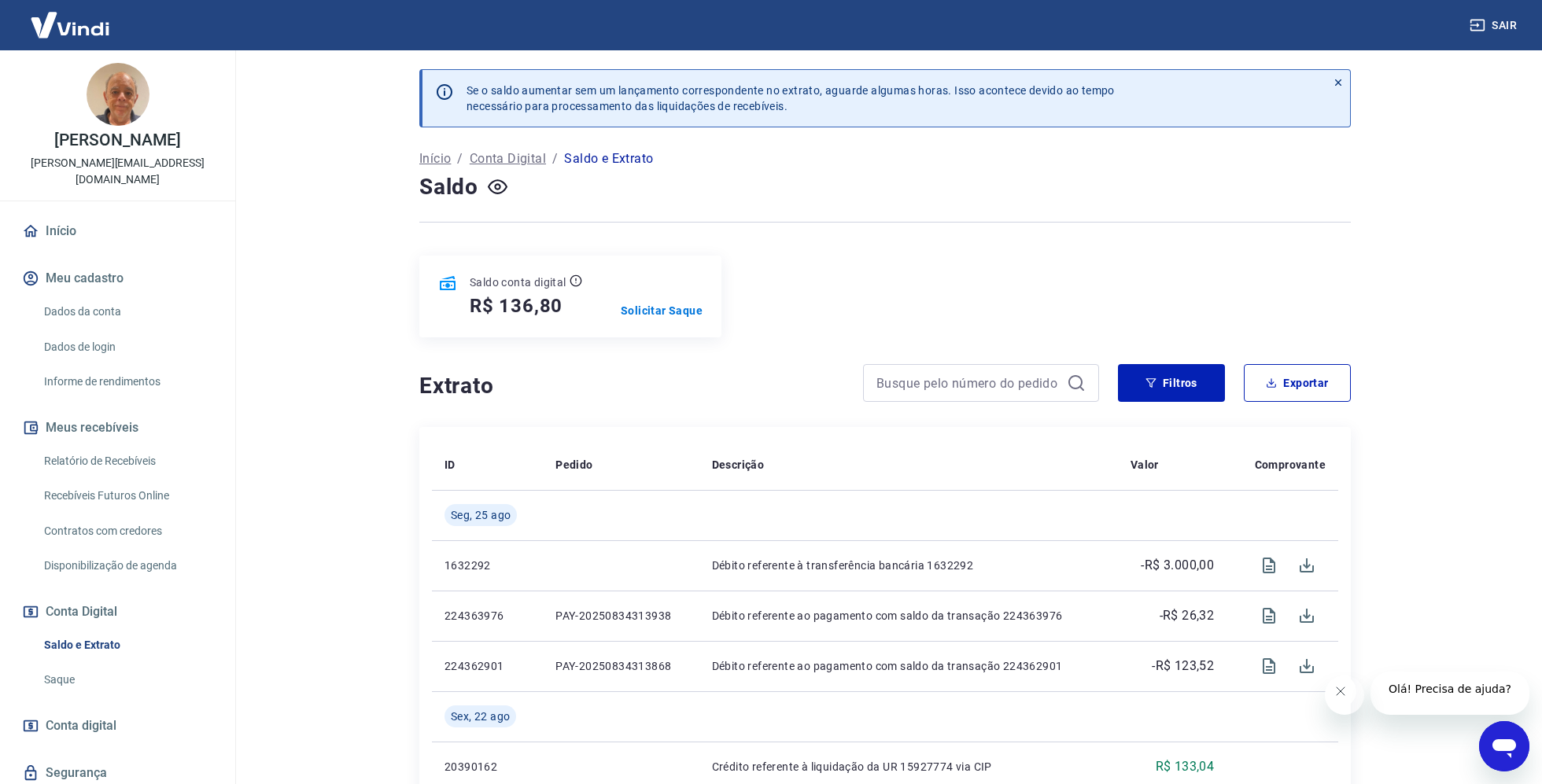
click at [86, 90] on img at bounding box center [117, 94] width 63 height 63
click at [120, 100] on img at bounding box center [117, 94] width 63 height 63
click at [113, 295] on link "Dados da conta" at bounding box center [127, 311] width 178 height 32
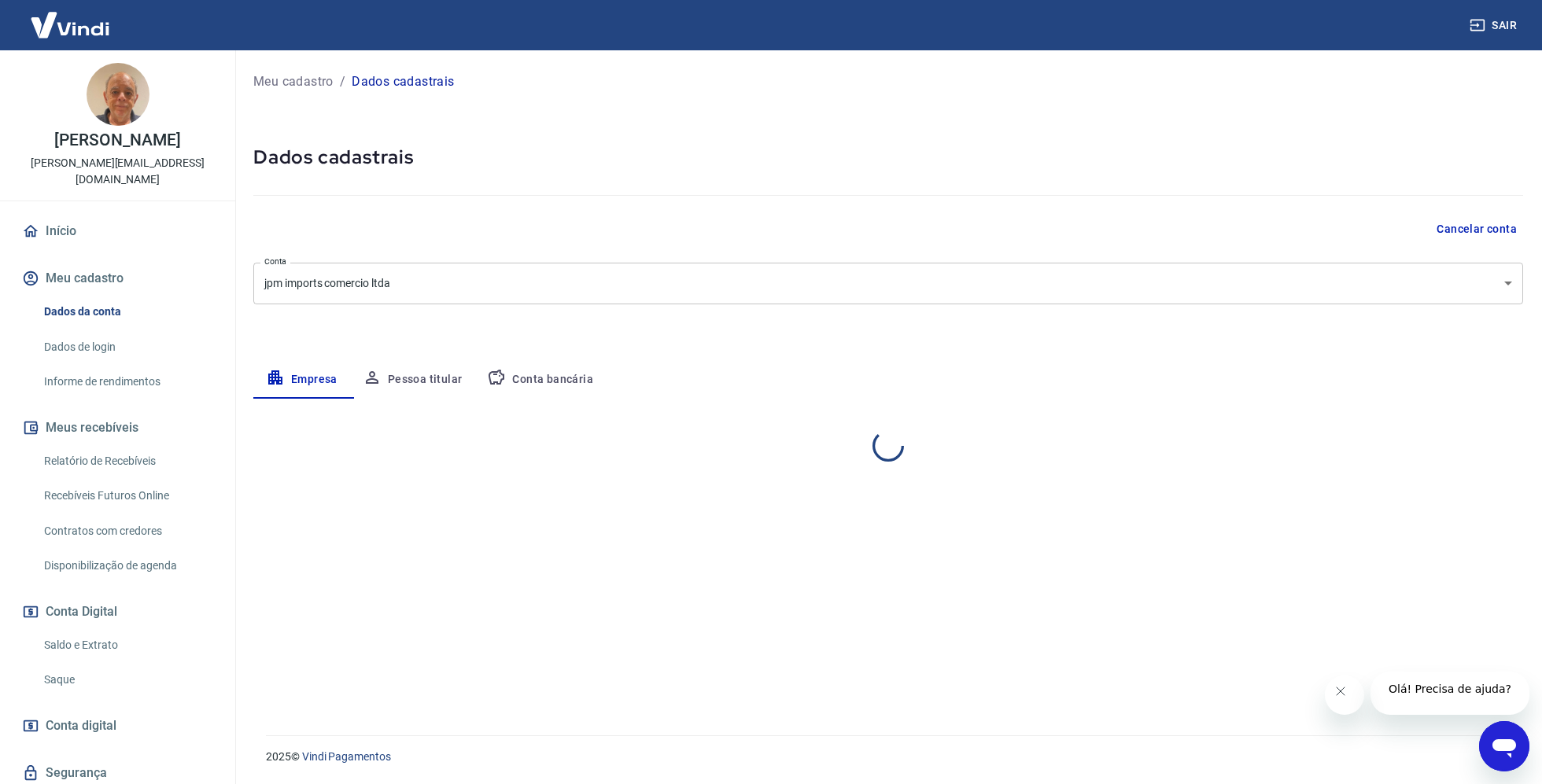
select select "SP"
select select "business"
